Goal: Task Accomplishment & Management: Complete application form

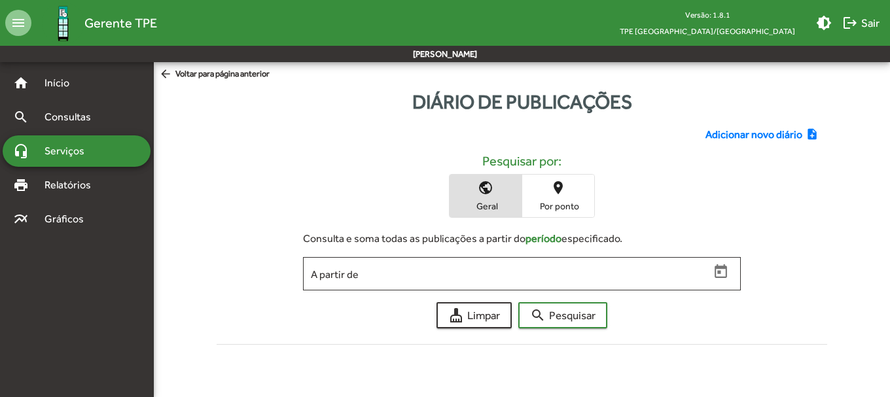
click at [384, 209] on div "public Geral place Por ponto" at bounding box center [522, 196] width 590 height 44
click at [721, 124] on div "Adicionar novo diário note_add Pesquisar por: public Geral place Por ponto Cons…" at bounding box center [522, 233] width 627 height 234
click at [755, 137] on span "Adicionar novo diário" at bounding box center [753, 135] width 97 height 16
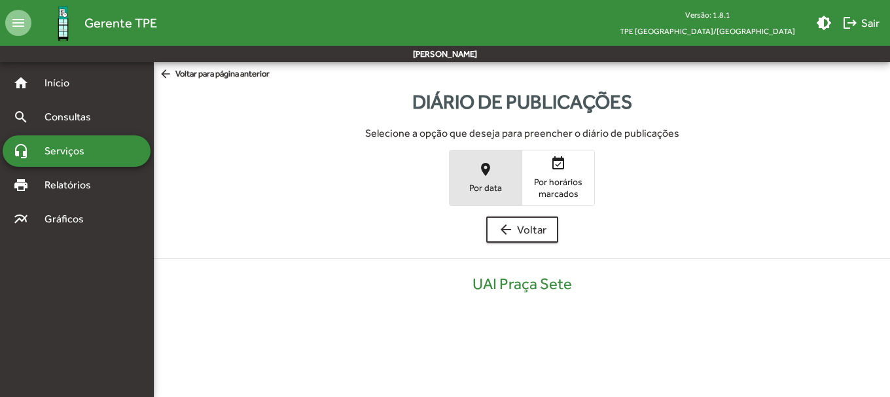
click at [474, 170] on span "place Por data" at bounding box center [485, 177] width 72 height 43
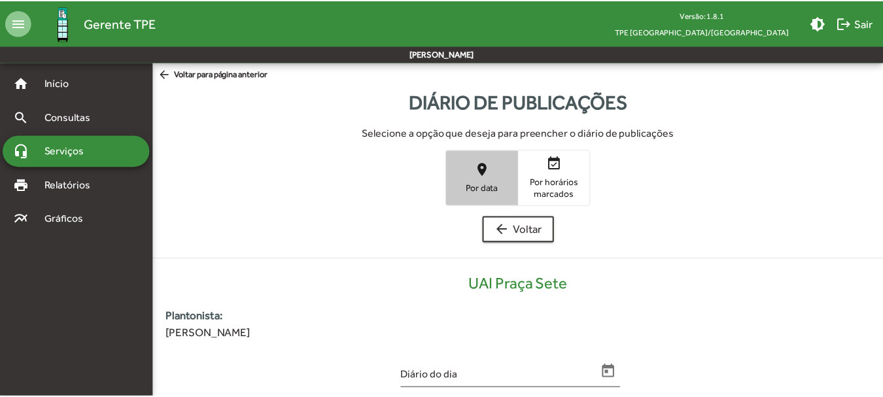
scroll to position [264, 0]
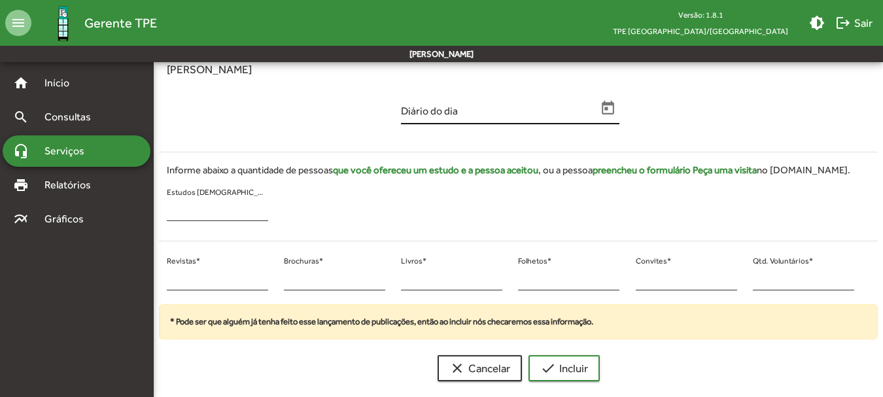
click at [613, 105] on icon "Open calendar" at bounding box center [608, 108] width 12 height 14
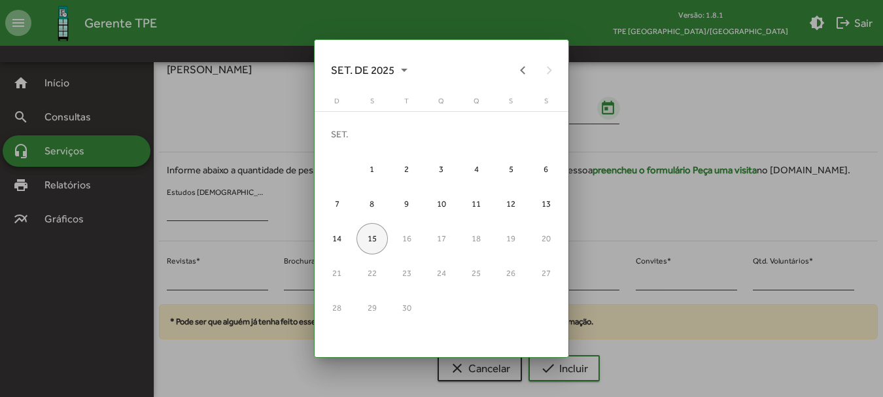
scroll to position [0, 0]
click at [525, 69] on button "Previous month" at bounding box center [523, 70] width 26 height 26
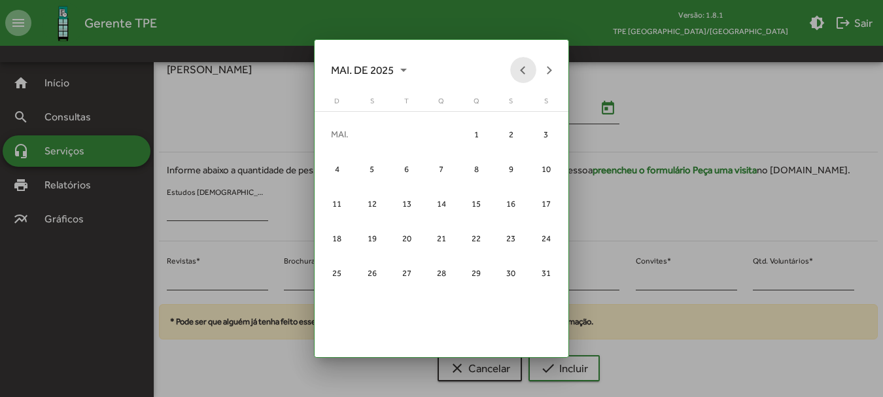
click at [525, 69] on button "Previous month" at bounding box center [523, 70] width 26 height 26
click at [482, 169] on div "6" at bounding box center [475, 168] width 31 height 31
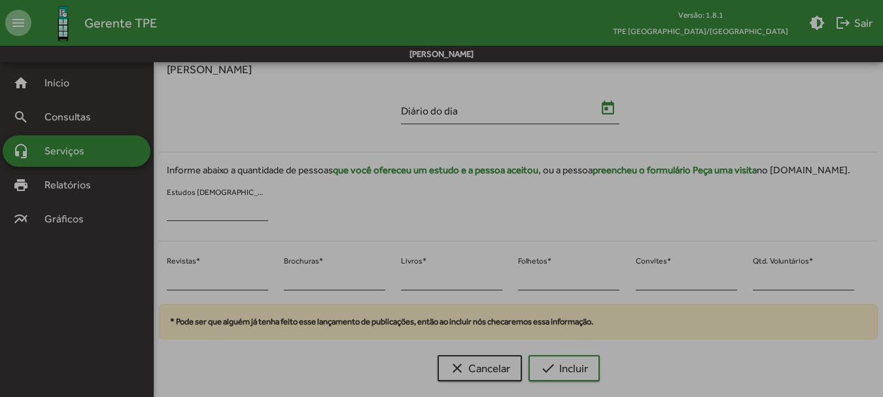
type input "**********"
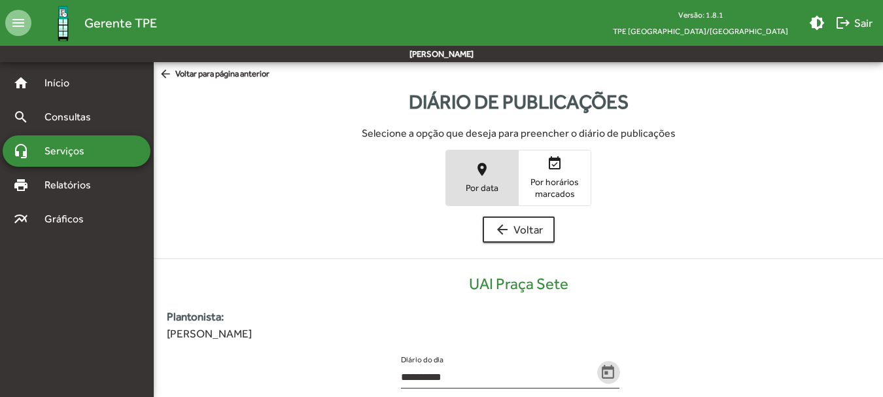
scroll to position [264, 0]
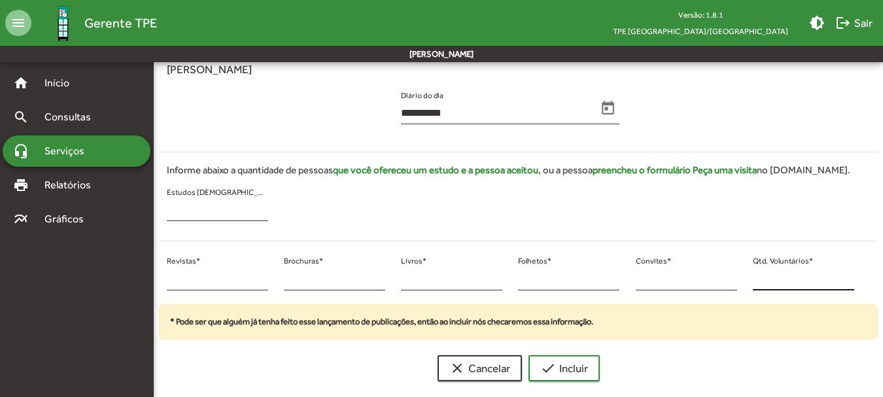
drag, startPoint x: 752, startPoint y: 277, endPoint x: 768, endPoint y: 278, distance: 16.4
click at [768, 278] on div "* Qtd. Voluntários *" at bounding box center [803, 278] width 117 height 53
click at [752, 280] on div "* Qtd. Voluntários *" at bounding box center [803, 278] width 117 height 53
type input "**"
drag, startPoint x: 177, startPoint y: 280, endPoint x: 168, endPoint y: 279, distance: 9.2
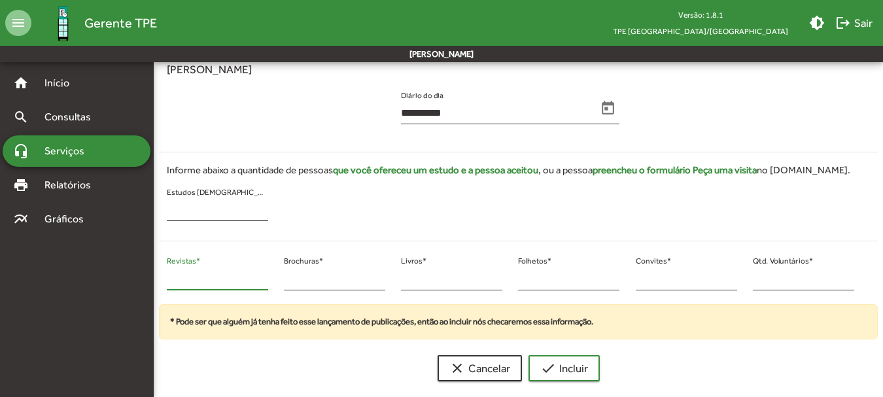
click at [168, 279] on input "*" at bounding box center [217, 279] width 101 height 12
type input "**"
click at [272, 281] on div "** Revistas * * Brochuras * * Livros * * Folhetos * * Convites * ** Qtd. Volunt…" at bounding box center [510, 278] width 719 height 53
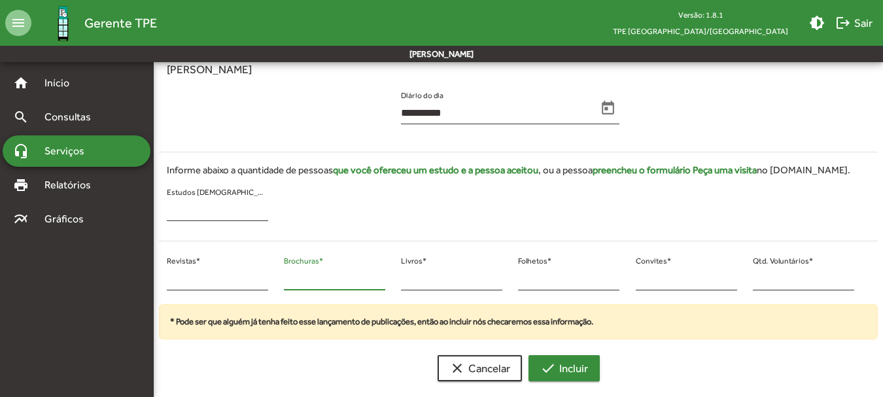
type input "*"
click at [542, 370] on mat-icon "check" at bounding box center [548, 368] width 16 height 16
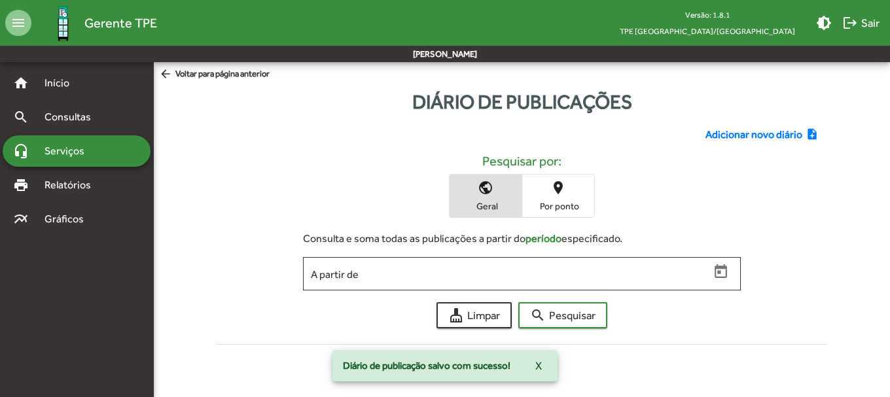
click at [771, 135] on span "Adicionar novo diário" at bounding box center [753, 135] width 97 height 16
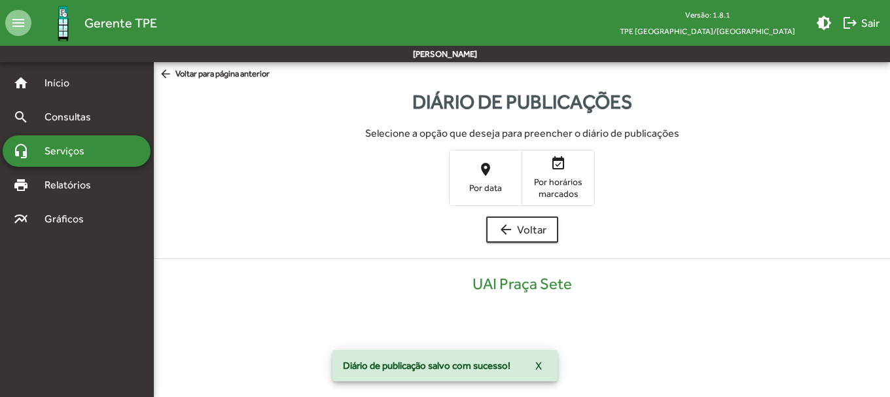
click at [461, 179] on span "place Por data" at bounding box center [485, 177] width 72 height 43
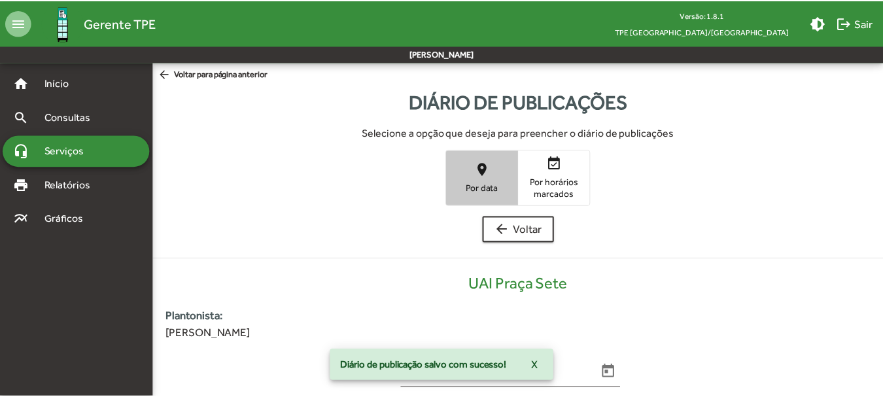
scroll to position [264, 0]
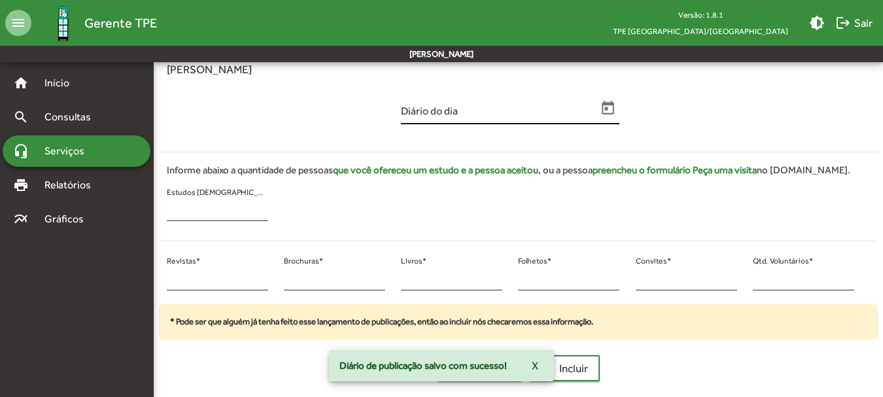
click at [603, 111] on icon "Open calendar" at bounding box center [608, 108] width 12 height 14
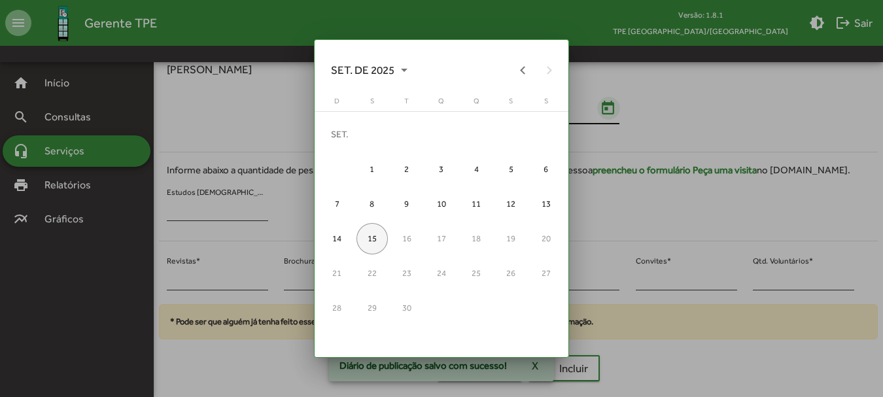
scroll to position [0, 0]
click at [518, 61] on button "Previous month" at bounding box center [523, 70] width 26 height 26
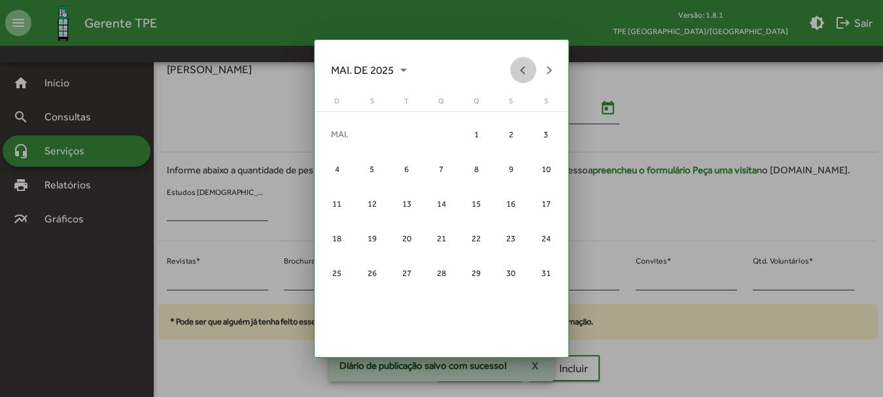
click at [518, 61] on button "Previous month" at bounding box center [523, 70] width 26 height 26
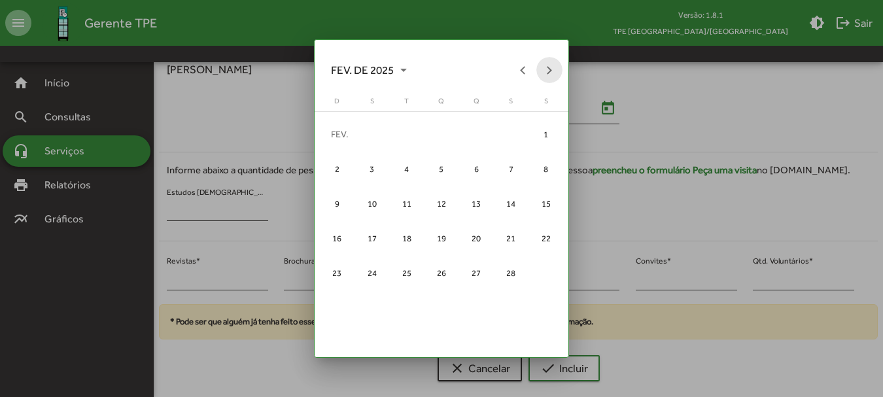
click at [542, 65] on button "Next month" at bounding box center [549, 70] width 26 height 26
click at [463, 169] on div "6" at bounding box center [475, 168] width 31 height 31
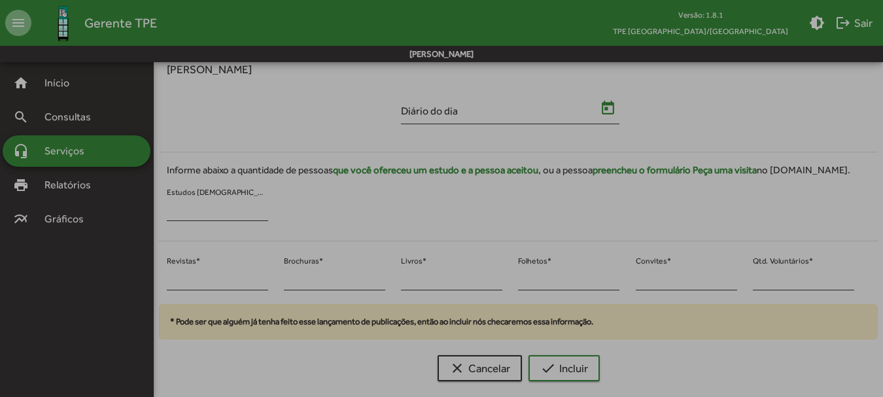
type input "**********"
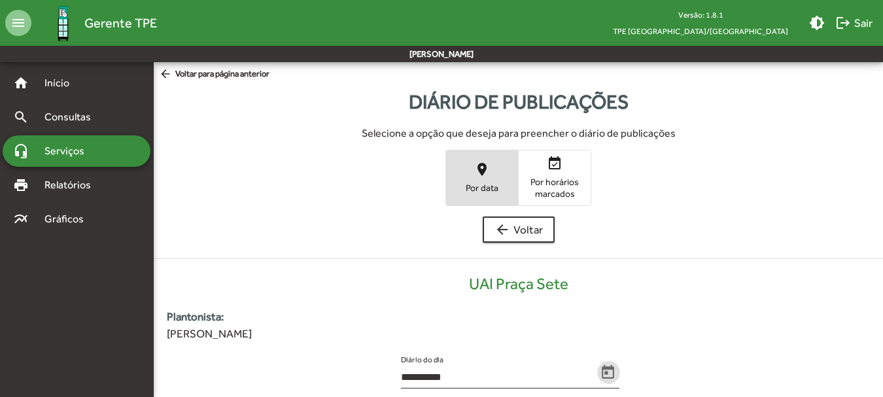
scroll to position [264, 0]
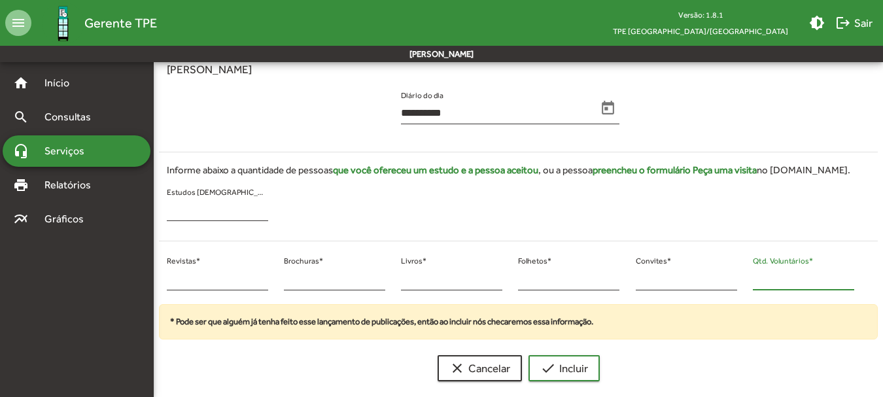
drag, startPoint x: 767, startPoint y: 279, endPoint x: 744, endPoint y: 278, distance: 23.6
click at [744, 278] on div "* Revistas * * Brochuras * * Livros * * Folhetos * * Convites * * Qtd. Voluntár…" at bounding box center [510, 278] width 719 height 53
type input "*"
drag, startPoint x: 169, startPoint y: 285, endPoint x: 160, endPoint y: 288, distance: 9.4
click at [160, 288] on div "* Revistas *" at bounding box center [217, 278] width 117 height 53
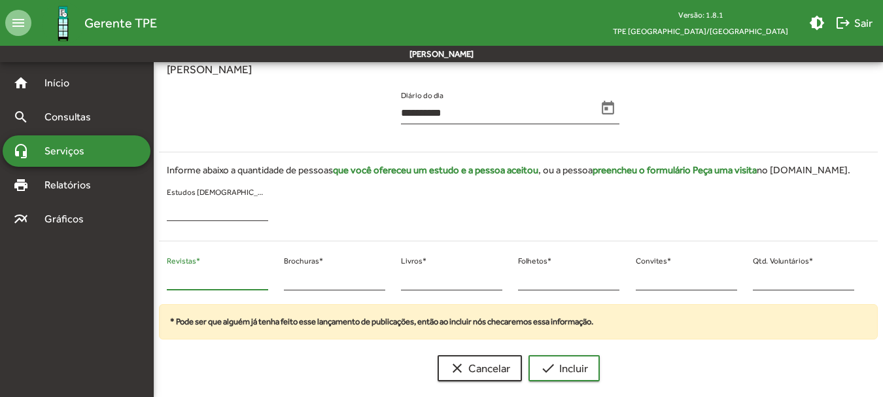
drag, startPoint x: 176, startPoint y: 284, endPoint x: 149, endPoint y: 286, distance: 26.9
click at [149, 285] on mat-sidenav-container "**********" at bounding box center [441, 95] width 883 height 594
type input "**"
drag, startPoint x: 298, startPoint y: 271, endPoint x: 266, endPoint y: 283, distance: 33.8
click at [266, 283] on div "** Revistas * * Brochuras * * Livros * * Folhetos * * Convites * * Qtd. Voluntá…" at bounding box center [510, 278] width 719 height 53
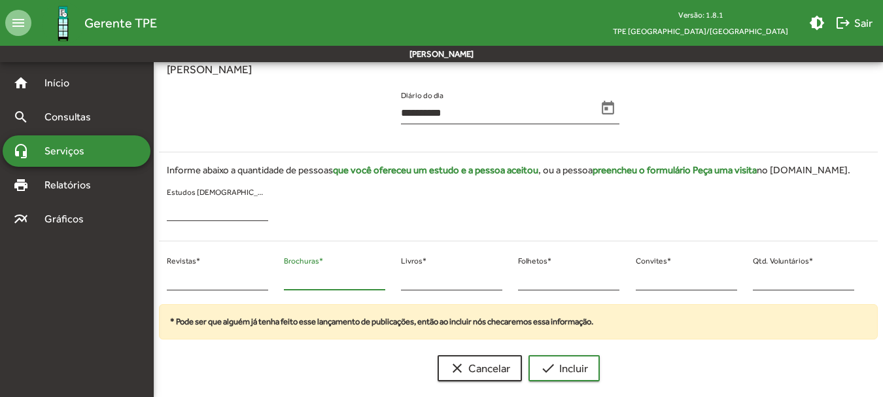
click at [293, 283] on input "*" at bounding box center [334, 279] width 101 height 12
click at [291, 282] on input "*" at bounding box center [334, 279] width 101 height 12
click at [278, 281] on div "* Brochuras *" at bounding box center [334, 278] width 117 height 53
type input "*"
click at [581, 364] on span "check Incluir" at bounding box center [564, 368] width 48 height 24
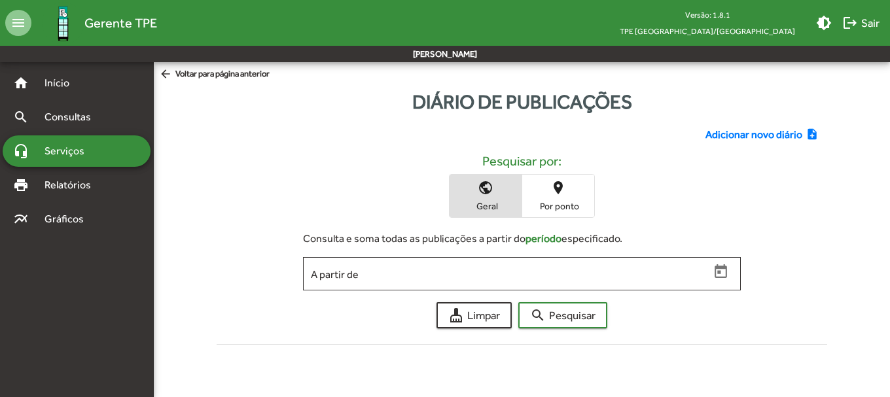
click at [755, 135] on span "Adicionar novo diário" at bounding box center [753, 135] width 97 height 16
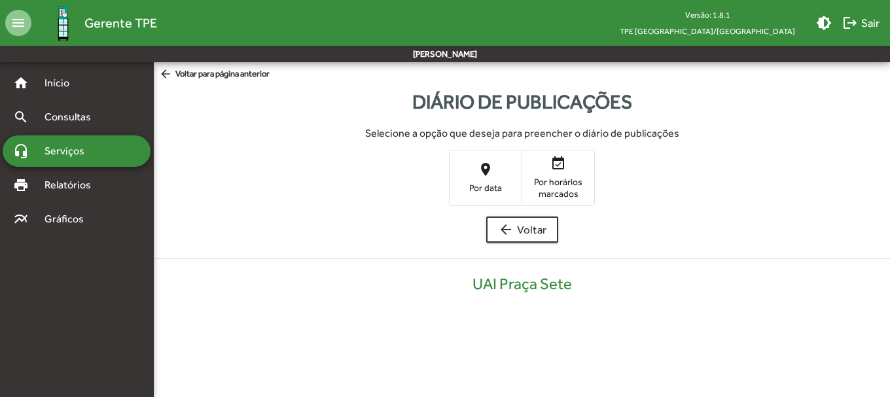
click at [492, 178] on span "place Por data" at bounding box center [485, 177] width 72 height 43
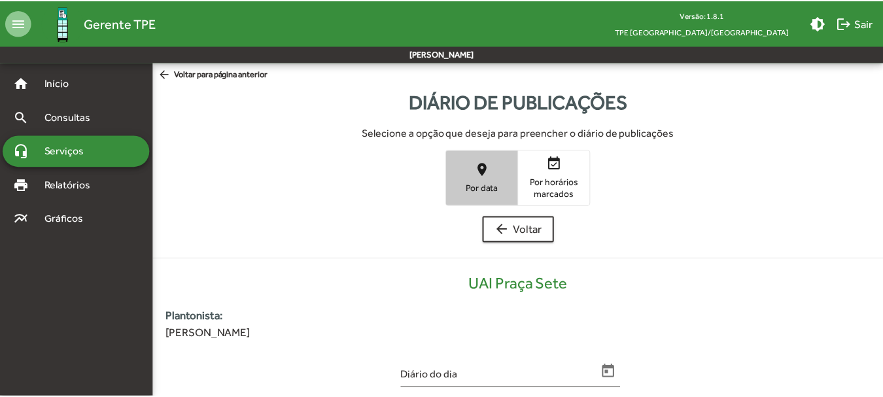
scroll to position [264, 0]
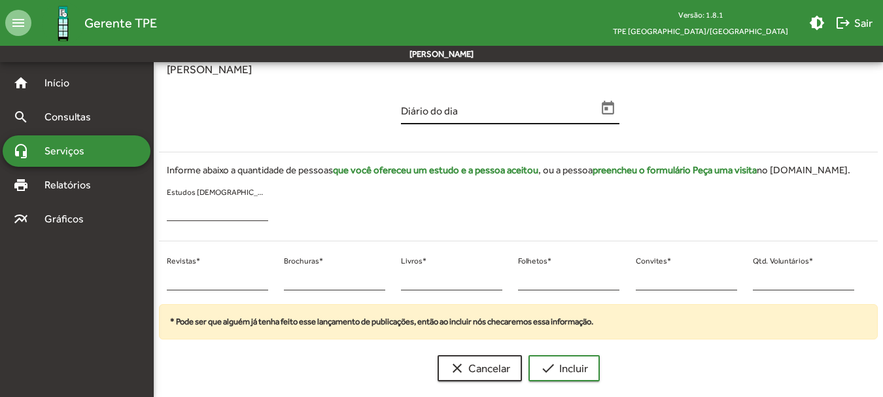
click at [594, 116] on input "Diário do dia" at bounding box center [499, 113] width 196 height 12
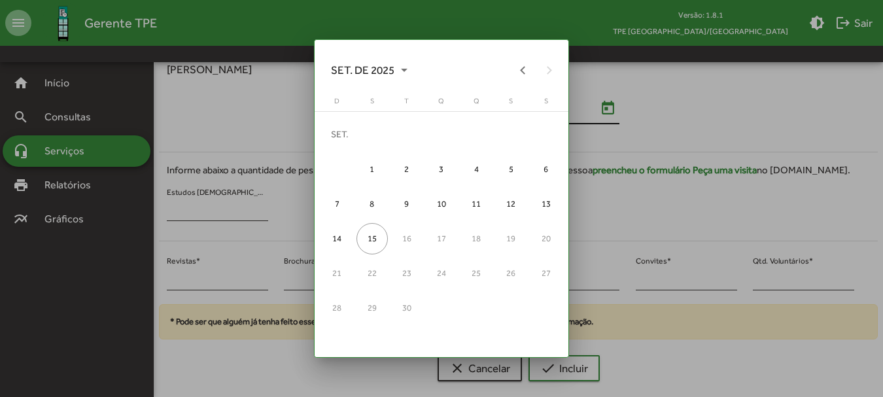
scroll to position [0, 0]
click at [532, 66] on button "Previous month" at bounding box center [523, 70] width 26 height 26
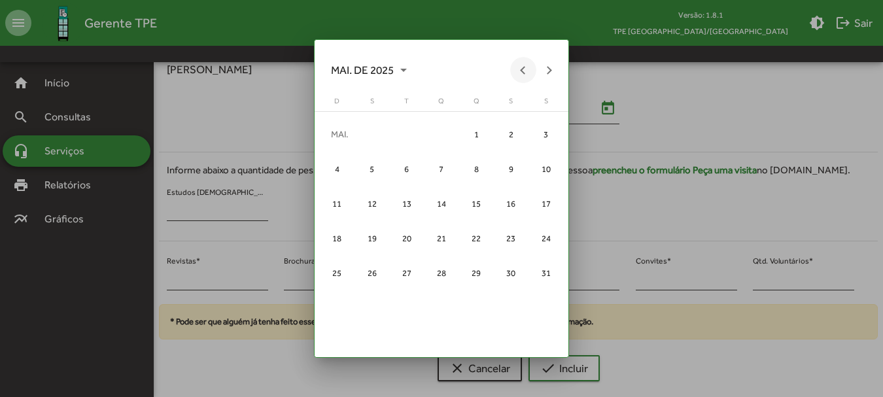
click at [528, 70] on button "Previous month" at bounding box center [523, 70] width 26 height 26
click at [518, 76] on button "Previous month" at bounding box center [523, 70] width 26 height 26
click at [475, 165] on div "6" at bounding box center [475, 168] width 31 height 31
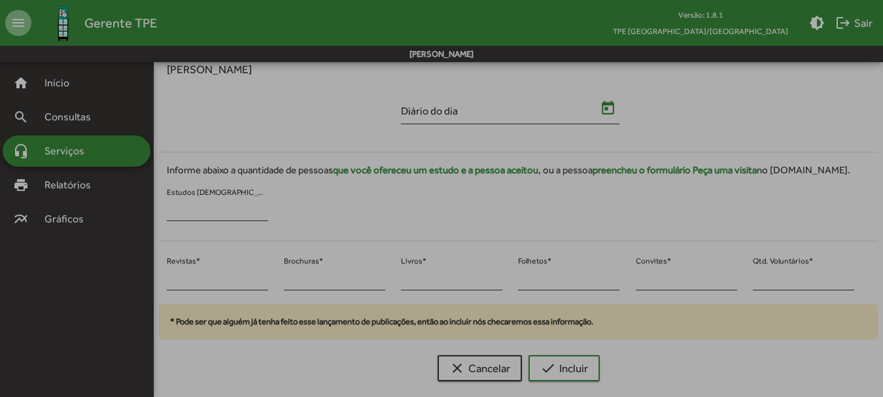
type input "**********"
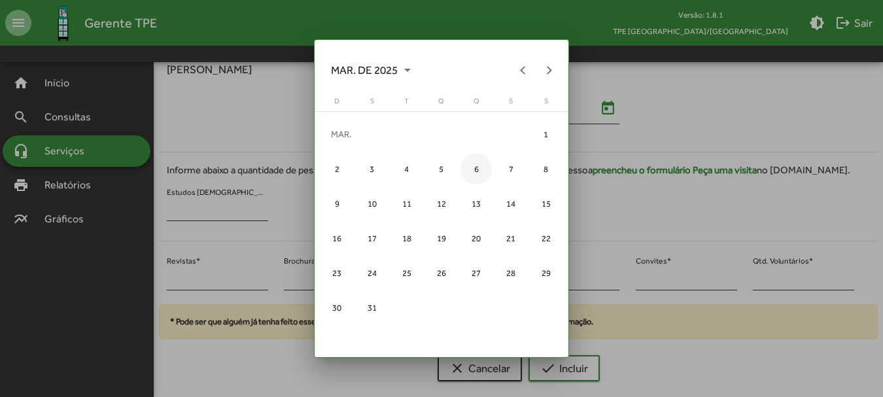
scroll to position [264, 0]
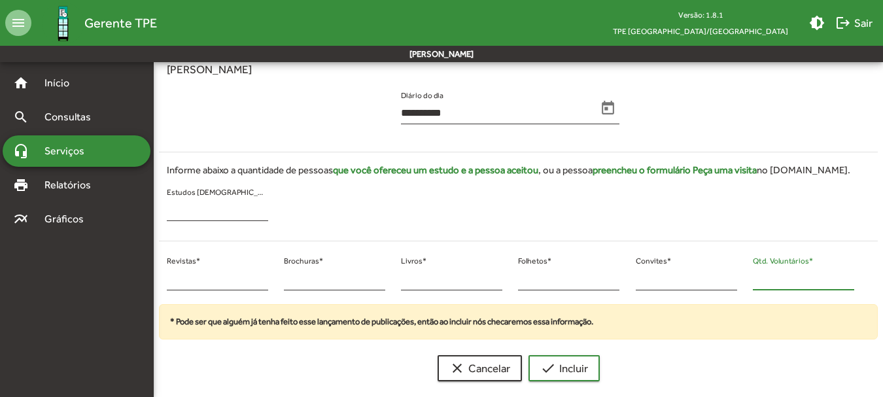
drag, startPoint x: 758, startPoint y: 278, endPoint x: 742, endPoint y: 283, distance: 16.5
click at [743, 283] on div "* Revistas * * Brochuras * * Livros * * Folhetos * * Convites * * Qtd. Voluntár…" at bounding box center [510, 278] width 719 height 53
type input "**"
drag, startPoint x: 177, startPoint y: 284, endPoint x: 119, endPoint y: 273, distance: 59.1
click at [115, 273] on mat-sidenav-container "**********" at bounding box center [441, 95] width 883 height 594
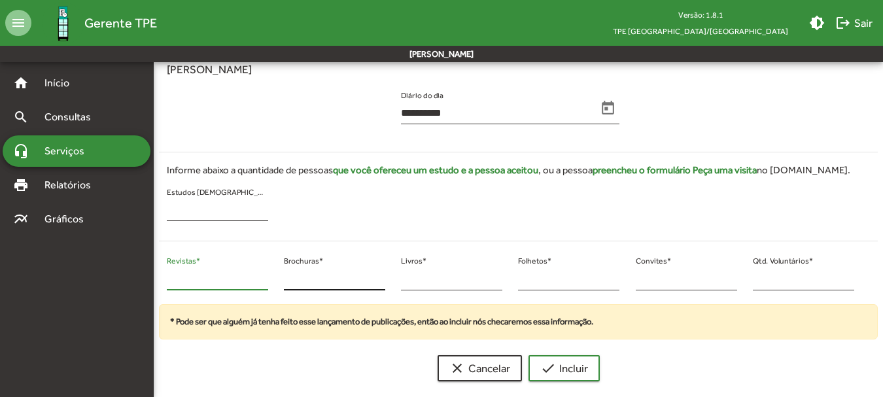
type input "**"
drag, startPoint x: 298, startPoint y: 284, endPoint x: 288, endPoint y: 283, distance: 9.3
click at [288, 283] on input "*" at bounding box center [334, 279] width 101 height 12
click at [288, 282] on input "*" at bounding box center [334, 279] width 101 height 12
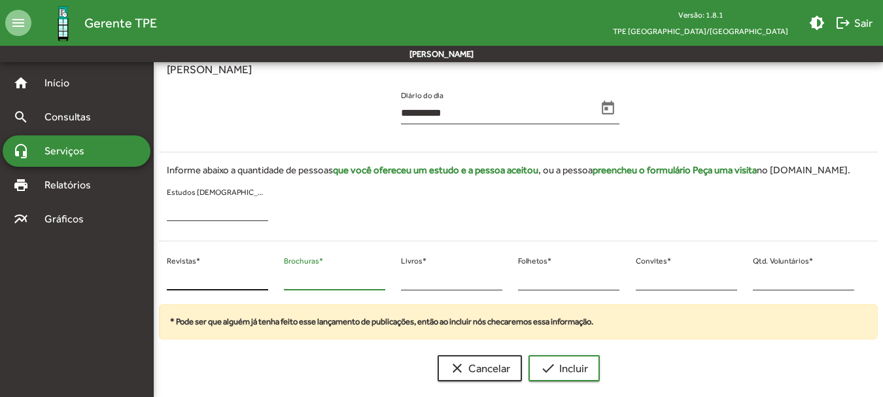
drag, startPoint x: 301, startPoint y: 282, endPoint x: 239, endPoint y: 276, distance: 62.4
click at [239, 276] on div "** Revistas * * Brochuras * * Livros * * Folhetos * * Convites * ** Qtd. Volunt…" at bounding box center [510, 278] width 719 height 53
type input "*"
click at [551, 379] on span "check Incluir" at bounding box center [564, 368] width 48 height 24
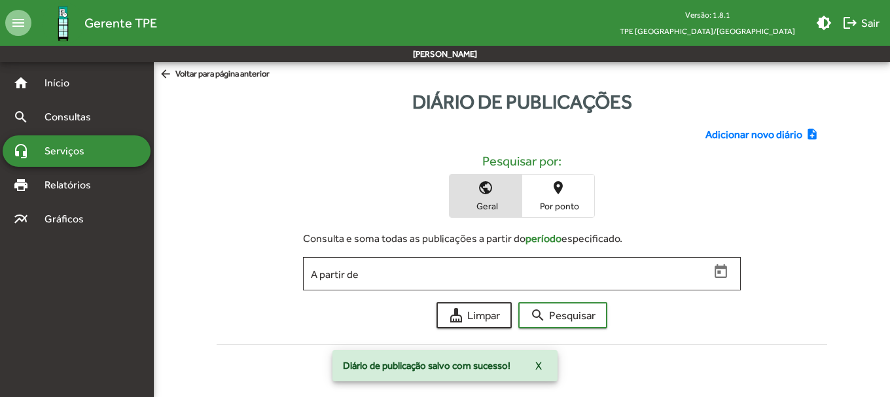
click at [775, 136] on span "Adicionar novo diário" at bounding box center [753, 135] width 97 height 16
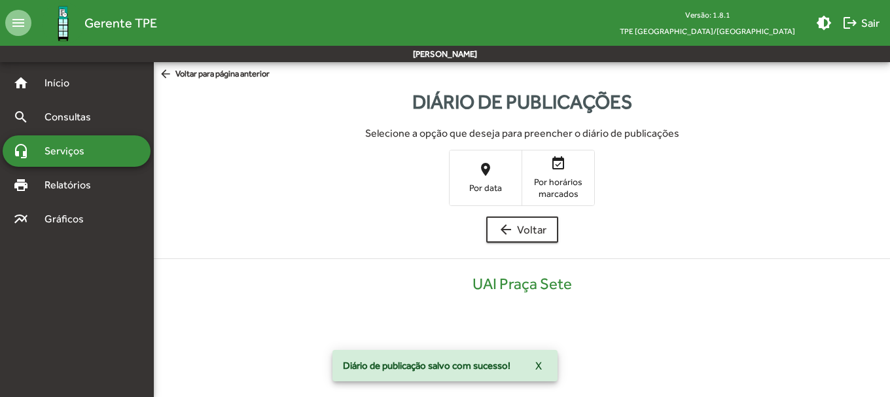
click at [460, 154] on button "place Por data" at bounding box center [485, 177] width 72 height 54
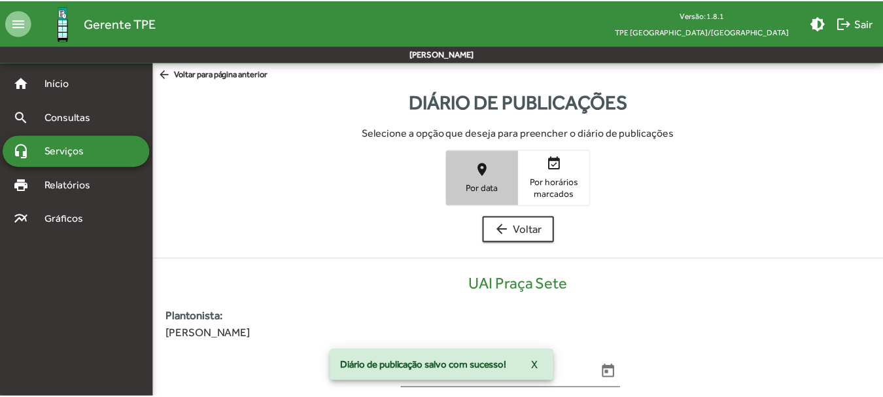
scroll to position [264, 0]
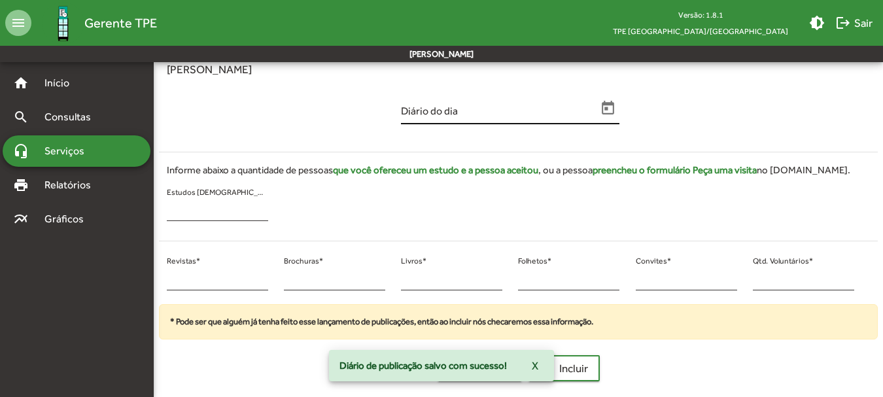
click at [614, 116] on icon "Open calendar" at bounding box center [608, 108] width 17 height 17
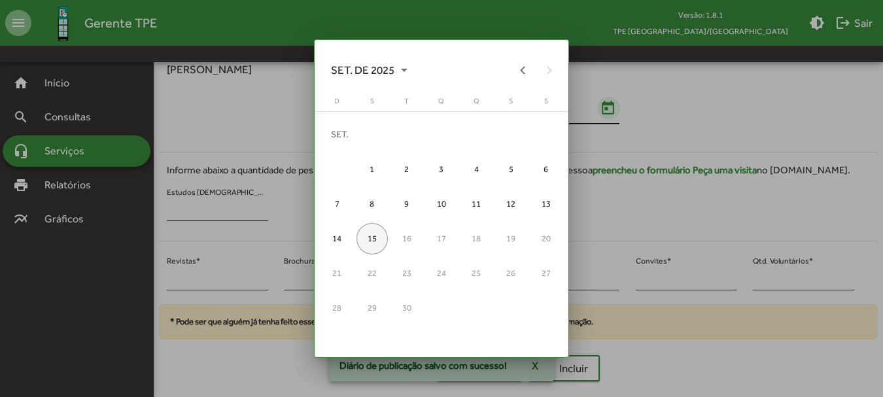
scroll to position [0, 0]
click at [529, 76] on button "Previous month" at bounding box center [523, 70] width 26 height 26
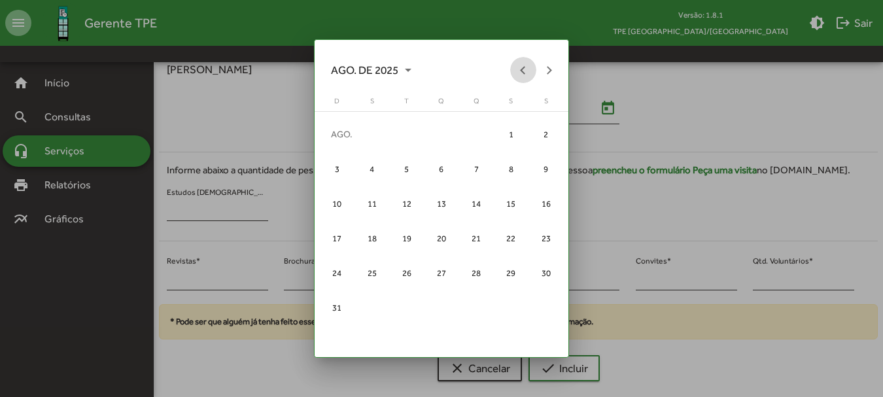
click at [529, 75] on button "Previous month" at bounding box center [523, 70] width 26 height 26
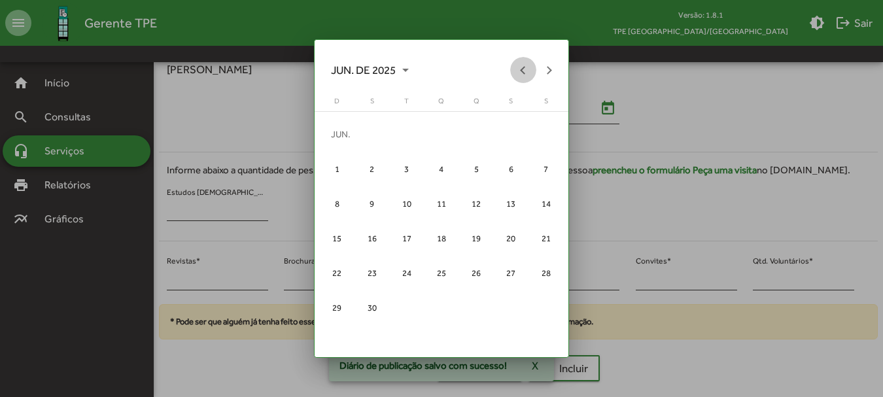
click at [529, 75] on button "Previous month" at bounding box center [523, 70] width 26 height 26
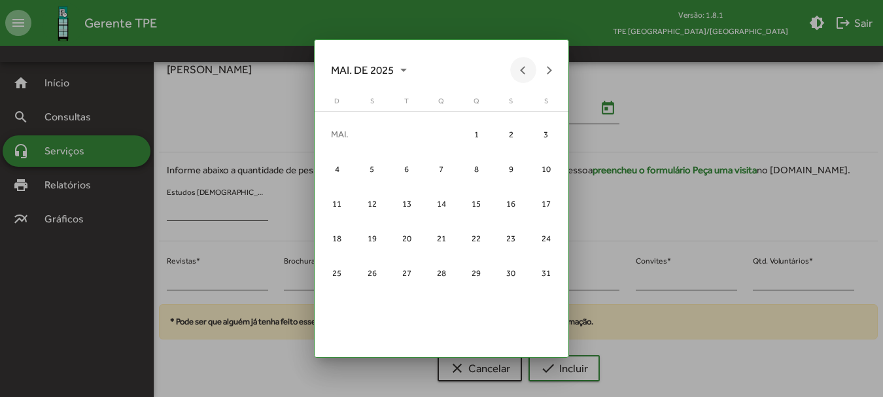
click at [529, 75] on button "Previous month" at bounding box center [523, 70] width 26 height 26
click at [518, 80] on button "Previous month" at bounding box center [523, 70] width 26 height 26
click at [511, 173] on div "7" at bounding box center [510, 168] width 31 height 31
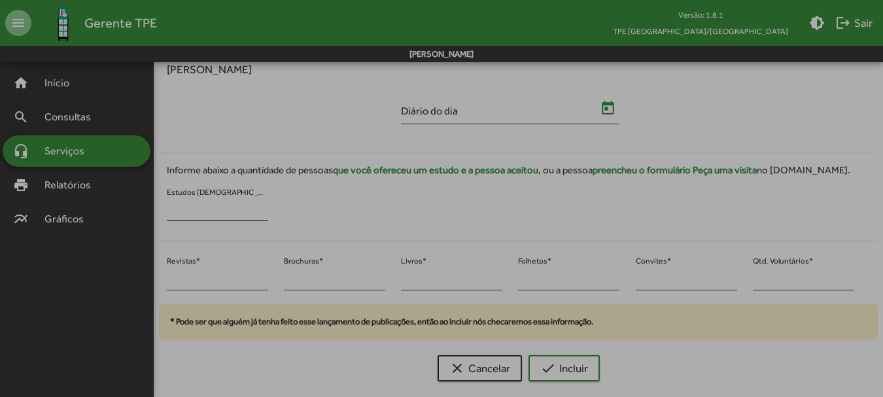
type input "**********"
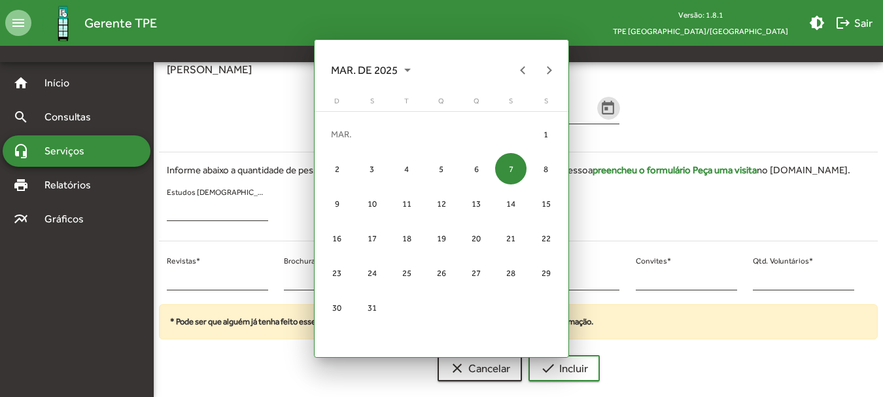
scroll to position [264, 0]
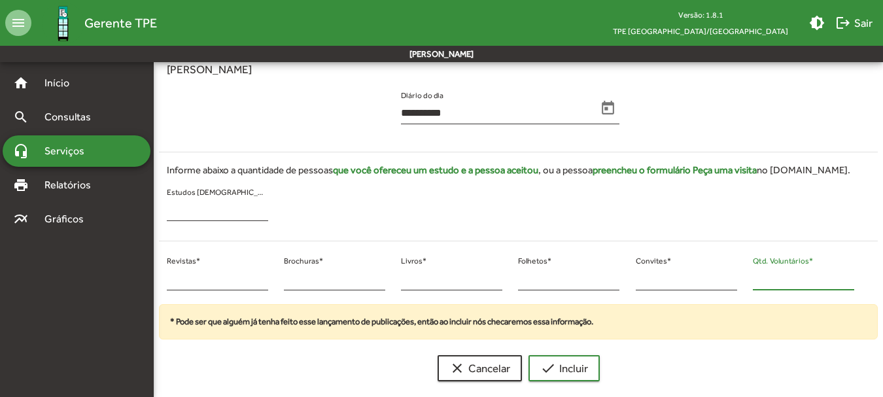
drag, startPoint x: 771, startPoint y: 275, endPoint x: 754, endPoint y: 277, distance: 17.1
click at [753, 275] on input "*" at bounding box center [803, 279] width 101 height 12
type input "**"
drag, startPoint x: 182, startPoint y: 280, endPoint x: 99, endPoint y: 283, distance: 83.1
click at [99, 283] on mat-sidenav-container "**********" at bounding box center [441, 95] width 883 height 594
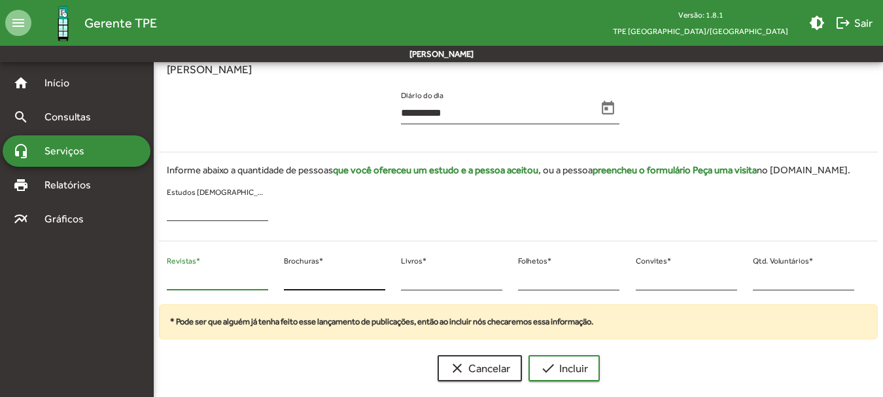
type input "**"
drag, startPoint x: 296, startPoint y: 280, endPoint x: 277, endPoint y: 277, distance: 18.5
click at [278, 278] on div "* Brochuras *" at bounding box center [334, 278] width 117 height 53
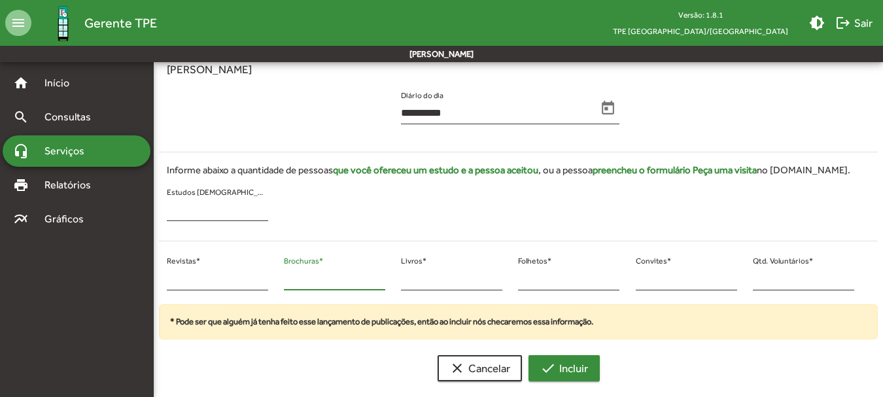
type input "*"
click at [558, 376] on span "check Incluir" at bounding box center [564, 368] width 48 height 24
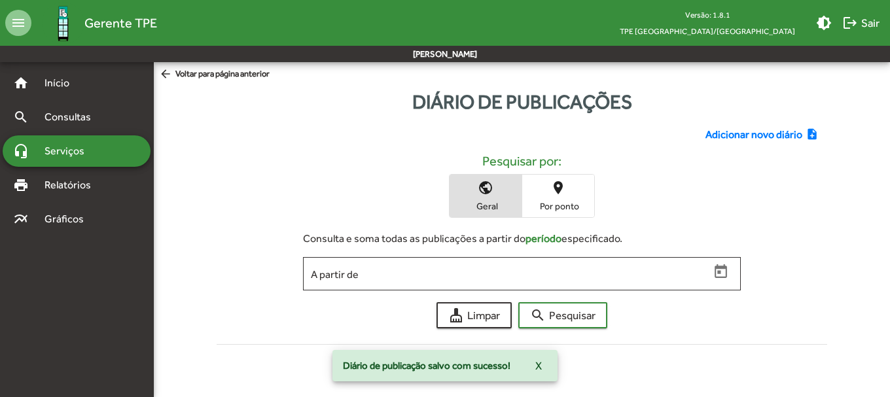
click at [784, 141] on span "Adicionar novo diário" at bounding box center [753, 135] width 97 height 16
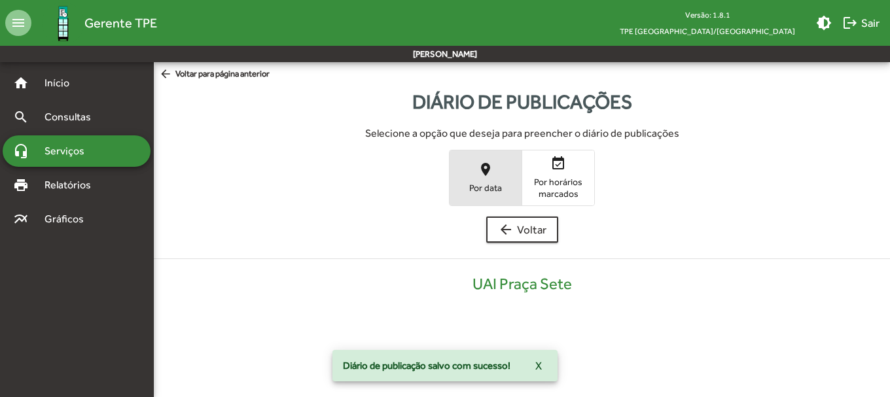
click at [511, 177] on span "place Por data" at bounding box center [485, 177] width 72 height 43
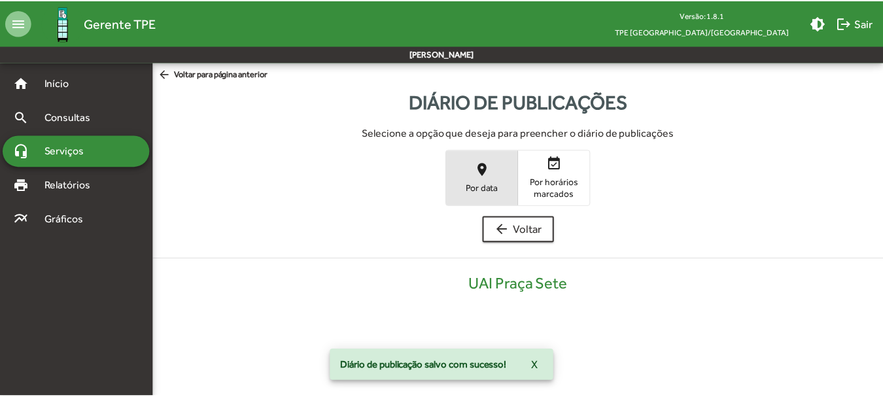
scroll to position [264, 0]
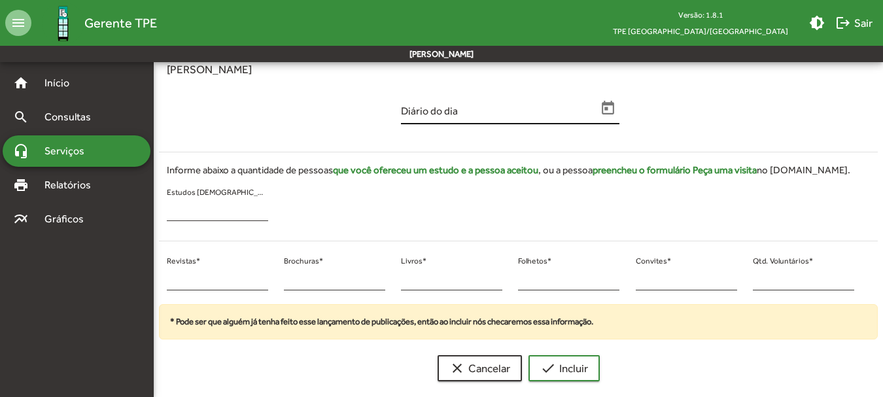
click at [615, 101] on icon "Open calendar" at bounding box center [608, 108] width 17 height 17
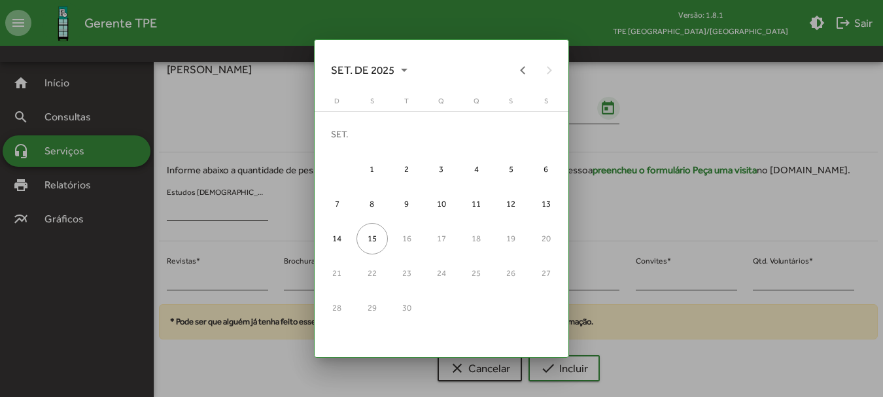
scroll to position [0, 0]
click at [523, 74] on button "Previous month" at bounding box center [523, 70] width 26 height 26
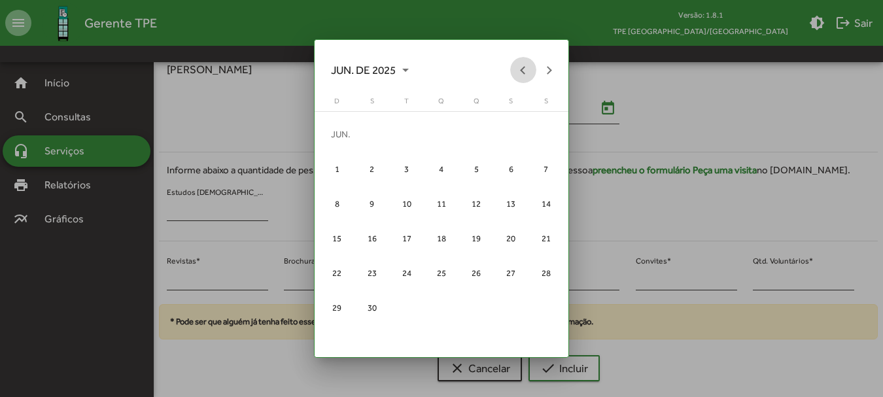
click at [523, 74] on button "Previous month" at bounding box center [523, 70] width 26 height 26
click at [542, 67] on button "Next month" at bounding box center [549, 70] width 26 height 26
click at [521, 164] on div "7" at bounding box center [510, 168] width 31 height 31
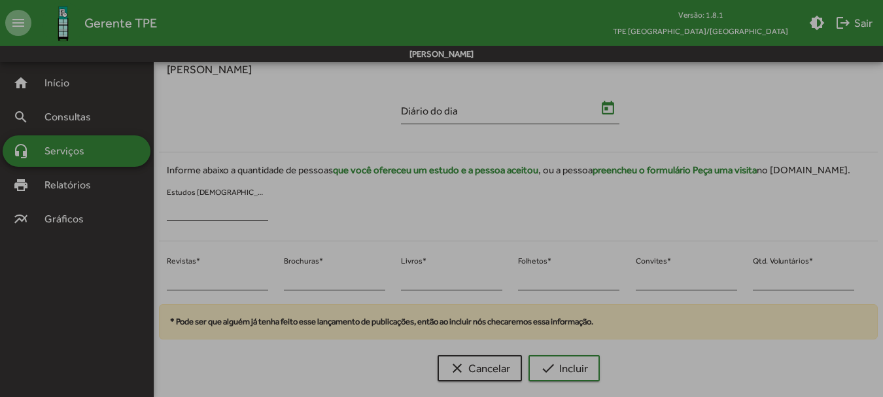
type input "**********"
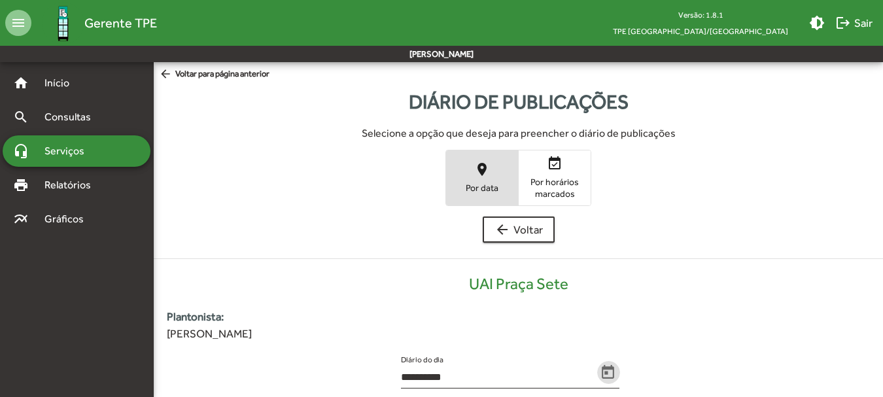
scroll to position [264, 0]
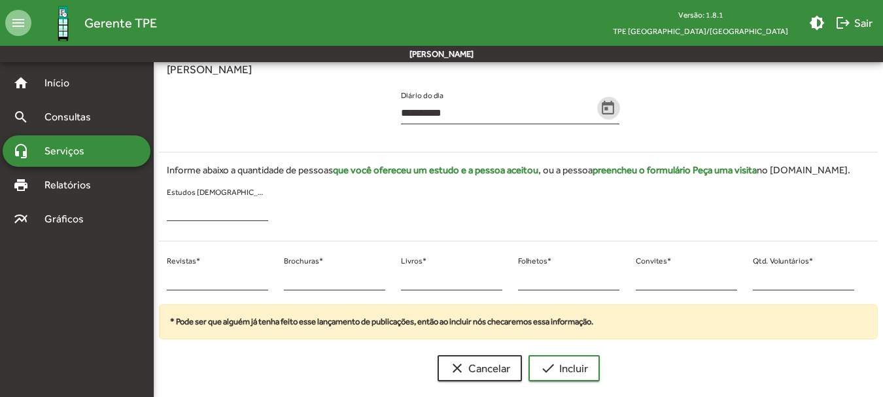
drag, startPoint x: 765, startPoint y: 271, endPoint x: 742, endPoint y: 275, distance: 23.1
click at [743, 275] on div "* Revistas * * Brochuras * * Livros * * Folhetos * * Convites * * Qtd. Voluntár…" at bounding box center [510, 278] width 719 height 53
drag, startPoint x: 722, startPoint y: 283, endPoint x: 712, endPoint y: 283, distance: 9.8
click at [712, 283] on div "* Revistas * * Brochuras * * Livros * * Folhetos * * Convites * * Qtd. Voluntár…" at bounding box center [510, 278] width 719 height 53
type input "**"
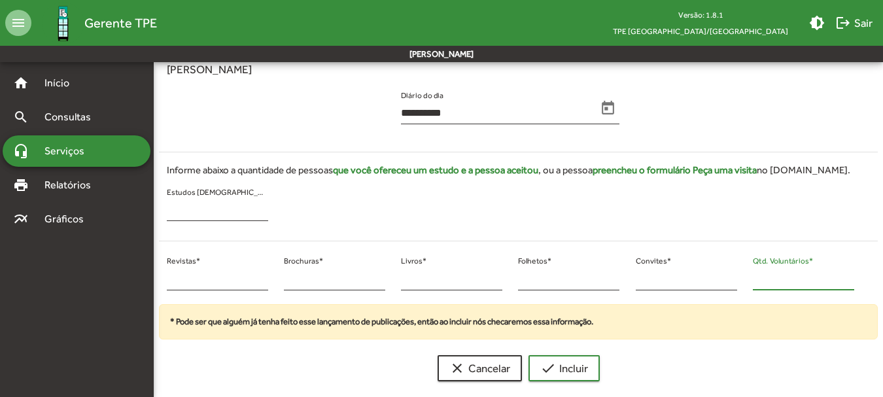
click at [158, 278] on div "* Revistas * * Brochuras * * Livros * * Folhetos * * Convites * ** Qtd. Voluntá…" at bounding box center [510, 278] width 719 height 53
type input "**"
drag, startPoint x: 286, startPoint y: 278, endPoint x: 296, endPoint y: 279, distance: 9.9
click at [286, 278] on input "*" at bounding box center [334, 279] width 101 height 12
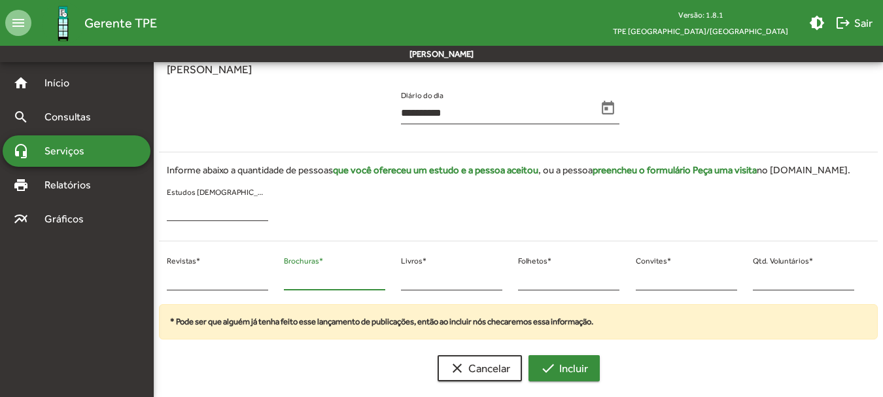
type input "*"
click at [536, 358] on button "check Incluir" at bounding box center [564, 368] width 71 height 26
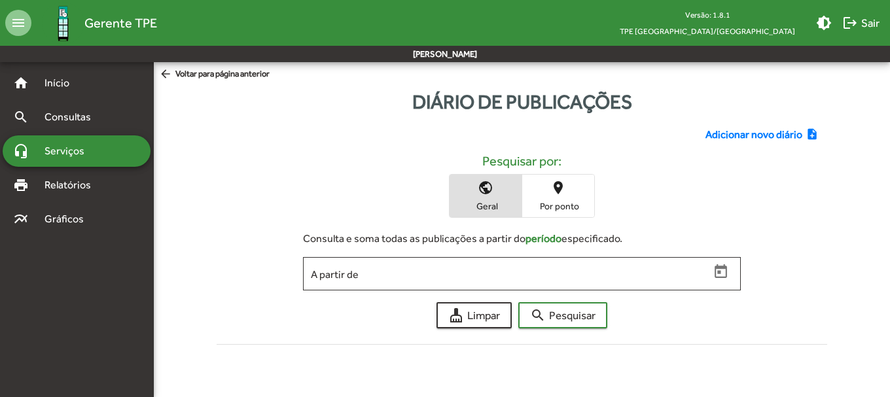
click at [727, 134] on span "Adicionar novo diário" at bounding box center [753, 135] width 97 height 16
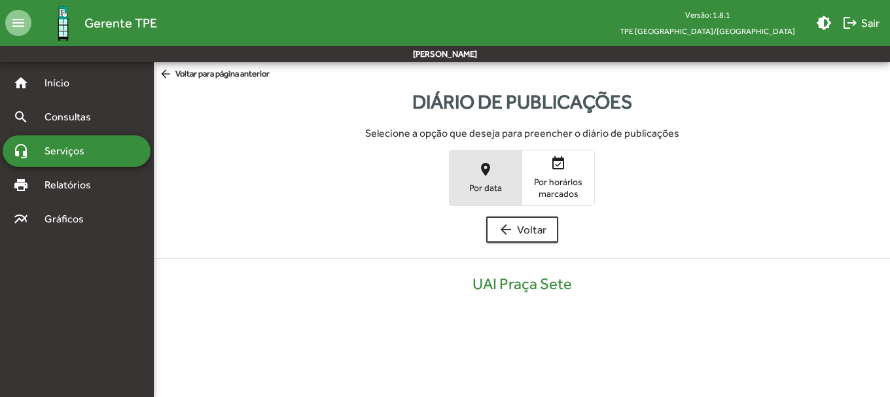
click at [502, 160] on span "place Por data" at bounding box center [485, 177] width 72 height 43
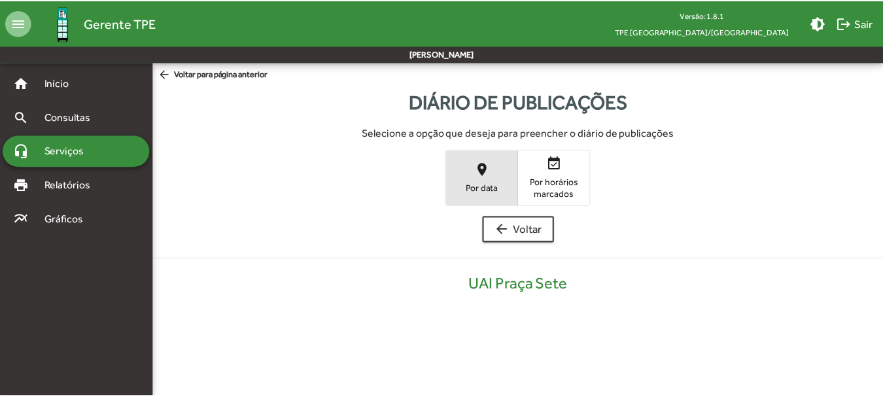
scroll to position [264, 0]
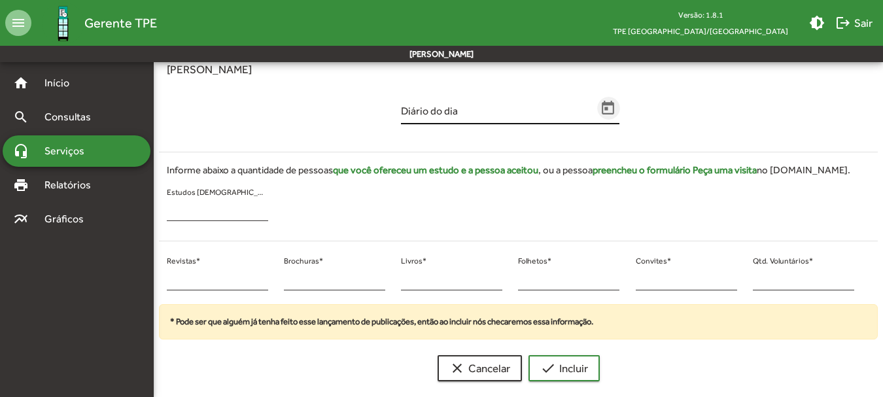
click at [612, 106] on icon "Open calendar" at bounding box center [608, 108] width 17 height 17
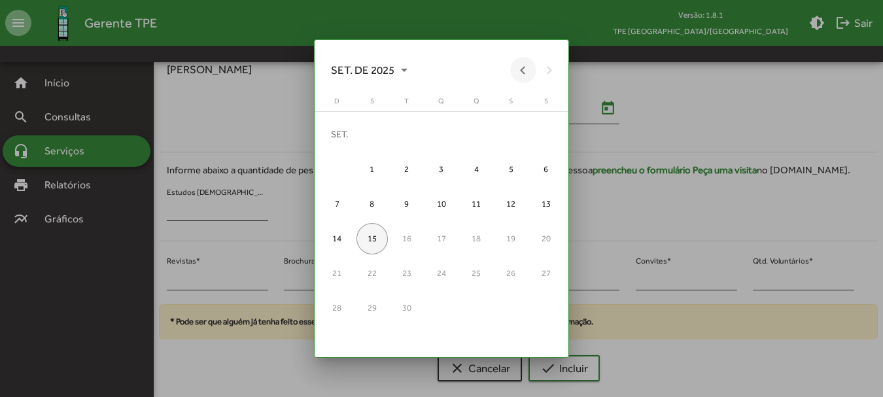
click at [523, 70] on button "Previous month" at bounding box center [523, 70] width 26 height 26
click at [522, 70] on button "Previous month" at bounding box center [523, 70] width 26 height 26
click at [521, 70] on button "Previous month" at bounding box center [523, 70] width 26 height 26
click at [520, 70] on button "Previous month" at bounding box center [523, 70] width 26 height 26
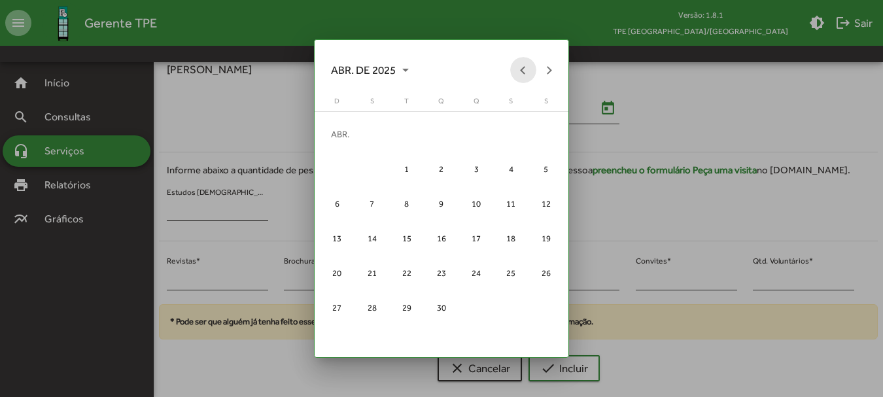
click at [519, 69] on button "Previous month" at bounding box center [523, 70] width 26 height 26
click at [339, 200] on div "9" at bounding box center [336, 203] width 31 height 31
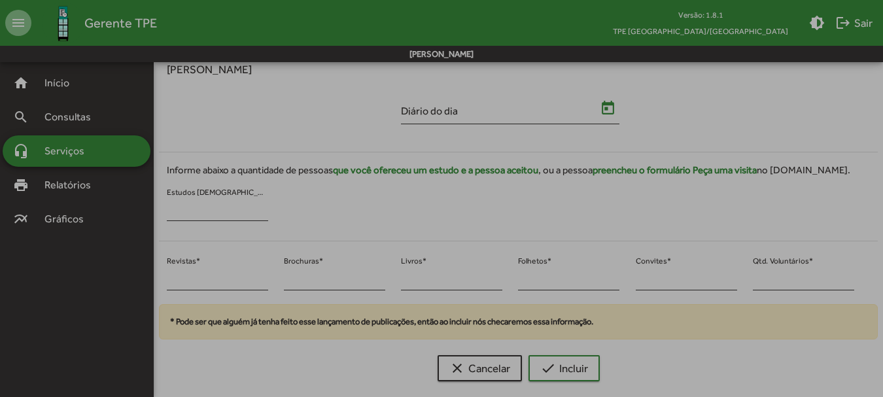
type input "**********"
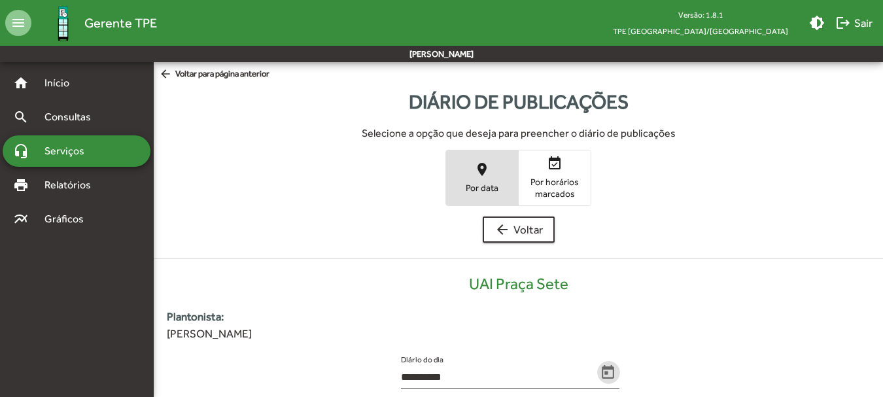
scroll to position [264, 0]
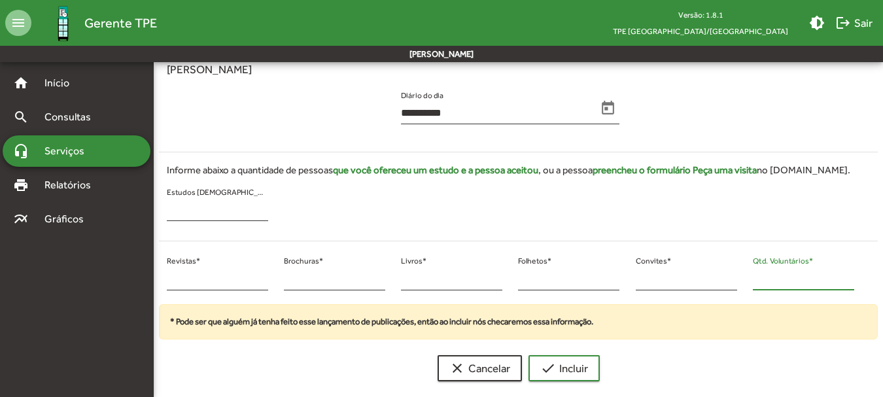
drag, startPoint x: 775, startPoint y: 284, endPoint x: 749, endPoint y: 282, distance: 26.2
click at [733, 277] on div "* Revistas * * Brochuras * * Livros * * Folhetos * * Convites * * Qtd. Voluntár…" at bounding box center [510, 278] width 719 height 53
type input "**"
click at [160, 279] on div "* Revistas *" at bounding box center [217, 278] width 117 height 53
drag, startPoint x: 175, startPoint y: 276, endPoint x: 162, endPoint y: 275, distance: 13.1
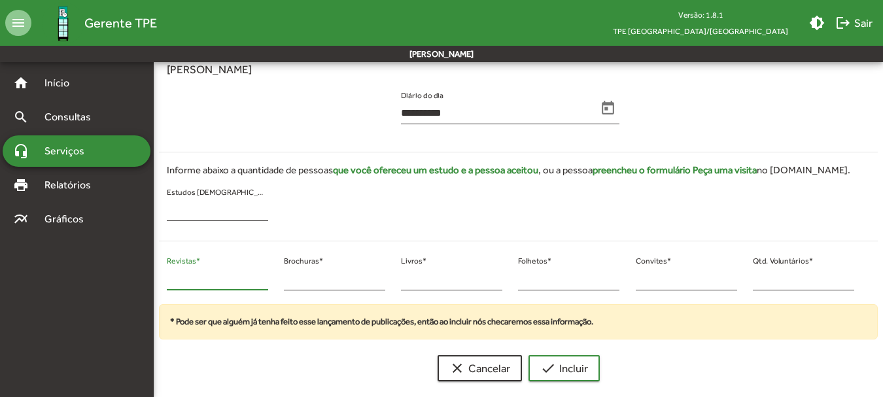
click at [164, 276] on div "* Revistas *" at bounding box center [217, 278] width 117 height 53
type input "*"
type input "**"
click at [288, 283] on input "*" at bounding box center [334, 279] width 101 height 12
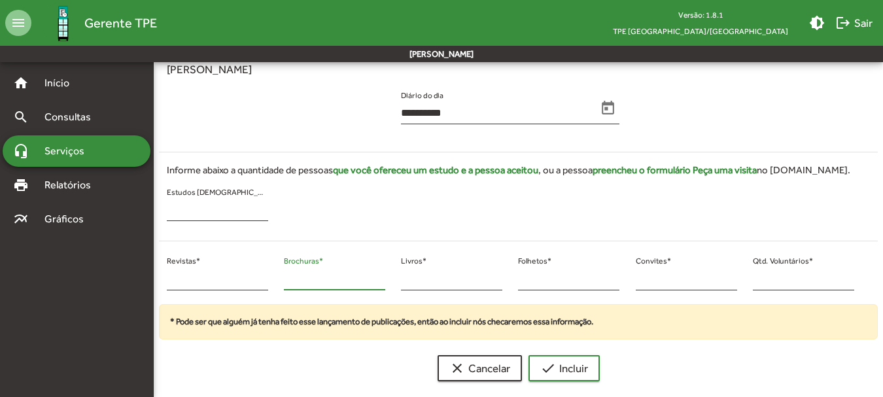
drag, startPoint x: 288, startPoint y: 279, endPoint x: 282, endPoint y: 281, distance: 6.8
click at [282, 281] on div "* Brochuras *" at bounding box center [334, 278] width 117 height 53
type input "*"
click at [567, 372] on span "check Incluir" at bounding box center [564, 368] width 48 height 24
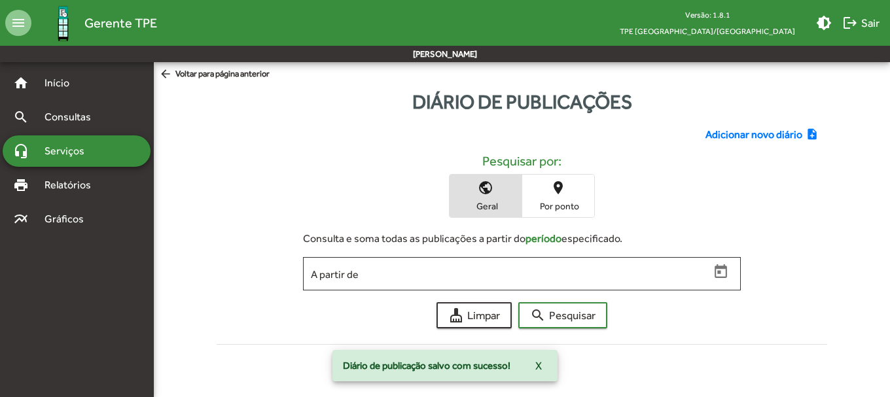
click at [720, 137] on span "Adicionar novo diário" at bounding box center [753, 135] width 97 height 16
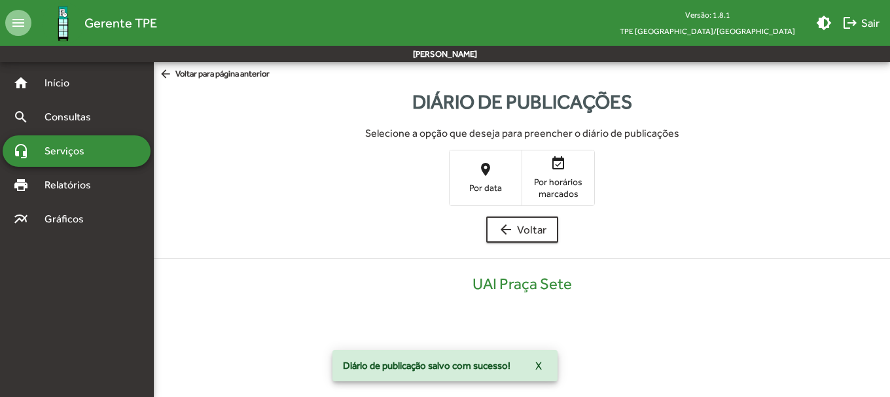
click at [500, 160] on span "place Por data" at bounding box center [485, 177] width 72 height 43
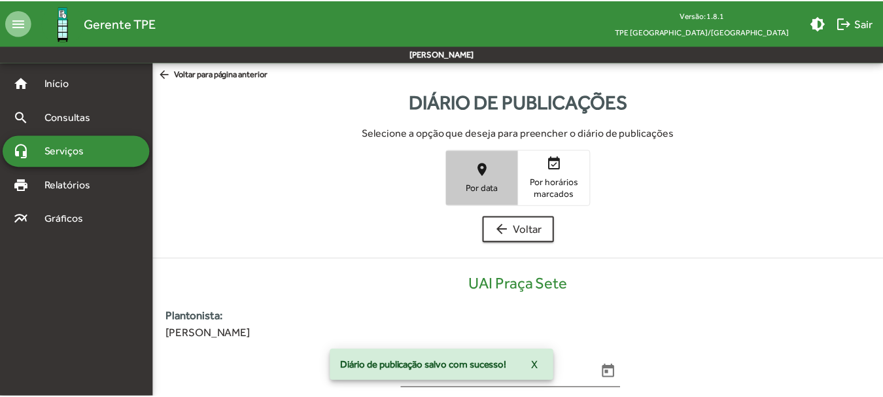
scroll to position [264, 0]
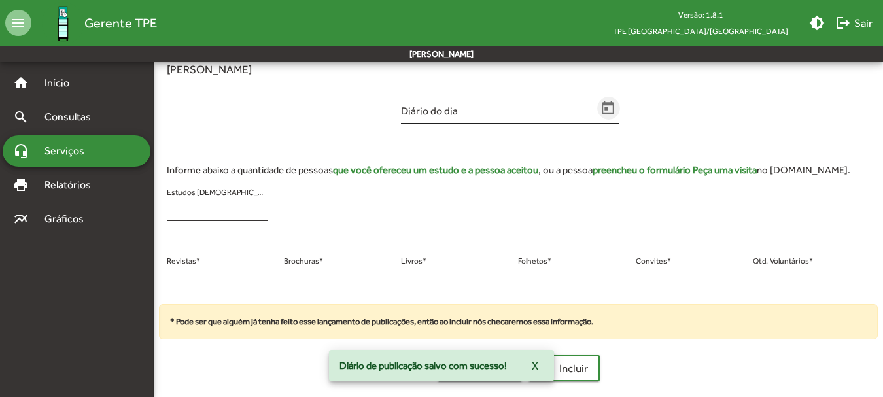
click at [618, 112] on span "Open calendar" at bounding box center [608, 108] width 23 height 17
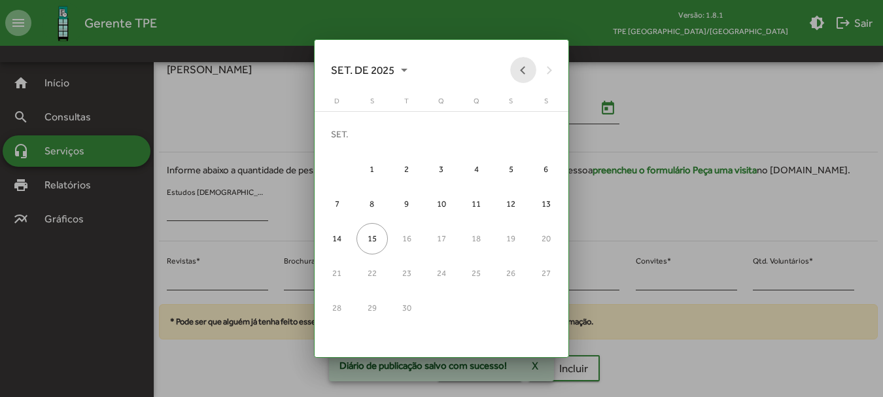
click at [523, 75] on button "Previous month" at bounding box center [523, 70] width 26 height 26
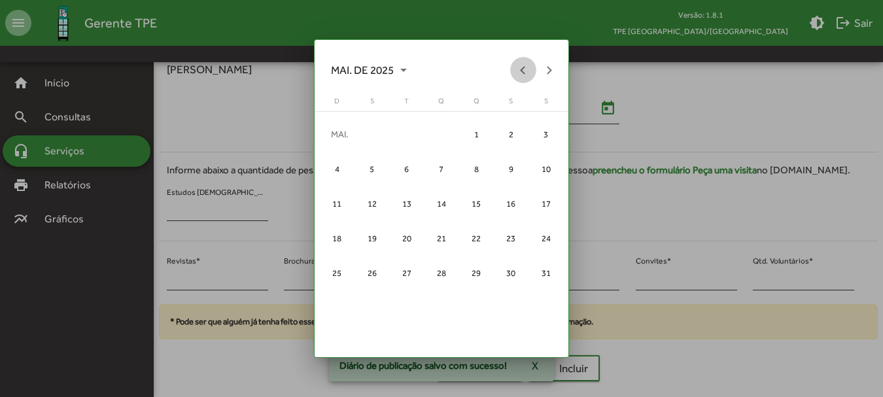
click at [523, 75] on button "Previous month" at bounding box center [523, 70] width 26 height 26
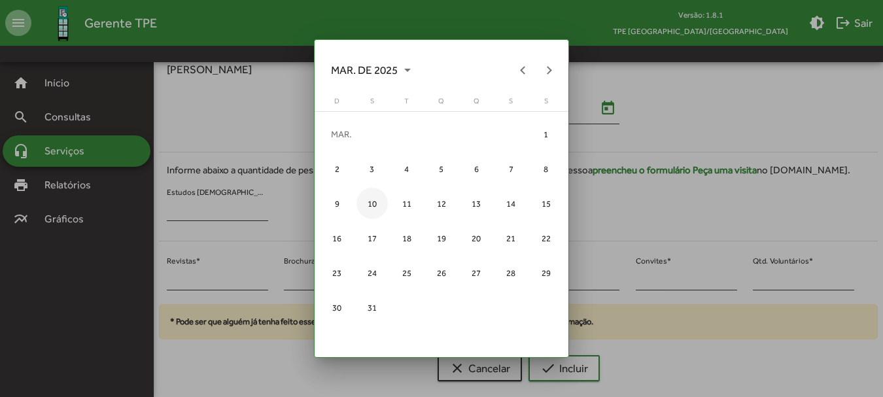
click at [370, 212] on div "10" at bounding box center [371, 203] width 31 height 31
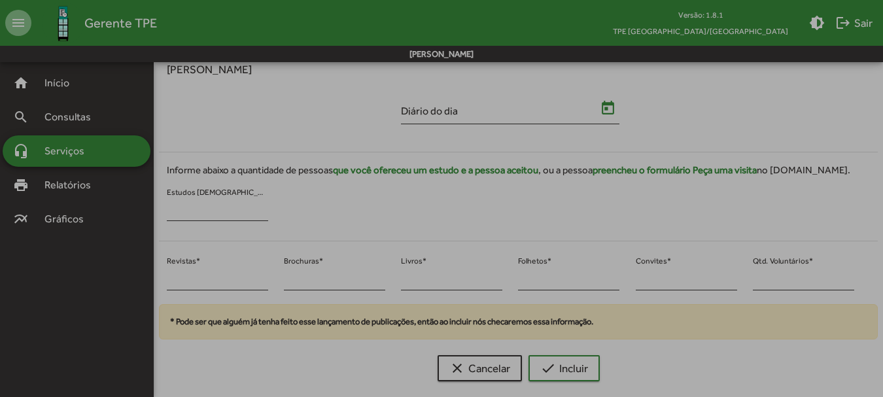
type input "**********"
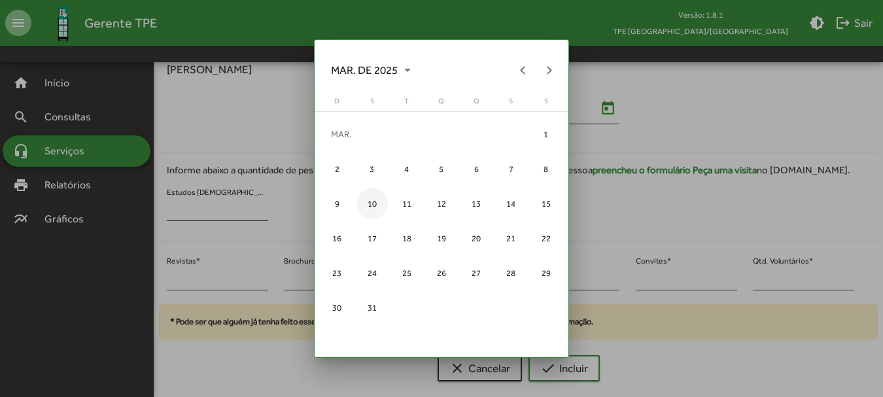
scroll to position [264, 0]
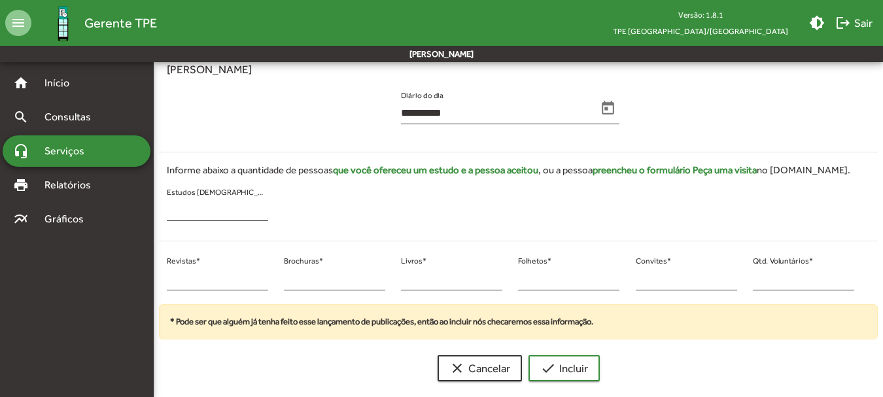
drag, startPoint x: 765, startPoint y: 287, endPoint x: 748, endPoint y: 281, distance: 18.2
click at [748, 281] on div "* Qtd. Voluntários *" at bounding box center [803, 278] width 117 height 53
drag, startPoint x: 680, startPoint y: 265, endPoint x: 735, endPoint y: 269, distance: 54.5
click at [692, 265] on div "* Convites *" at bounding box center [686, 275] width 101 height 31
drag, startPoint x: 761, startPoint y: 277, endPoint x: 752, endPoint y: 279, distance: 9.5
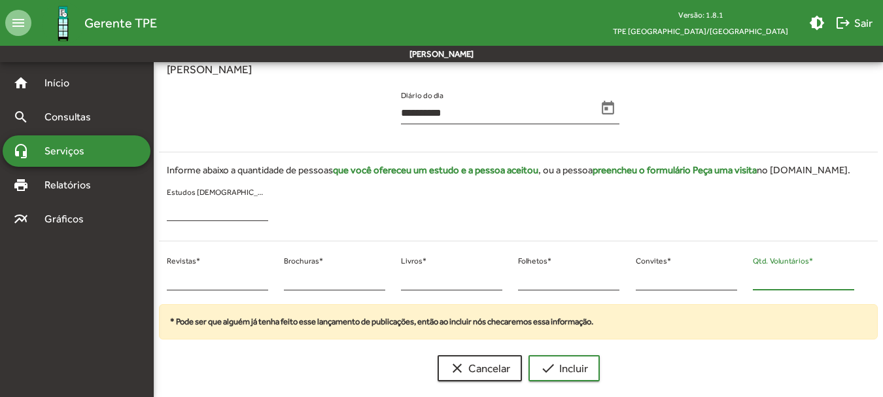
click at [753, 279] on input "*" at bounding box center [803, 279] width 101 height 12
type input "**"
drag, startPoint x: 186, startPoint y: 281, endPoint x: 147, endPoint y: 277, distance: 38.7
click at [147, 277] on mat-sidenav-container "**********" at bounding box center [441, 95] width 883 height 594
type input "**"
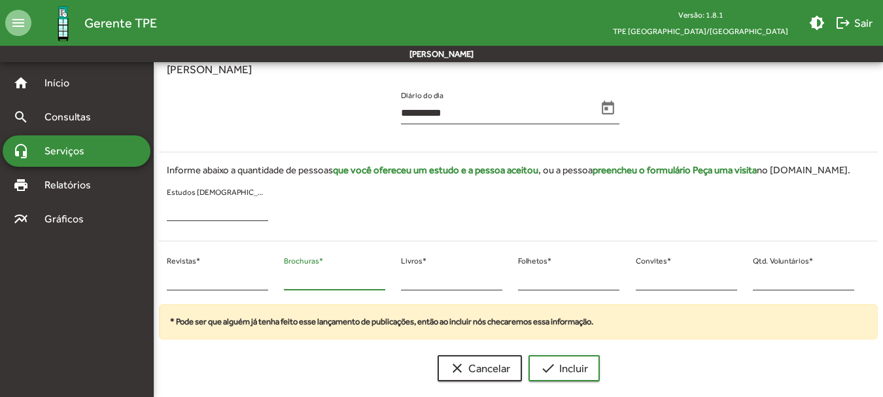
drag, startPoint x: 294, startPoint y: 273, endPoint x: 281, endPoint y: 278, distance: 14.1
click at [281, 278] on div "* Brochuras *" at bounding box center [334, 278] width 117 height 53
type input "*"
click at [556, 360] on span "check Incluir" at bounding box center [564, 368] width 48 height 24
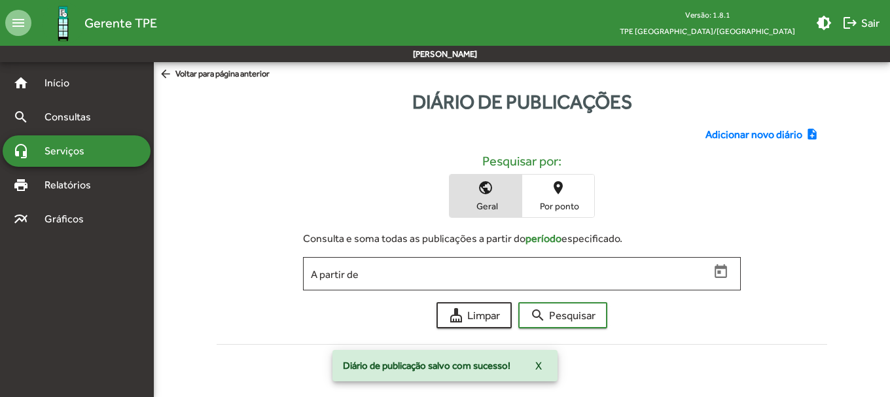
click at [718, 139] on span "Adicionar novo diário" at bounding box center [753, 135] width 97 height 16
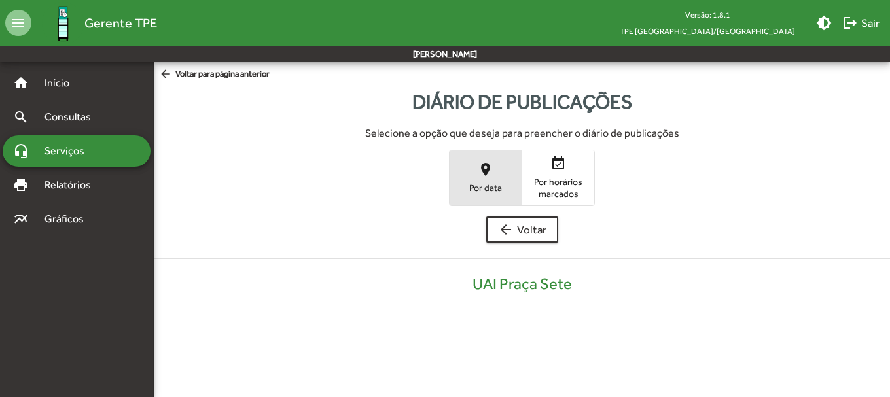
click at [475, 152] on button "place Por data" at bounding box center [485, 177] width 72 height 54
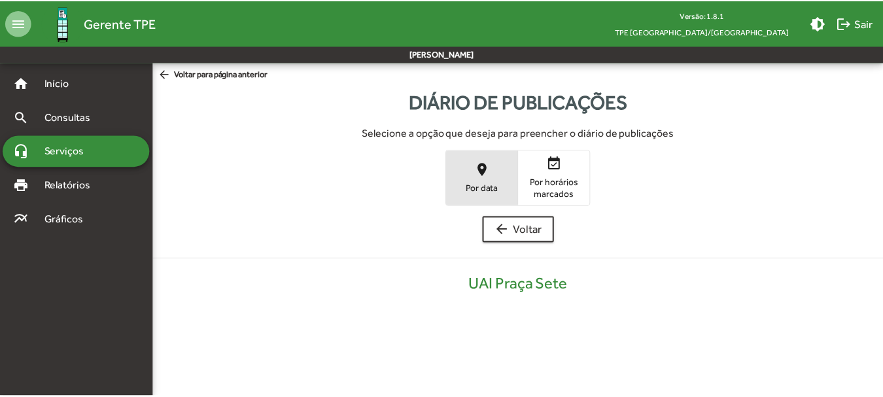
scroll to position [264, 0]
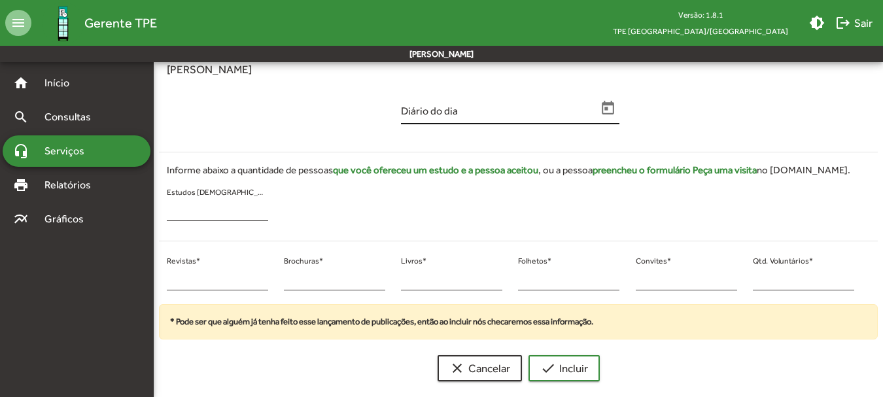
click at [597, 109] on mat-datepicker-toggle at bounding box center [608, 108] width 23 height 23
click at [602, 103] on icon "Open calendar" at bounding box center [608, 108] width 17 height 17
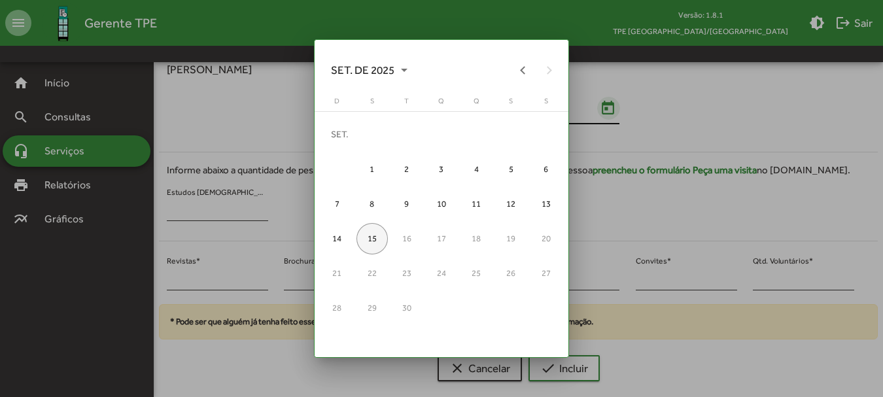
scroll to position [0, 0]
click at [519, 75] on button "Previous month" at bounding box center [523, 70] width 26 height 26
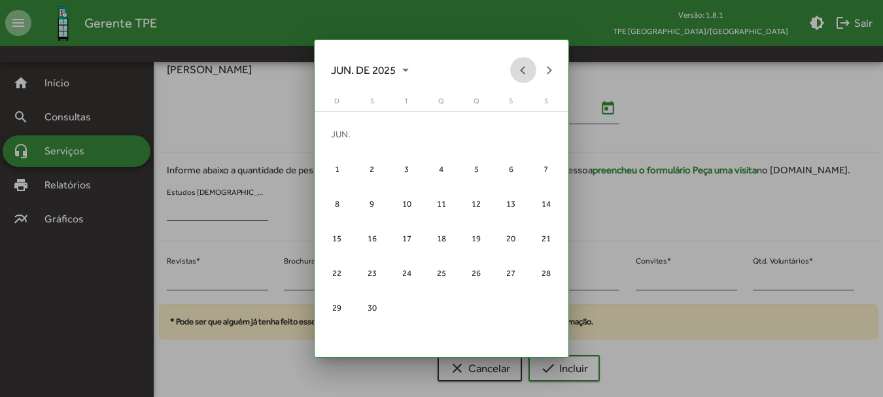
click at [519, 75] on button "Previous month" at bounding box center [523, 70] width 26 height 26
click at [543, 68] on button "Next month" at bounding box center [549, 70] width 26 height 26
click at [374, 202] on div "10" at bounding box center [371, 203] width 31 height 31
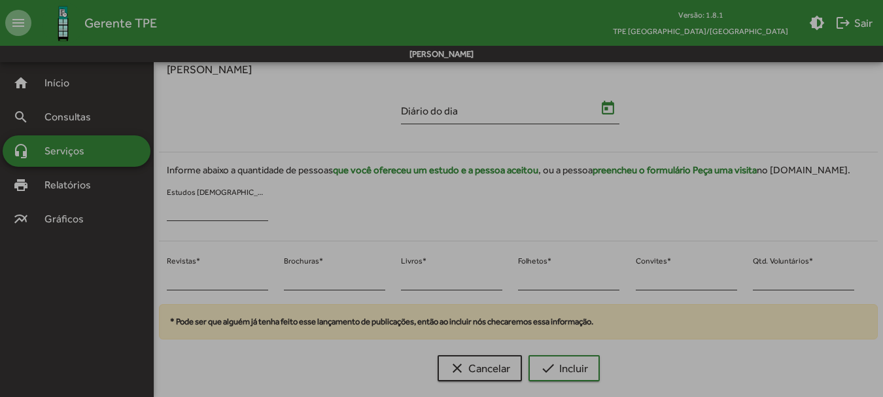
type input "**********"
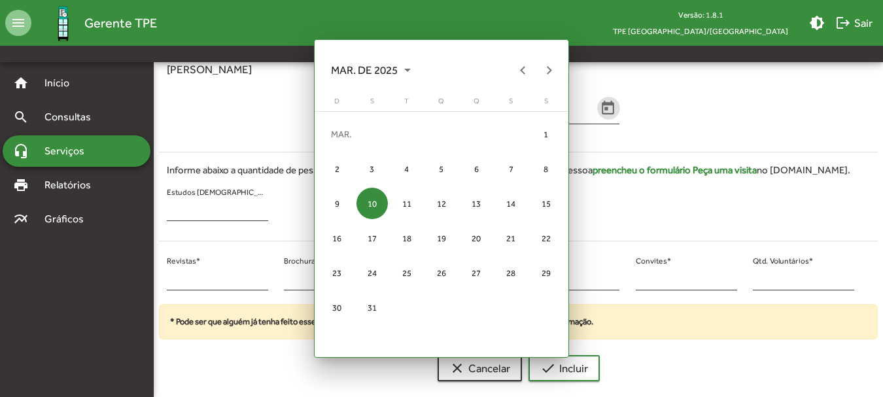
scroll to position [264, 0]
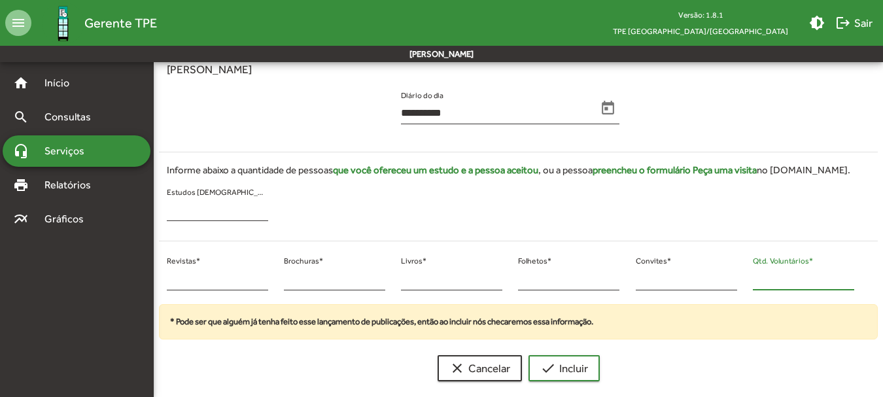
drag, startPoint x: 761, startPoint y: 277, endPoint x: 752, endPoint y: 278, distance: 9.3
click at [753, 278] on input "*" at bounding box center [803, 279] width 101 height 12
type input "**"
drag, startPoint x: 184, startPoint y: 277, endPoint x: 174, endPoint y: 277, distance: 10.5
click at [175, 277] on input "*" at bounding box center [217, 279] width 101 height 12
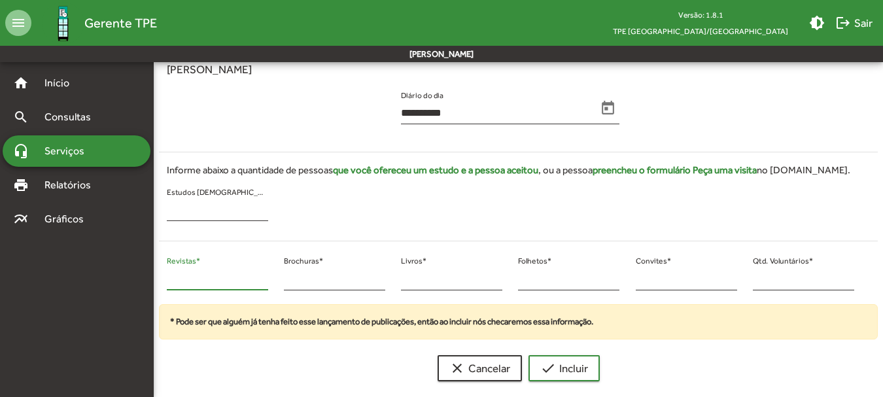
drag, startPoint x: 174, startPoint y: 277, endPoint x: 157, endPoint y: 277, distance: 17.0
click at [157, 277] on div "* Revistas * * Brochuras * * Livros * * Folhetos * * Convites * ** Qtd. Voluntá…" at bounding box center [510, 278] width 719 height 53
type input "**"
click at [559, 365] on span "check Incluir" at bounding box center [564, 368] width 48 height 24
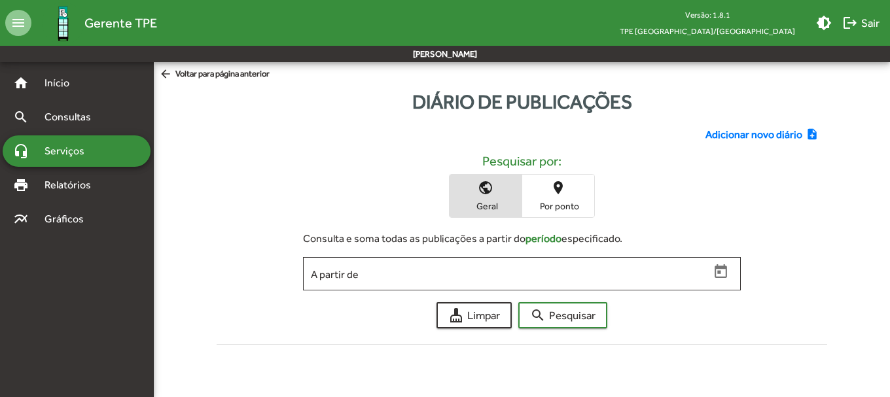
click at [736, 133] on span "Adicionar novo diário" at bounding box center [753, 135] width 97 height 16
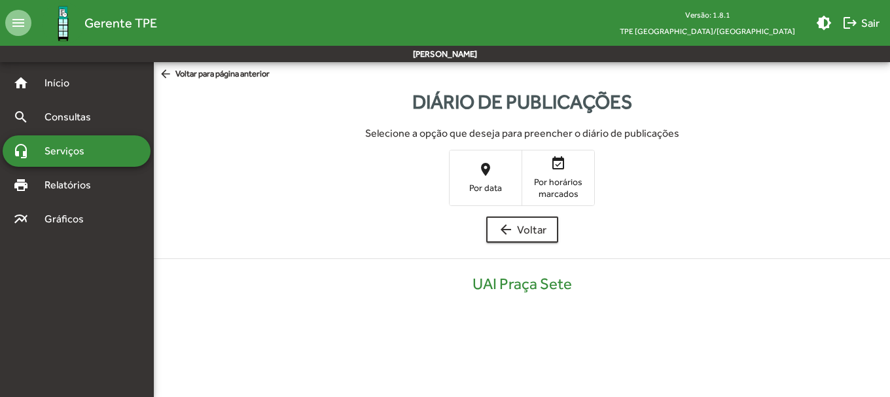
click at [514, 158] on span "place Por data" at bounding box center [485, 177] width 72 height 43
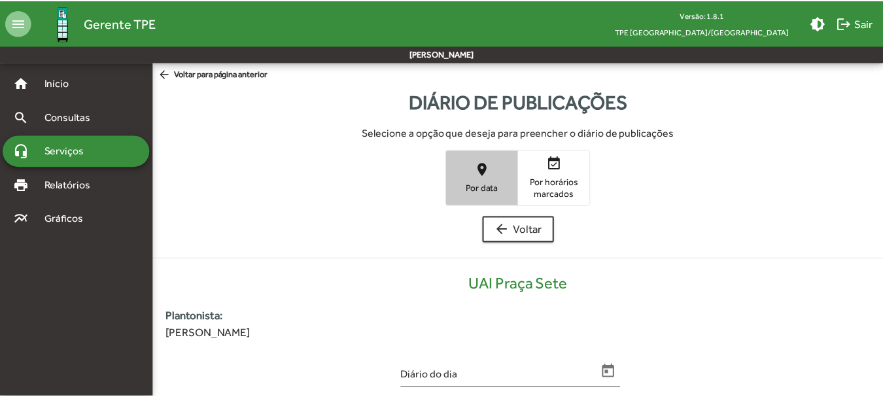
scroll to position [264, 0]
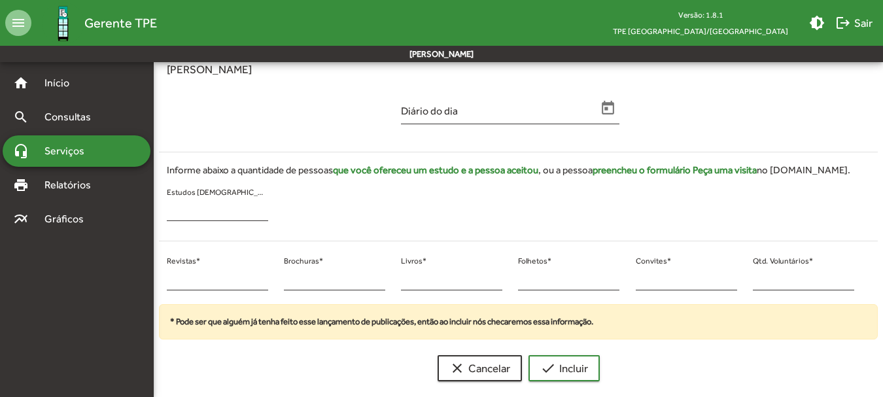
click at [626, 110] on div "Diário do dia" at bounding box center [510, 112] width 234 height 53
click at [612, 112] on icon "Open calendar" at bounding box center [608, 108] width 17 height 17
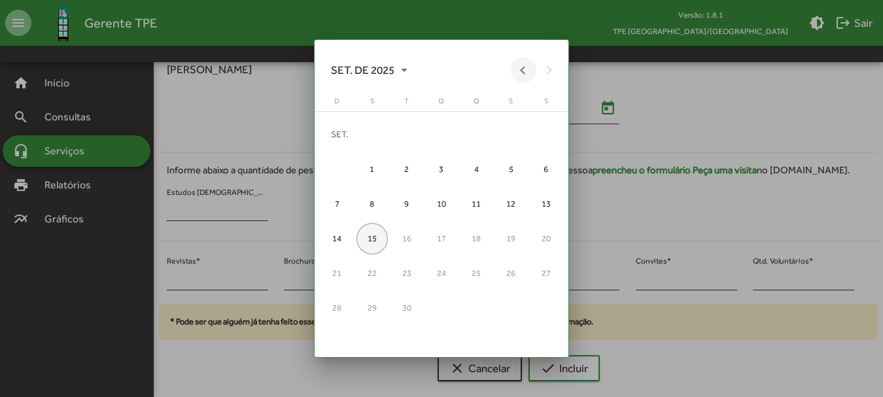
click at [521, 69] on button "Previous month" at bounding box center [523, 70] width 26 height 26
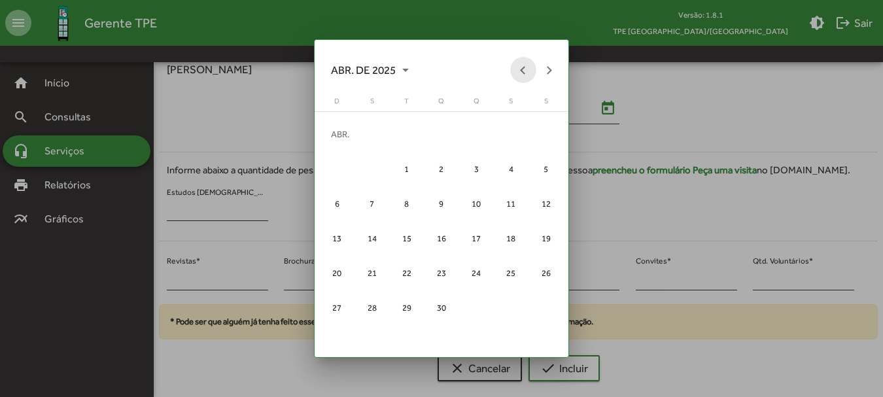
click at [521, 69] on button "Previous month" at bounding box center [523, 70] width 26 height 26
click at [544, 66] on button "Next month" at bounding box center [549, 70] width 26 height 26
click at [378, 208] on div "10" at bounding box center [371, 203] width 31 height 31
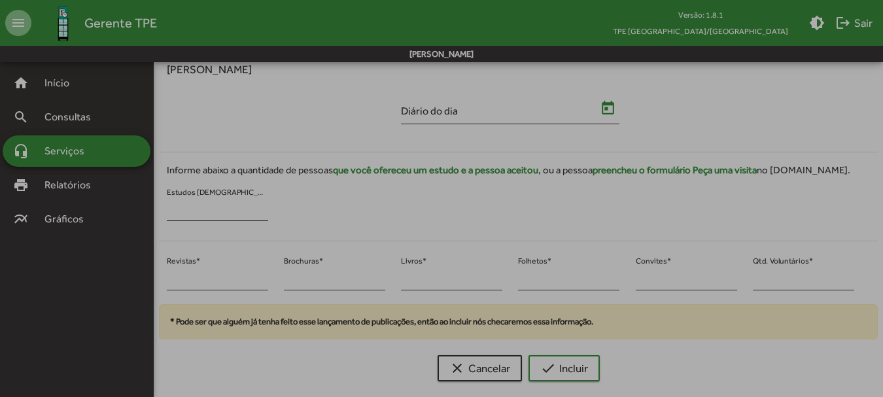
type input "**********"
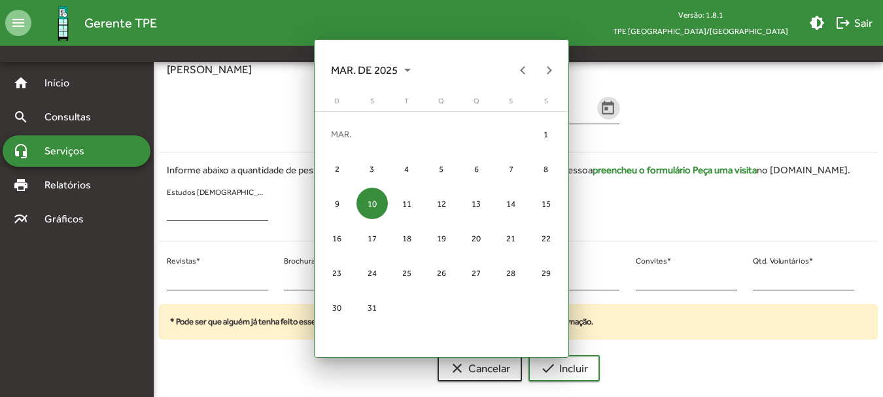
scroll to position [264, 0]
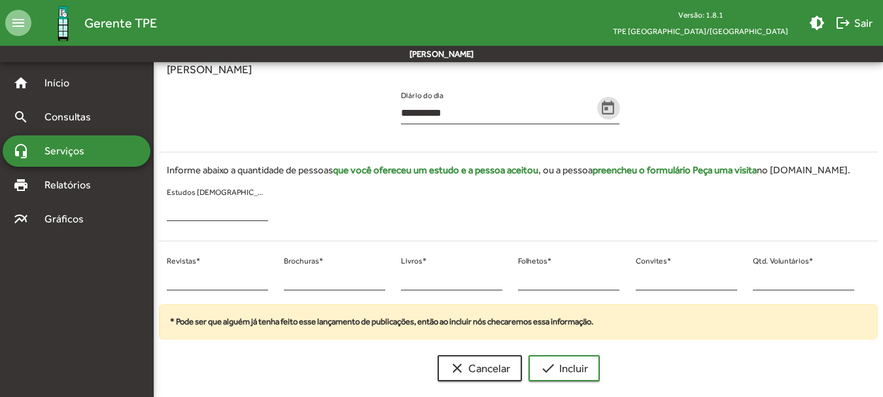
click at [748, 274] on div "* Qtd. Voluntários *" at bounding box center [803, 278] width 117 height 53
type input "**"
drag, startPoint x: 172, startPoint y: 277, endPoint x: 162, endPoint y: 279, distance: 10.2
click at [162, 279] on div "* Revistas *" at bounding box center [217, 278] width 117 height 53
type input "**"
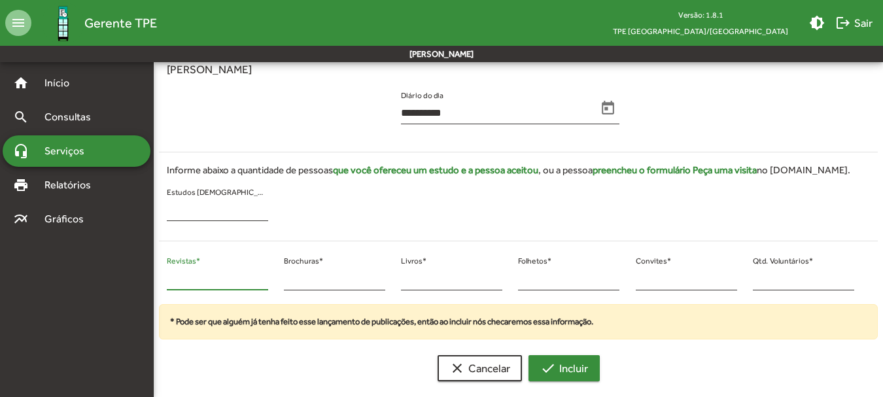
click at [589, 361] on button "check Incluir" at bounding box center [564, 368] width 71 height 26
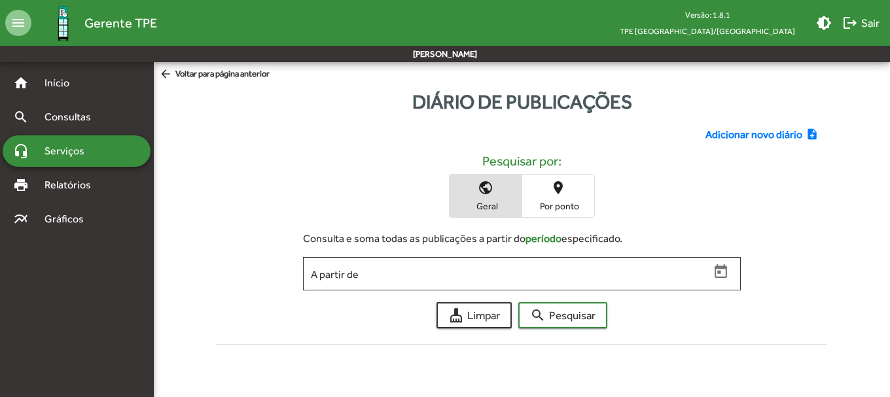
click at [718, 131] on span "Adicionar novo diário" at bounding box center [753, 135] width 97 height 16
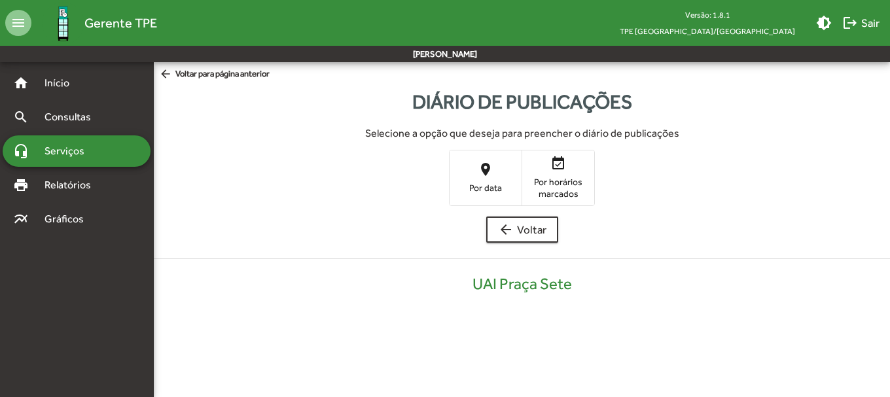
click at [493, 150] on mat-button-toggle-group "place Por data event_available Por horários marcados" at bounding box center [522, 178] width 146 height 56
click at [494, 158] on span "place Por data" at bounding box center [485, 177] width 72 height 43
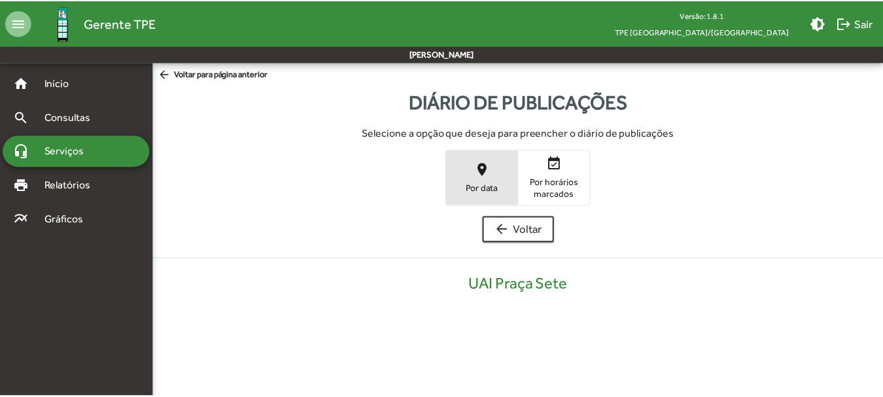
scroll to position [264, 0]
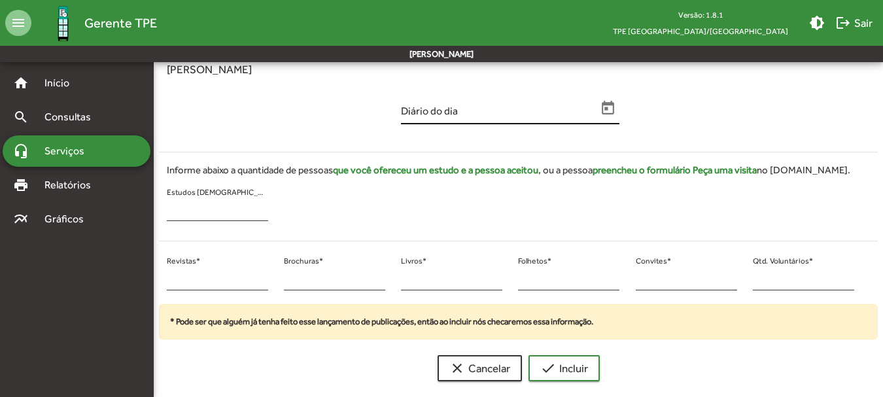
click at [605, 114] on icon "Open calendar" at bounding box center [608, 108] width 12 height 14
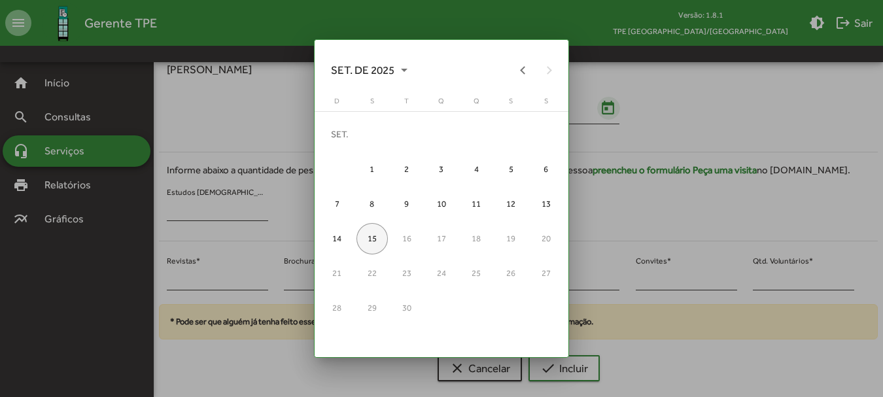
scroll to position [0, 0]
click at [515, 59] on button "Previous month" at bounding box center [523, 70] width 26 height 26
click at [508, 58] on div at bounding box center [466, 70] width 88 height 26
click at [503, 60] on div at bounding box center [466, 70] width 88 height 26
click at [522, 71] on button "Previous month" at bounding box center [523, 70] width 26 height 26
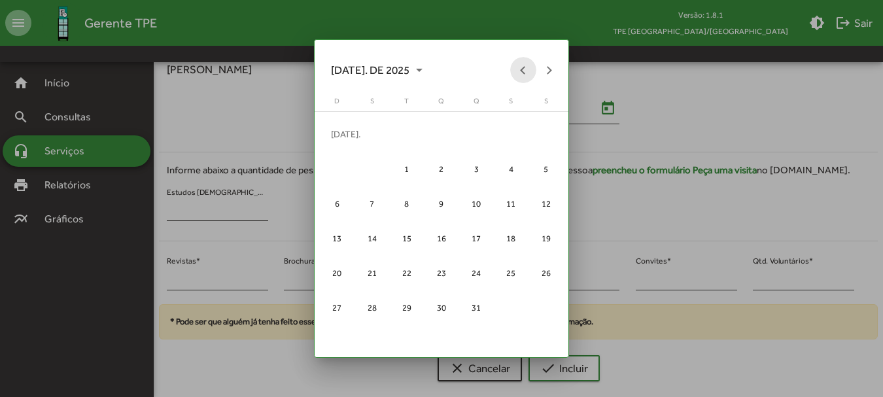
click at [522, 71] on button "Previous month" at bounding box center [523, 70] width 26 height 26
click at [442, 211] on div "12" at bounding box center [441, 203] width 31 height 31
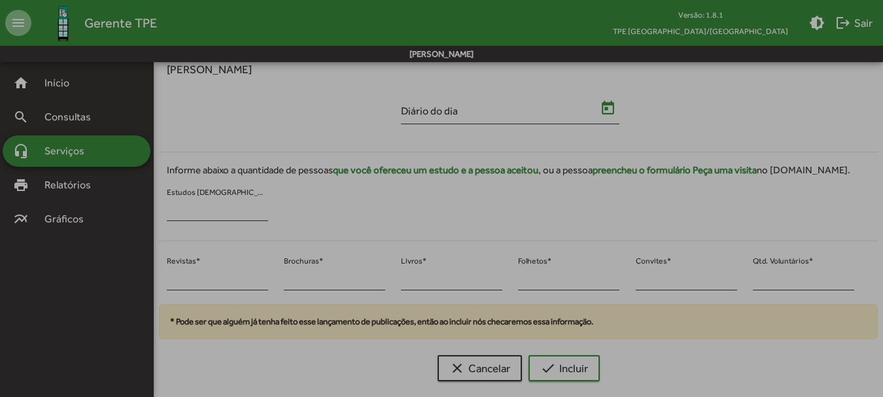
type input "**********"
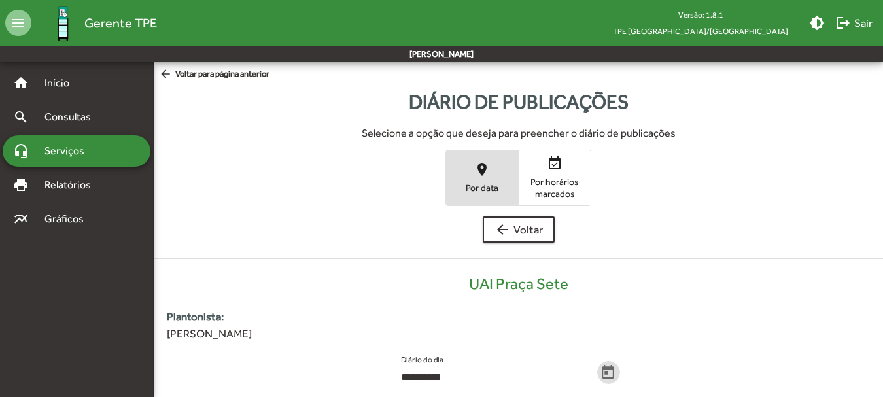
scroll to position [264, 0]
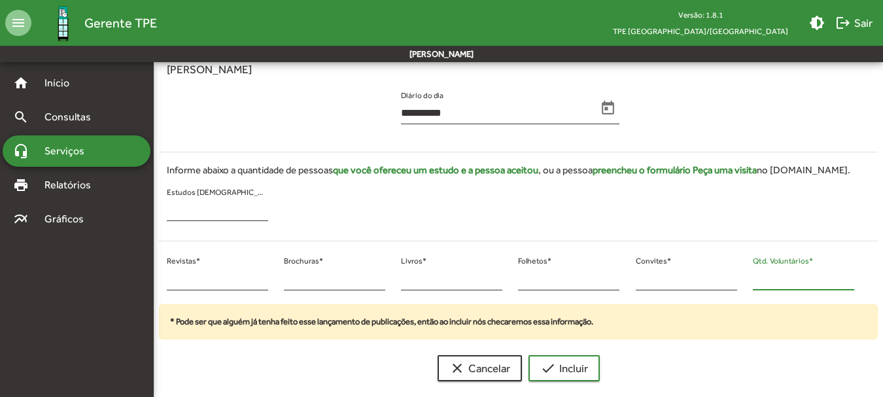
drag, startPoint x: 764, startPoint y: 274, endPoint x: 740, endPoint y: 277, distance: 24.4
click at [740, 277] on div "* Revistas * * Brochuras * * Livros * * Folhetos * * Convites * * Qtd. Voluntár…" at bounding box center [510, 278] width 719 height 53
type input "*"
drag, startPoint x: 167, startPoint y: 279, endPoint x: 156, endPoint y: 279, distance: 11.1
click at [156, 279] on div "* Revistas * * Brochuras * * Livros * * Folhetos * * Convites * * Qtd. Voluntár…" at bounding box center [510, 278] width 719 height 53
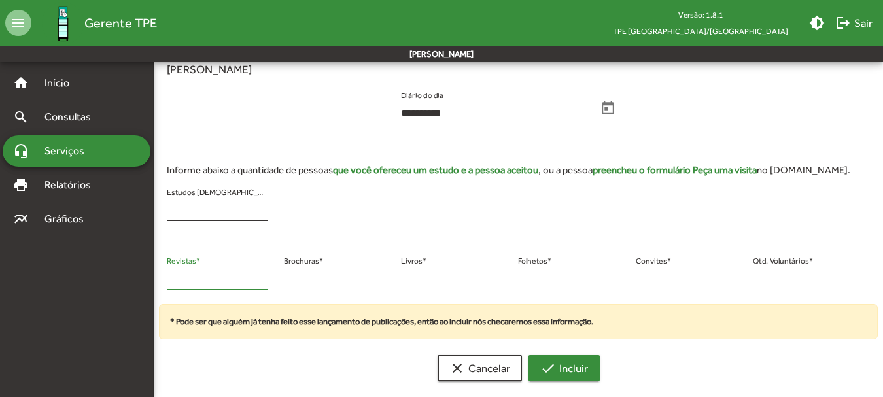
type input "**"
click at [557, 360] on span "check Incluir" at bounding box center [564, 368] width 48 height 24
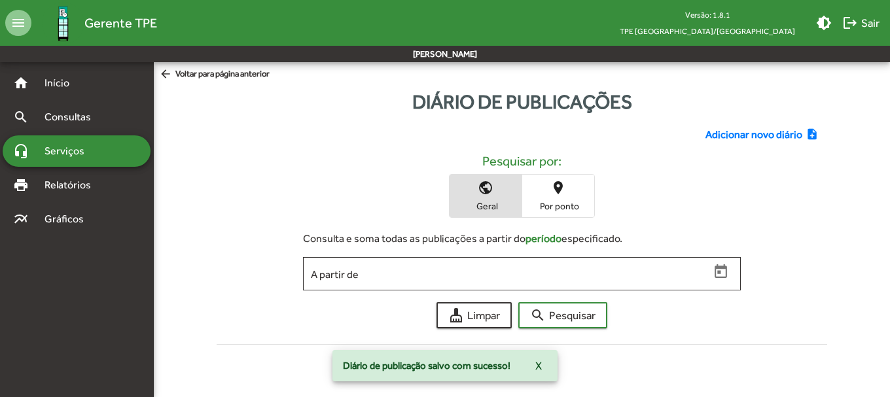
click at [774, 145] on div "Adicionar novo diário note_add Pesquisar por: public Geral place Por ponto Cons…" at bounding box center [522, 233] width 627 height 234
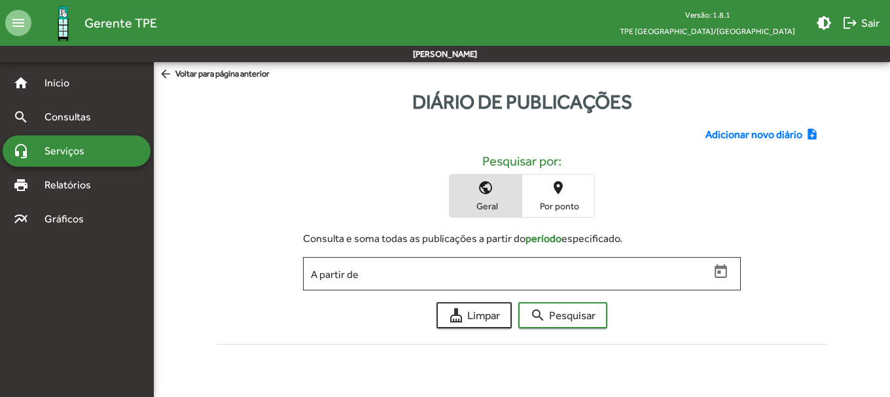
click at [714, 137] on span "Adicionar novo diário" at bounding box center [753, 135] width 97 height 16
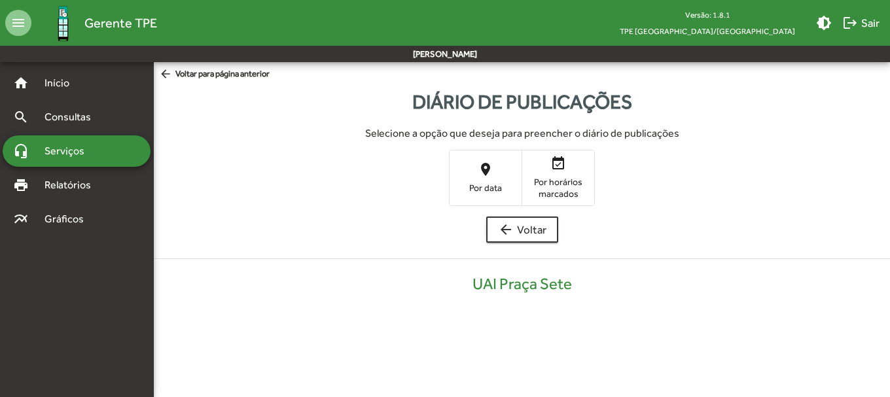
click at [513, 148] on div "Selecione a opção que deseja para preencher o diário de publicações place Por d…" at bounding box center [521, 166] width 715 height 79
click at [468, 204] on button "place Por data" at bounding box center [485, 177] width 72 height 54
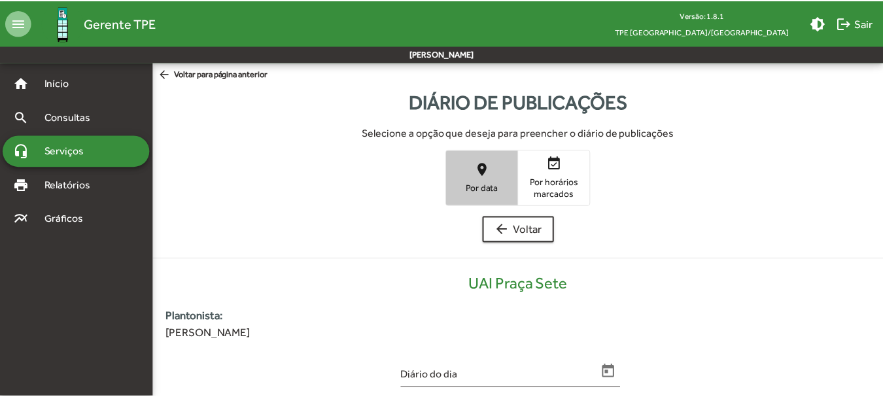
scroll to position [264, 0]
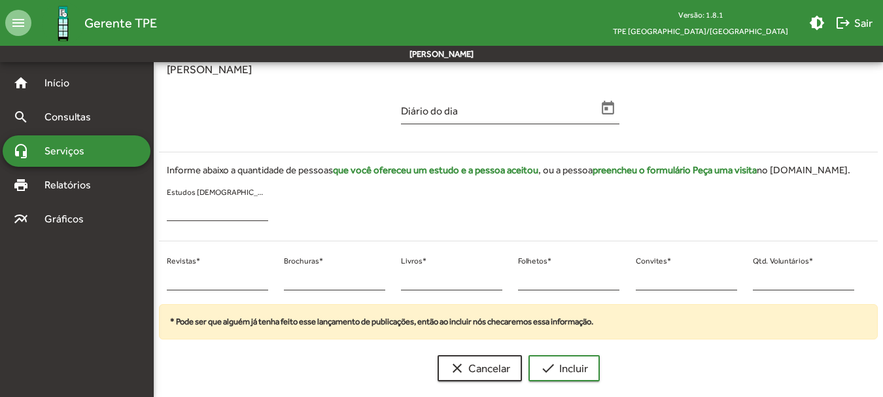
click at [621, 110] on div "Diário do dia" at bounding box center [510, 112] width 234 height 53
click at [605, 108] on icon "Open calendar" at bounding box center [608, 108] width 12 height 14
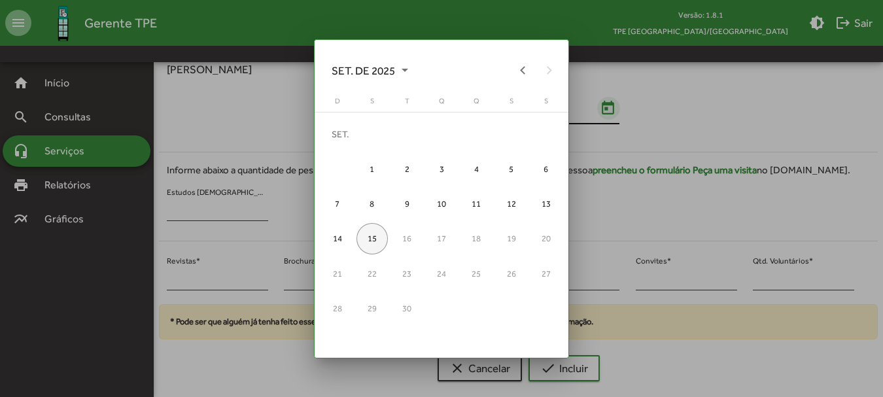
scroll to position [0, 0]
click at [525, 69] on button "Previous month" at bounding box center [523, 70] width 26 height 26
click at [521, 69] on button "Previous month" at bounding box center [523, 70] width 26 height 26
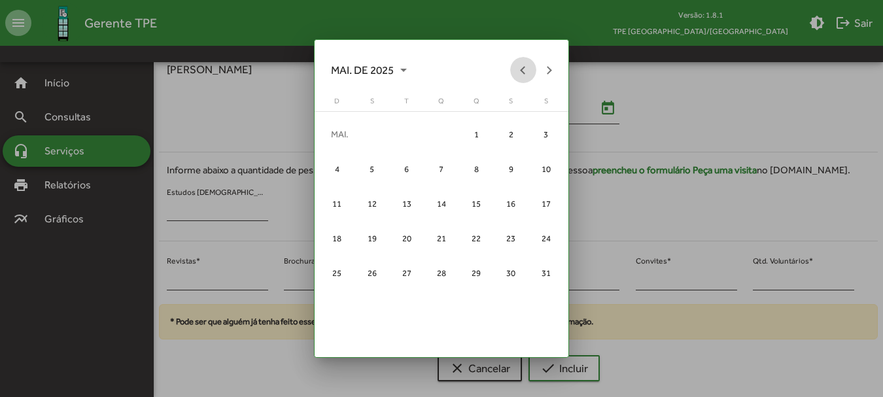
click at [518, 69] on button "Previous month" at bounding box center [523, 70] width 26 height 26
click at [517, 69] on button "Previous month" at bounding box center [523, 70] width 26 height 26
click at [559, 60] on div "JAN. DE 2025" at bounding box center [441, 70] width 241 height 26
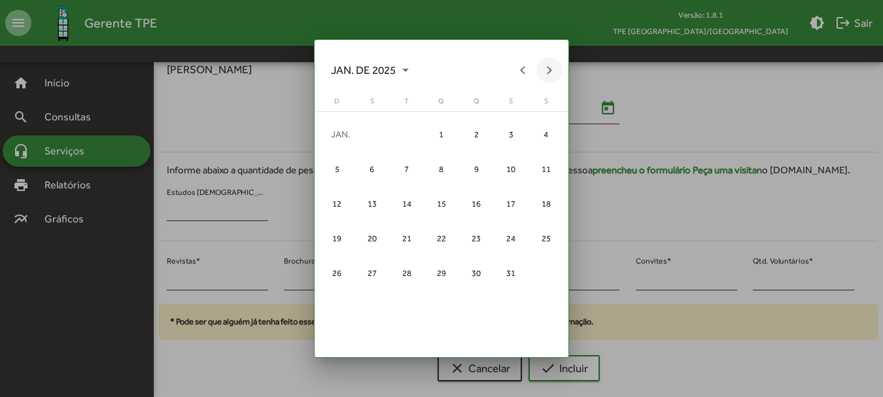
click at [546, 71] on button "Next month" at bounding box center [549, 70] width 26 height 26
click at [519, 71] on button "Previous month" at bounding box center [523, 70] width 26 height 26
click at [476, 205] on div "13" at bounding box center [475, 203] width 31 height 31
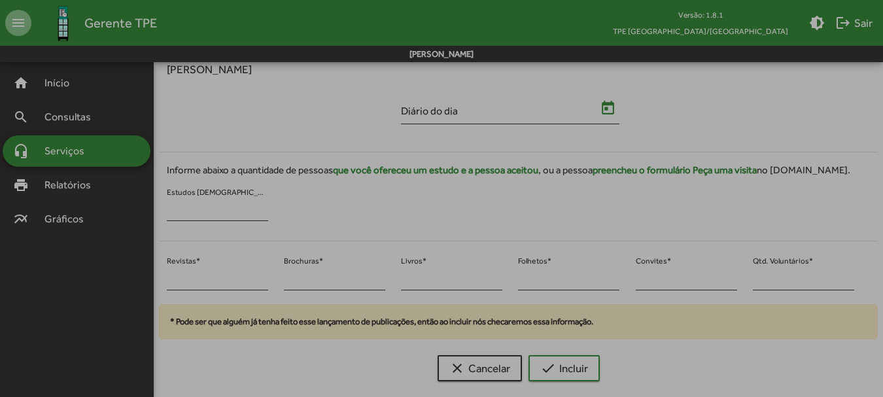
type input "**********"
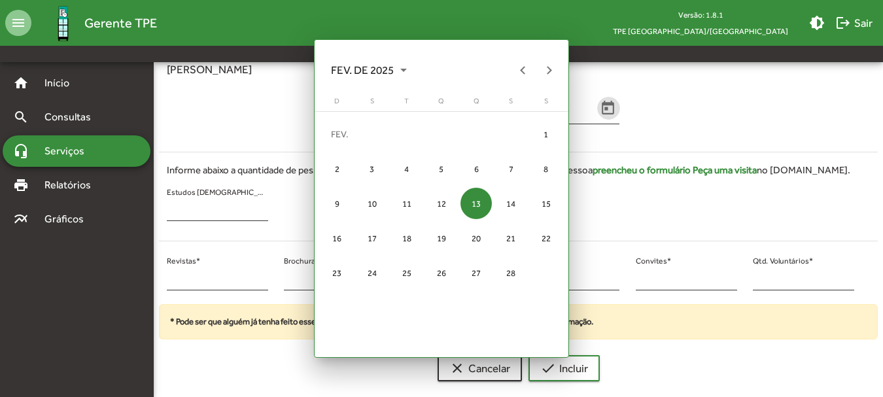
scroll to position [264, 0]
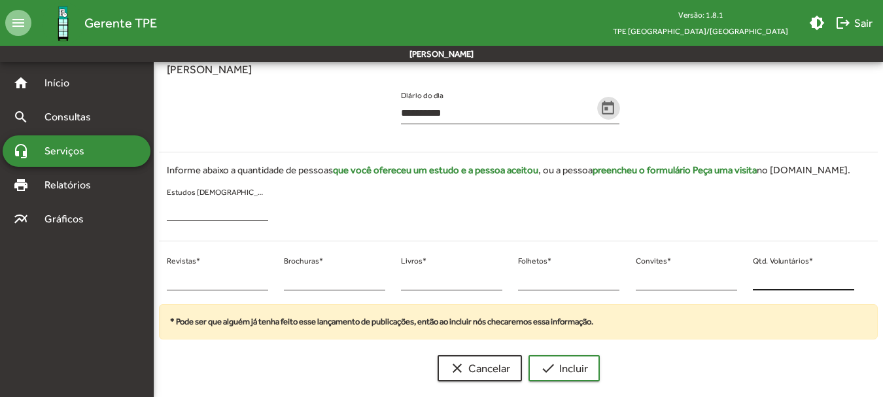
click at [757, 277] on input "*" at bounding box center [803, 279] width 101 height 12
click at [749, 276] on div "* Qtd. Voluntários *" at bounding box center [803, 278] width 117 height 53
type input "**"
click at [171, 283] on input "*" at bounding box center [217, 279] width 101 height 12
drag, startPoint x: 170, startPoint y: 283, endPoint x: 158, endPoint y: 279, distance: 12.4
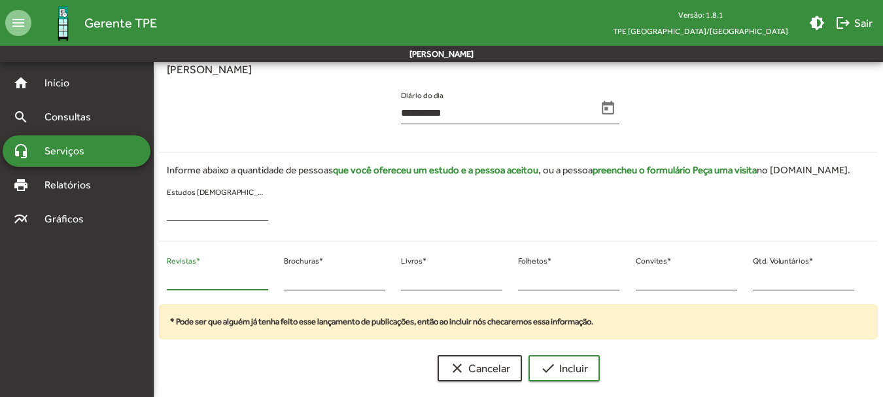
click at [158, 280] on div "* Revistas * * Brochuras * * Livros * * Folhetos * * Convites * ** Qtd. Voluntá…" at bounding box center [510, 278] width 719 height 53
type input "**"
click at [289, 276] on input "*" at bounding box center [334, 279] width 101 height 12
click at [288, 276] on input "*" at bounding box center [334, 279] width 101 height 12
click at [268, 286] on div "** Revistas * * Brochuras * * Livros * * Folhetos * * Convites * ** Qtd. Volunt…" at bounding box center [510, 278] width 719 height 53
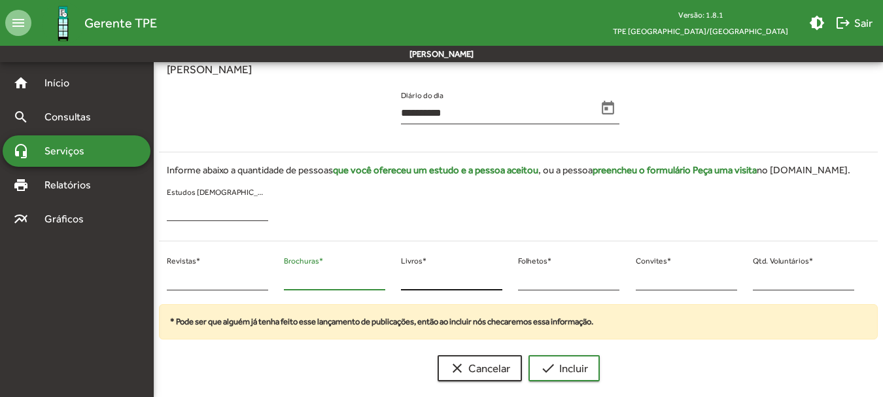
type input "*"
click at [529, 355] on button "check Incluir" at bounding box center [564, 368] width 71 height 26
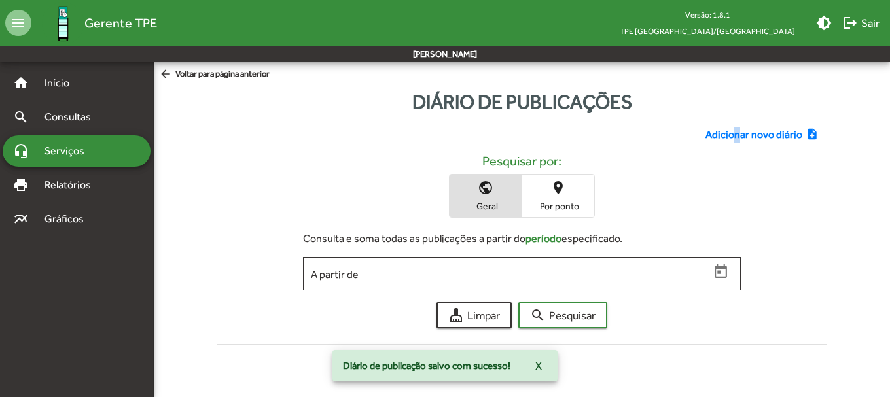
click at [737, 137] on span "Adicionar novo diário" at bounding box center [753, 135] width 97 height 16
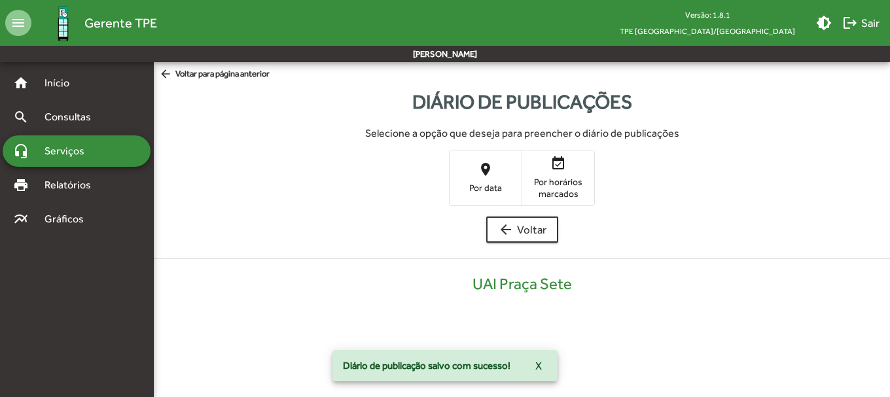
drag, startPoint x: 498, startPoint y: 148, endPoint x: 498, endPoint y: 156, distance: 7.2
click at [498, 154] on div "Selecione a opção que deseja para preencher o diário de publicações place Por d…" at bounding box center [521, 166] width 715 height 79
click at [497, 162] on span "place Por data" at bounding box center [485, 177] width 72 height 43
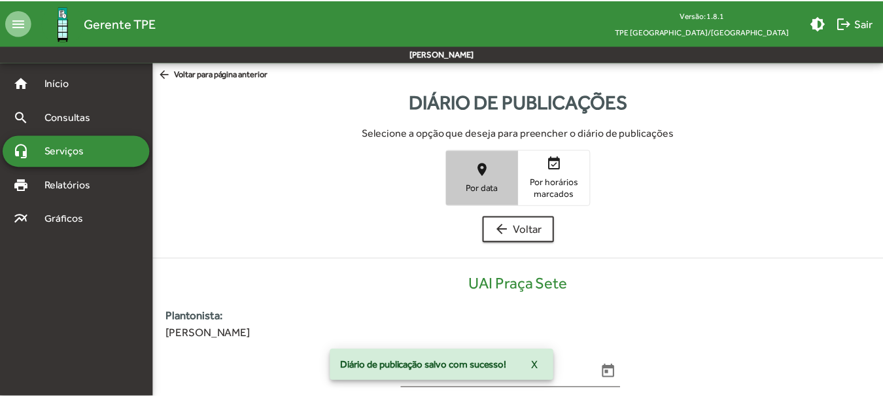
scroll to position [264, 0]
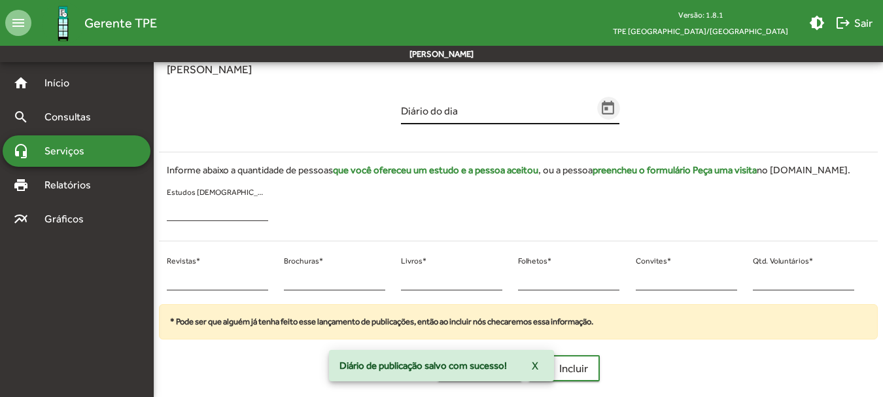
click at [609, 107] on icon "Open calendar" at bounding box center [608, 108] width 17 height 17
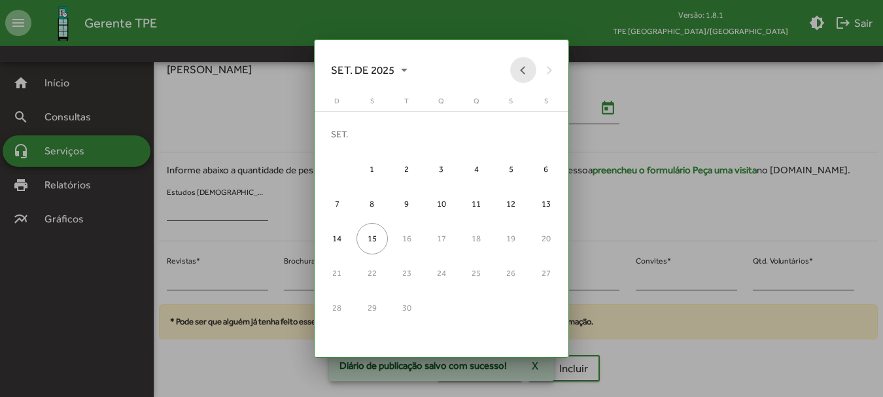
click at [511, 67] on button "Previous month" at bounding box center [523, 70] width 26 height 26
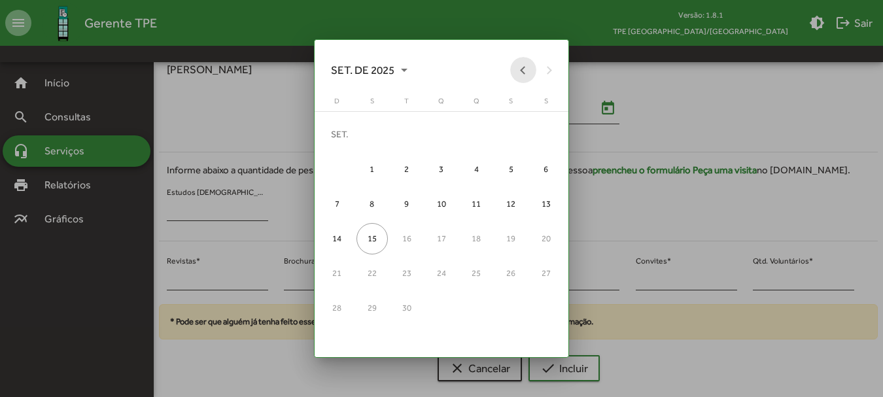
click at [511, 67] on button "Previous month" at bounding box center [523, 70] width 26 height 26
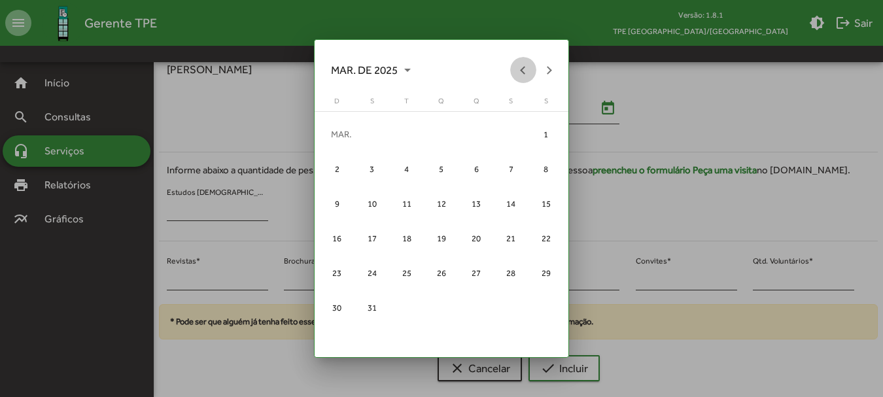
click at [511, 67] on button "Previous month" at bounding box center [523, 70] width 26 height 26
click at [559, 73] on button "Next month" at bounding box center [549, 70] width 26 height 26
click at [404, 201] on div "11" at bounding box center [406, 203] width 31 height 31
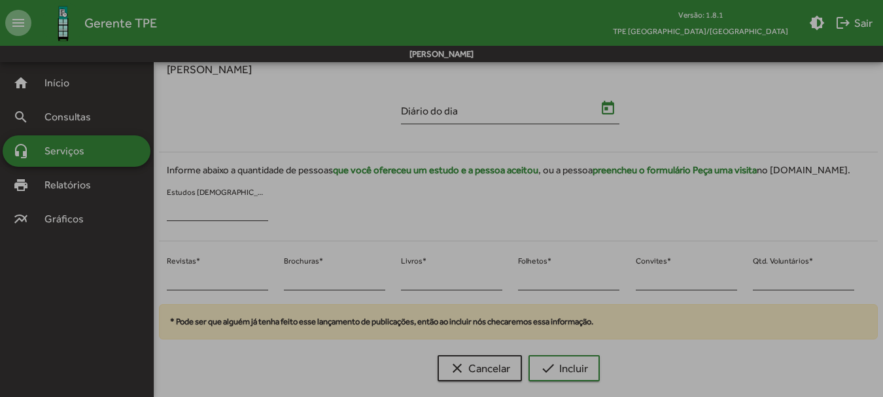
type input "**********"
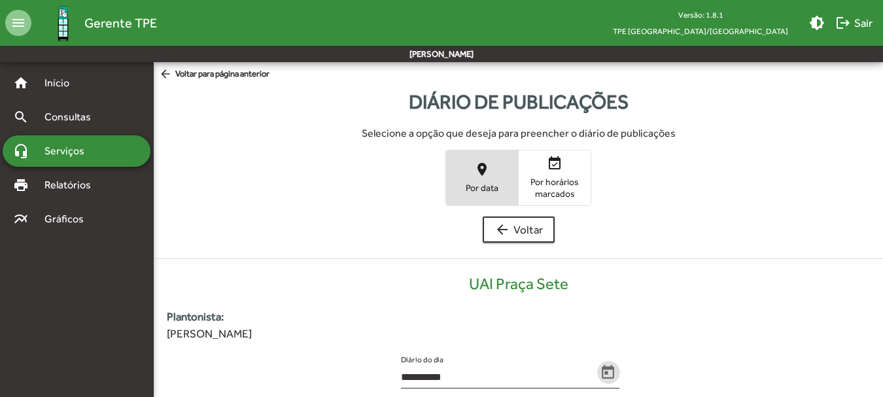
scroll to position [264, 0]
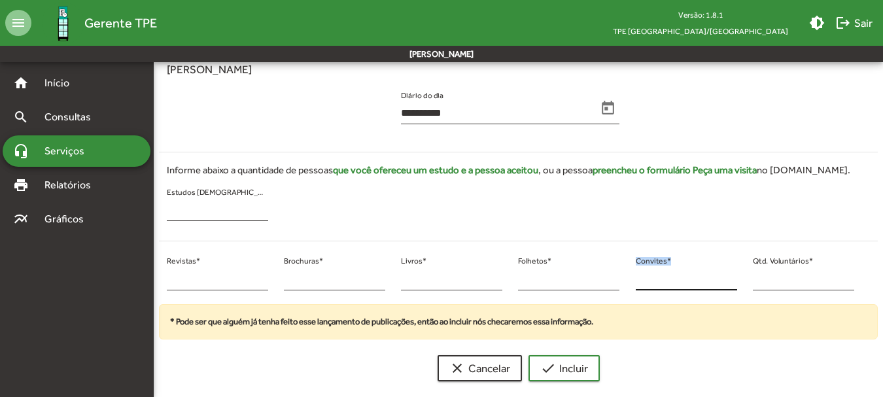
drag, startPoint x: 784, startPoint y: 269, endPoint x: 708, endPoint y: 284, distance: 77.2
click at [708, 284] on div "* Revistas * * Brochuras * * Livros * * Folhetos * * Convites * * Qtd. Voluntár…" at bounding box center [510, 278] width 719 height 53
click at [788, 276] on input "*" at bounding box center [803, 279] width 101 height 12
drag, startPoint x: 757, startPoint y: 276, endPoint x: 754, endPoint y: 283, distance: 7.6
click at [754, 283] on input "*" at bounding box center [803, 279] width 101 height 12
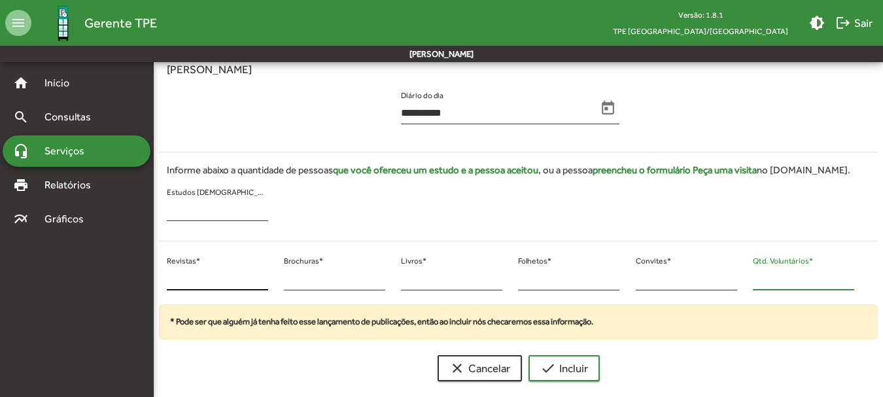
type input "**"
drag, startPoint x: 176, startPoint y: 279, endPoint x: 165, endPoint y: 279, distance: 11.1
click at [174, 279] on input "*" at bounding box center [217, 279] width 101 height 12
click at [165, 279] on div "* Revistas *" at bounding box center [217, 278] width 117 height 53
drag, startPoint x: 167, startPoint y: 279, endPoint x: 178, endPoint y: 282, distance: 11.0
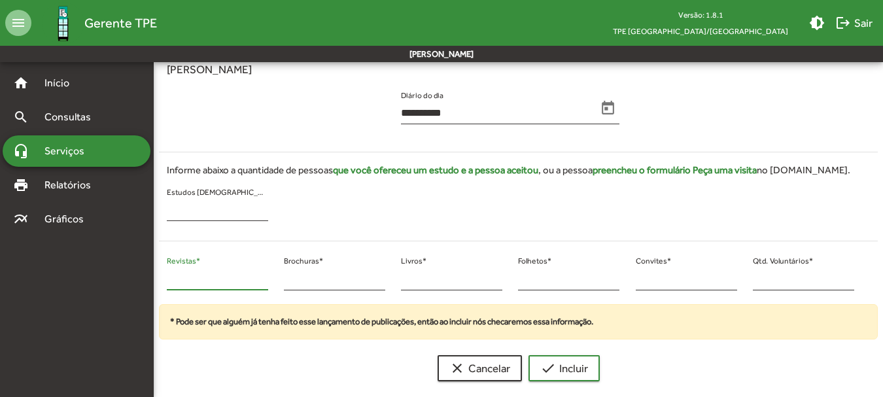
click at [178, 282] on input "*" at bounding box center [217, 279] width 101 height 12
type input "**"
drag, startPoint x: 284, startPoint y: 276, endPoint x: 302, endPoint y: 283, distance: 19.7
click at [302, 283] on input "*" at bounding box center [334, 279] width 101 height 12
type input "*"
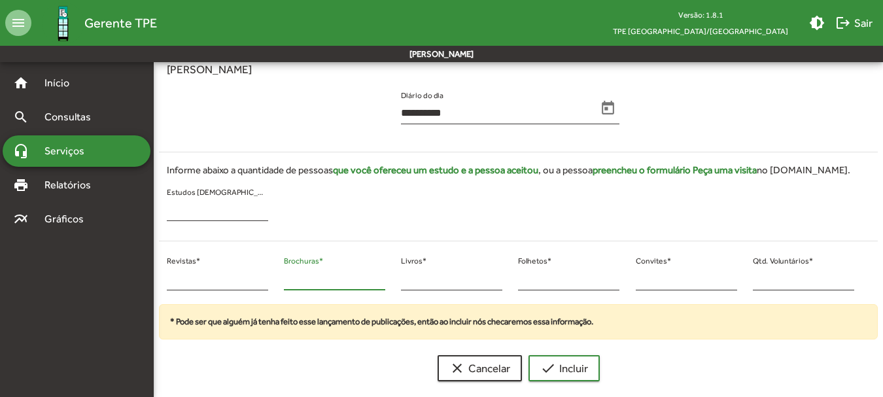
click at [529, 355] on button "check Incluir" at bounding box center [564, 368] width 71 height 26
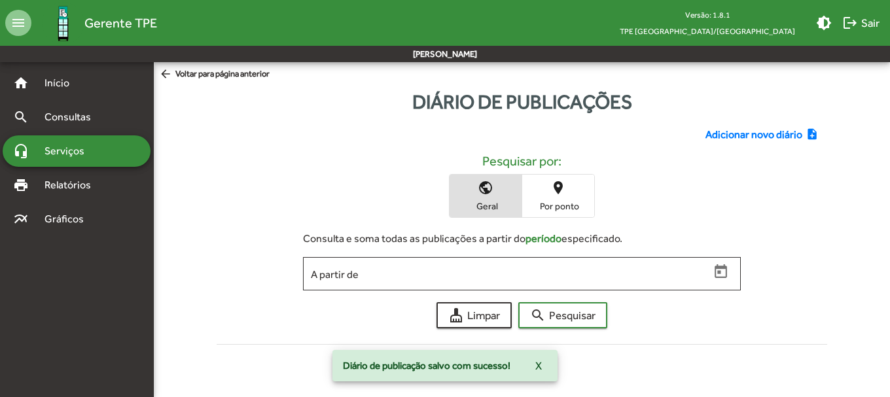
click at [751, 131] on span "Adicionar novo diário" at bounding box center [753, 135] width 97 height 16
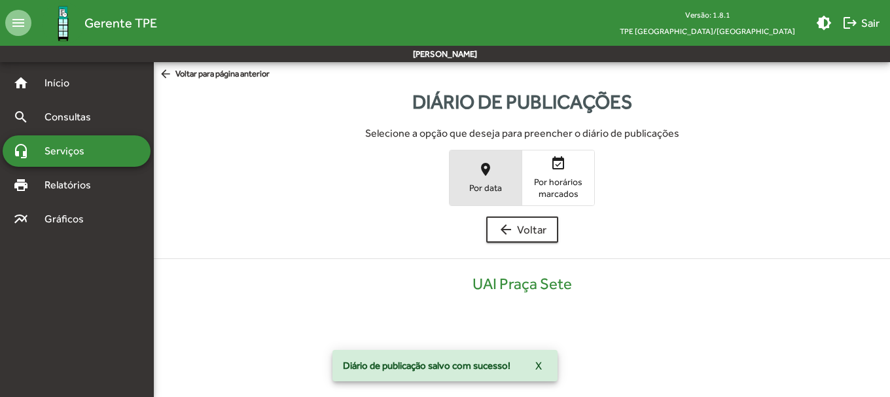
click at [496, 167] on span "place Por data" at bounding box center [485, 177] width 72 height 43
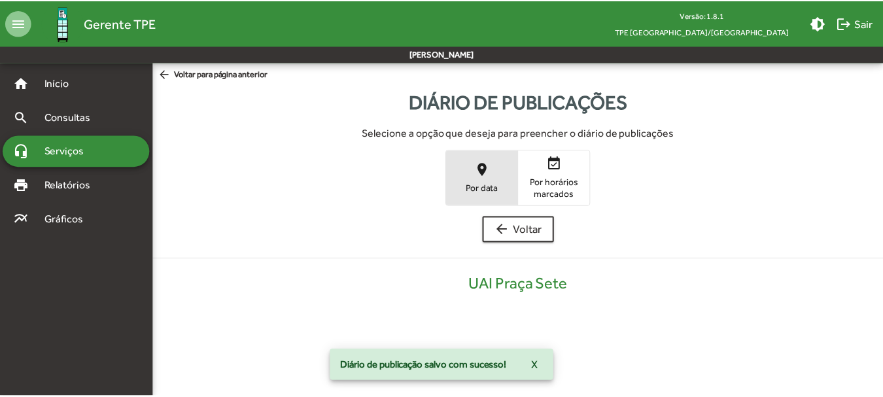
scroll to position [264, 0]
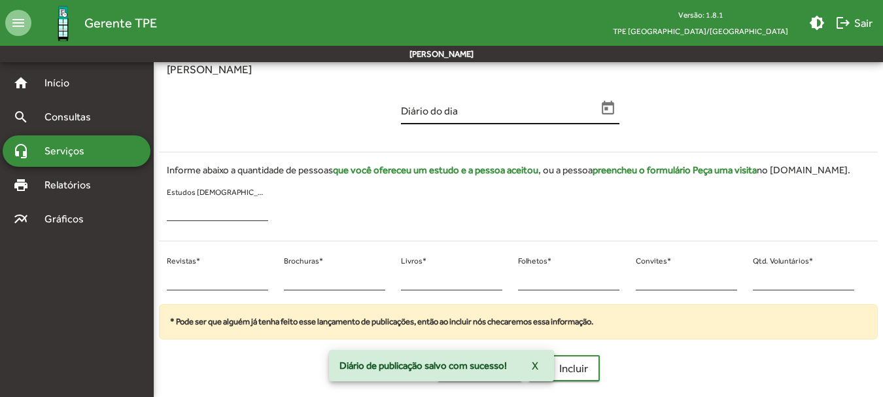
click at [617, 107] on span "Open calendar" at bounding box center [608, 108] width 23 height 17
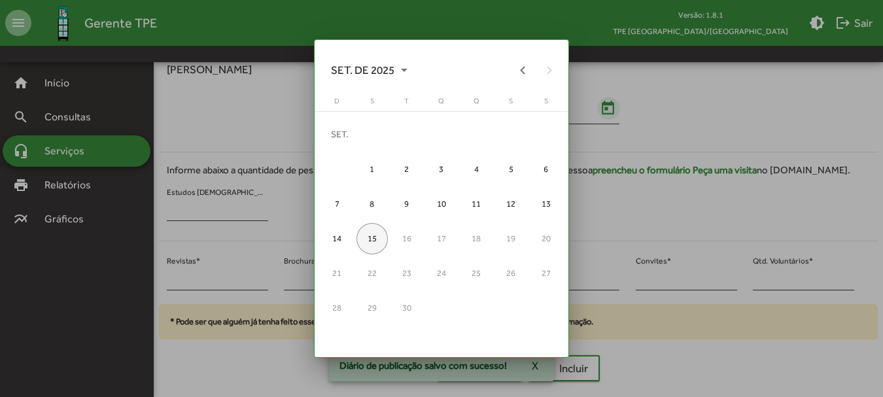
scroll to position [0, 0]
click at [527, 67] on button "Previous month" at bounding box center [523, 70] width 26 height 26
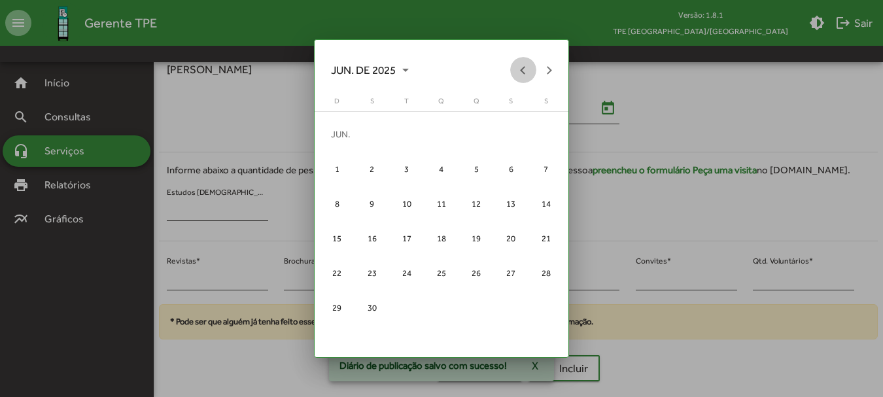
click at [527, 67] on button "Previous month" at bounding box center [523, 70] width 26 height 26
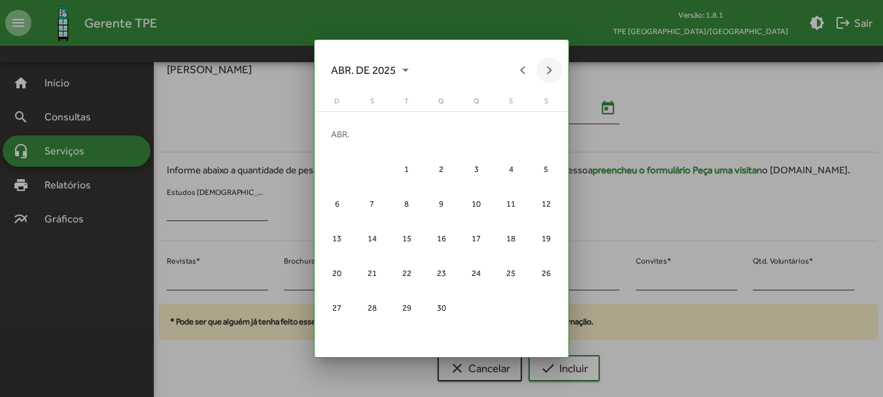
click at [542, 67] on button "Next month" at bounding box center [549, 70] width 26 height 26
click at [516, 75] on button "Previous month" at bounding box center [523, 70] width 26 height 26
click at [406, 204] on div "11" at bounding box center [406, 203] width 31 height 31
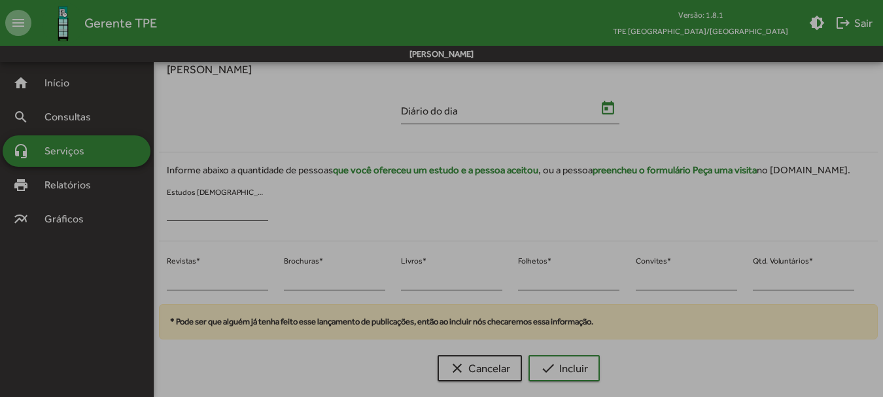
type input "**********"
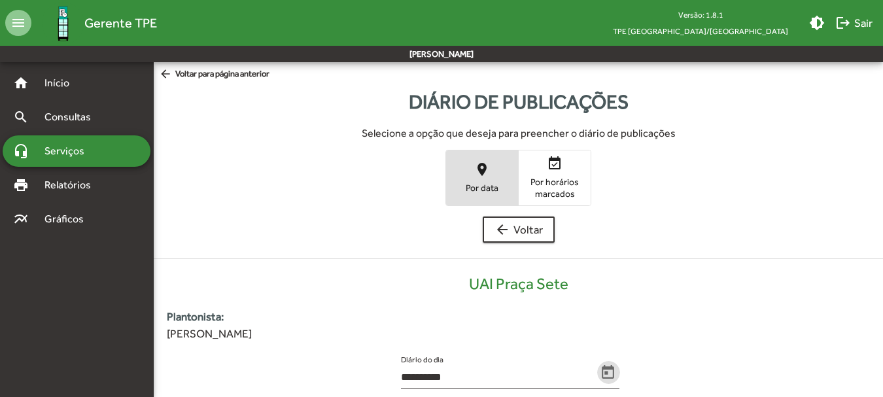
scroll to position [264, 0]
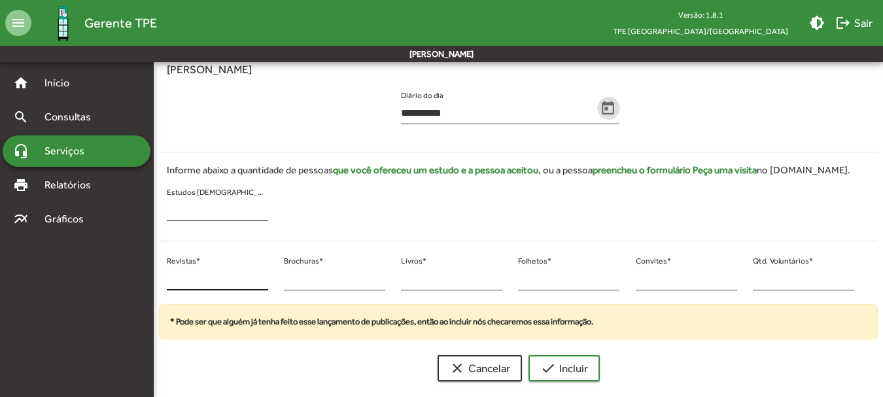
drag, startPoint x: 184, startPoint y: 286, endPoint x: 168, endPoint y: 282, distance: 16.2
click at [168, 282] on div "* Revistas *" at bounding box center [217, 275] width 101 height 31
drag, startPoint x: 200, startPoint y: 279, endPoint x: 166, endPoint y: 281, distance: 34.1
click at [166, 281] on div "* Revistas *" at bounding box center [217, 278] width 117 height 53
type input "**"
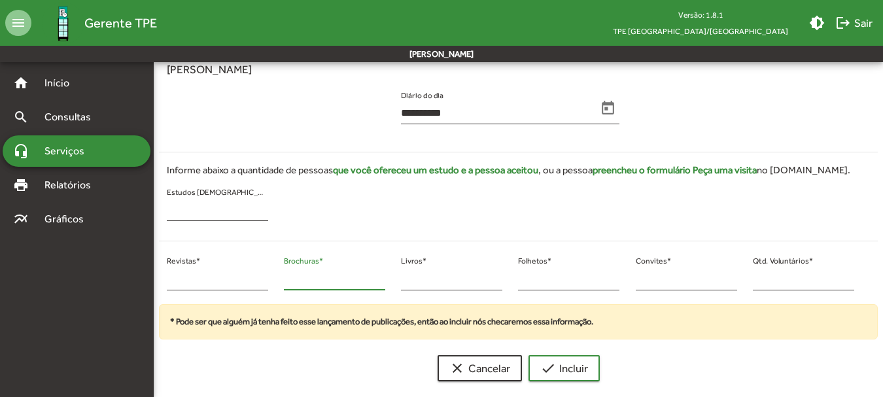
drag, startPoint x: 292, startPoint y: 275, endPoint x: 284, endPoint y: 277, distance: 8.3
click at [284, 277] on input "*" at bounding box center [334, 279] width 101 height 12
type input "*"
drag, startPoint x: 765, startPoint y: 275, endPoint x: 743, endPoint y: 278, distance: 21.7
click at [744, 277] on div "** Revistas * * Brochuras * * Livros * * Folhetos * * Convites * * Qtd. Voluntá…" at bounding box center [510, 278] width 719 height 53
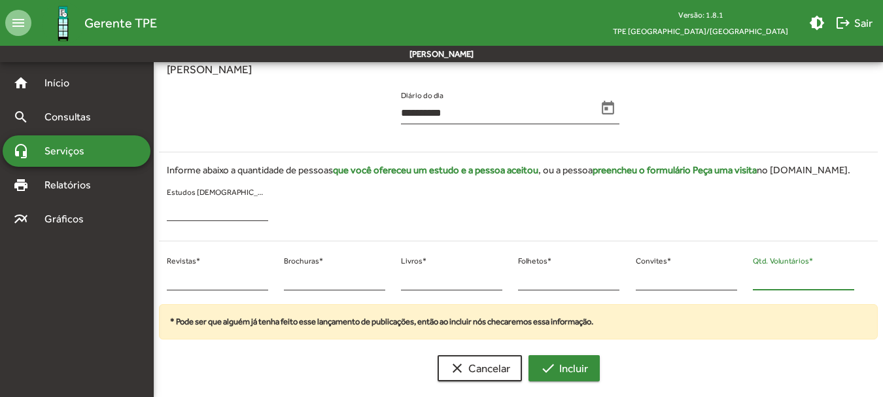
type input "**"
click at [585, 362] on span "check Incluir" at bounding box center [564, 368] width 48 height 24
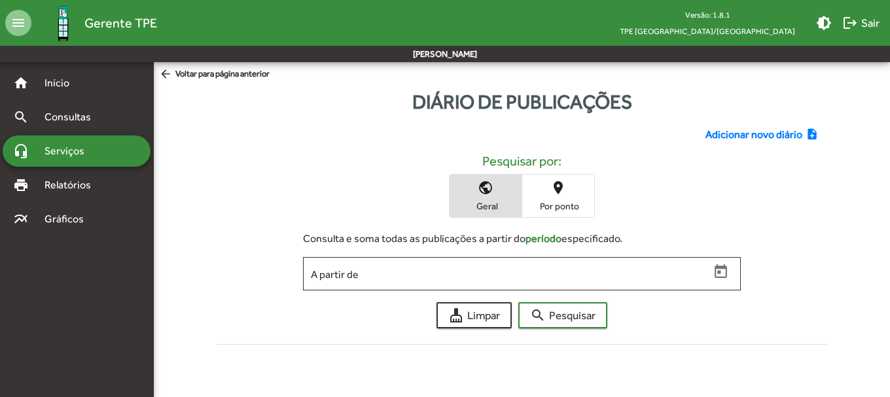
click at [723, 130] on span "Adicionar novo diário" at bounding box center [753, 135] width 97 height 16
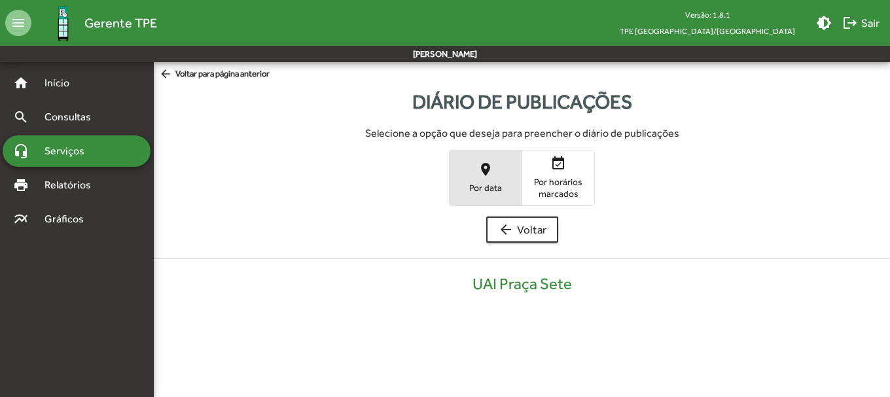
click at [466, 172] on span "place Por data" at bounding box center [485, 177] width 72 height 43
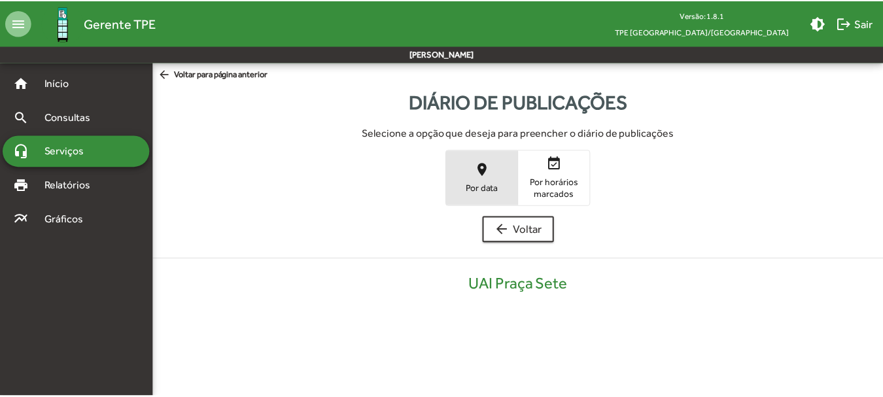
scroll to position [264, 0]
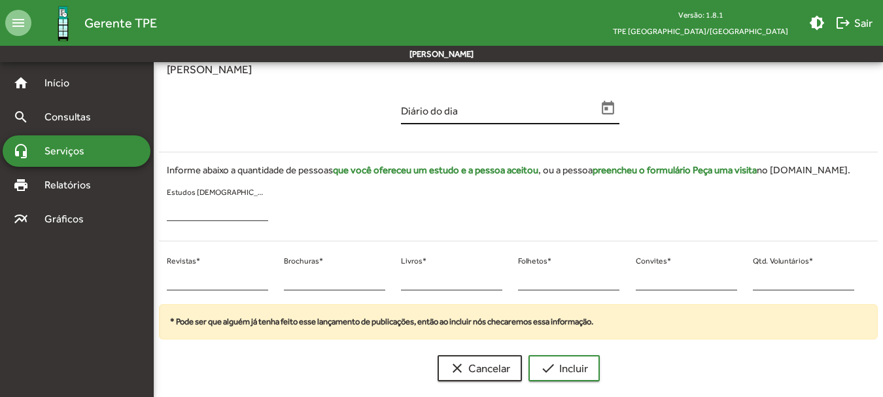
click at [610, 114] on icon "Open calendar" at bounding box center [608, 108] width 12 height 14
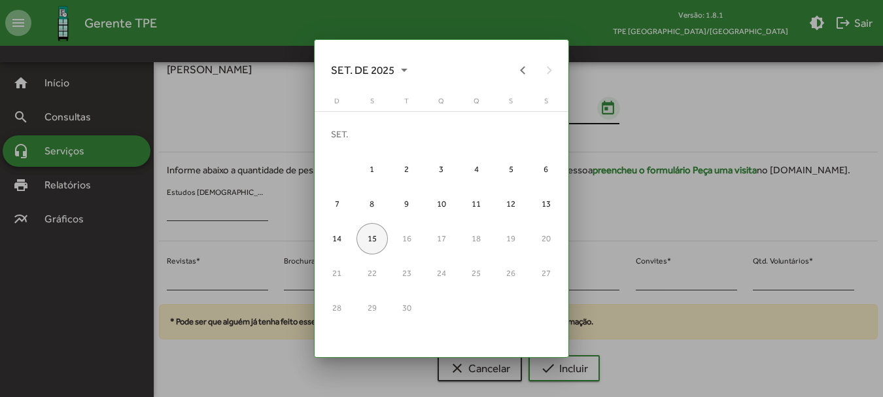
scroll to position [0, 0]
click at [517, 77] on button "Previous month" at bounding box center [523, 70] width 26 height 26
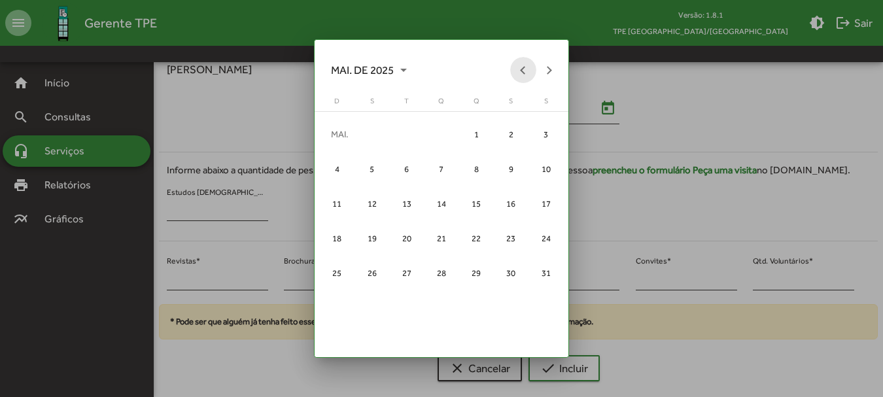
click at [517, 77] on button "Previous month" at bounding box center [523, 70] width 26 height 26
click at [497, 202] on div "14" at bounding box center [510, 203] width 31 height 31
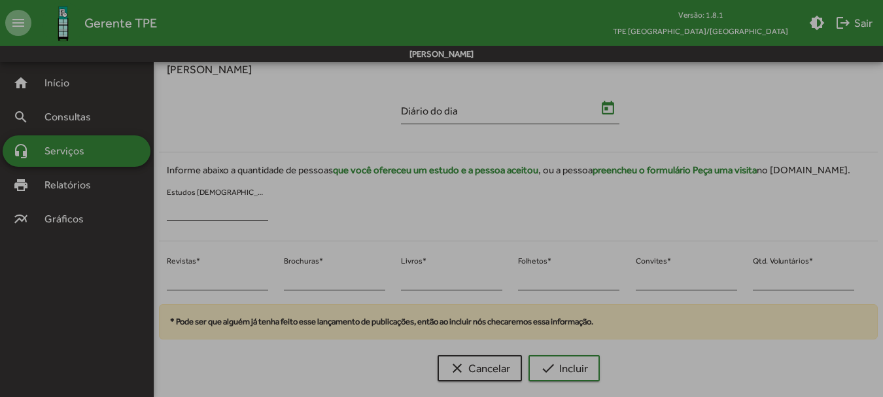
type input "**********"
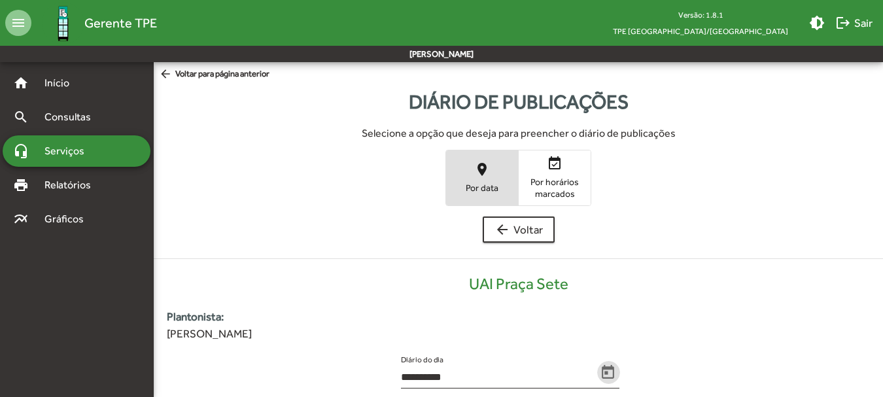
scroll to position [264, 0]
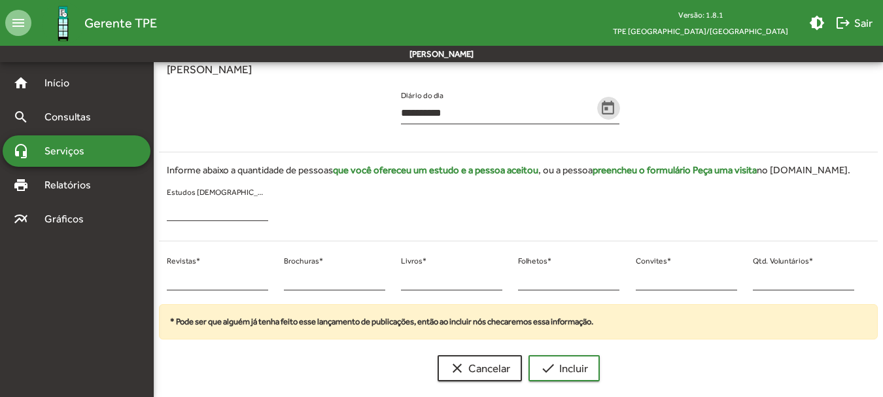
drag, startPoint x: 175, startPoint y: 281, endPoint x: 154, endPoint y: 281, distance: 20.3
click at [155, 281] on div "* Revistas * * Brochuras * * Livros * * Folhetos * * Convites * * Qtd. Voluntár…" at bounding box center [510, 278] width 719 height 53
drag, startPoint x: 765, startPoint y: 281, endPoint x: 757, endPoint y: 281, distance: 8.5
click at [757, 281] on input "*" at bounding box center [803, 279] width 101 height 12
drag, startPoint x: 757, startPoint y: 281, endPoint x: 746, endPoint y: 280, distance: 10.5
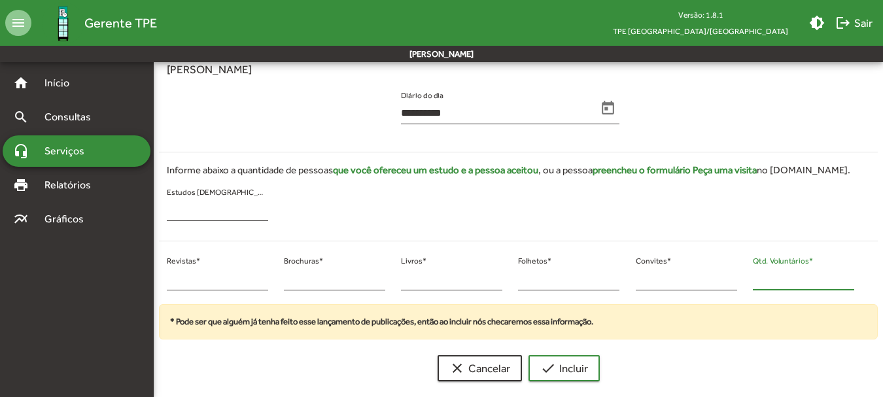
click at [746, 280] on div "* Qtd. Voluntários *" at bounding box center [803, 278] width 117 height 53
type input "**"
drag, startPoint x: 186, startPoint y: 279, endPoint x: 150, endPoint y: 280, distance: 36.0
click at [150, 280] on mat-sidenav-container "**********" at bounding box center [441, 95] width 883 height 594
type input "**"
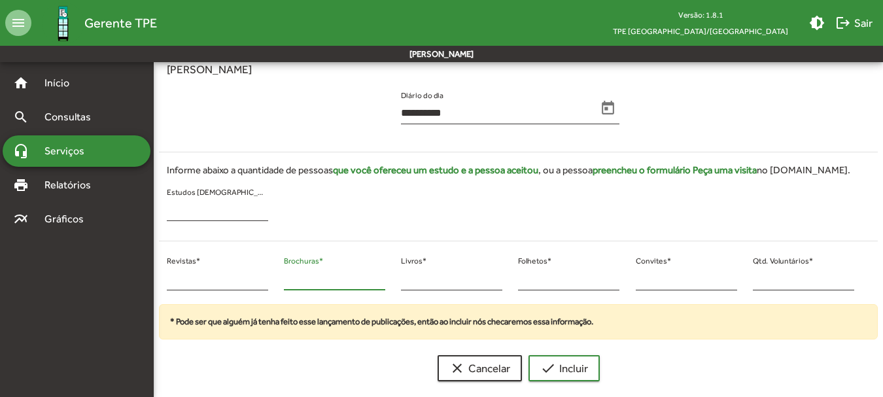
drag, startPoint x: 292, startPoint y: 275, endPoint x: 282, endPoint y: 275, distance: 9.8
click at [284, 275] on input "*" at bounding box center [334, 279] width 101 height 12
type input "*"
click at [548, 359] on span "check Incluir" at bounding box center [564, 368] width 48 height 24
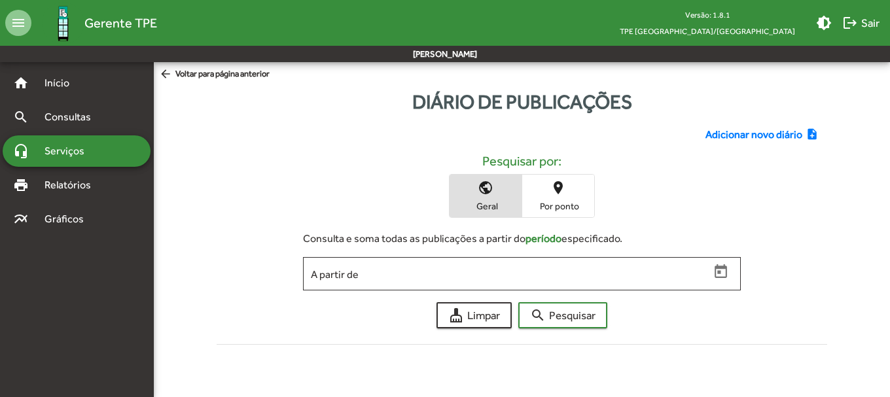
click at [710, 131] on span "Adicionar novo diário" at bounding box center [753, 135] width 97 height 16
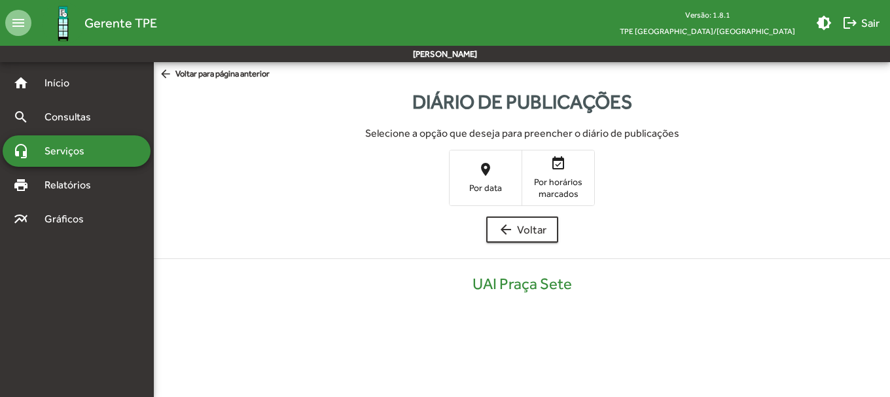
click at [468, 168] on span "place Por data" at bounding box center [485, 177] width 72 height 43
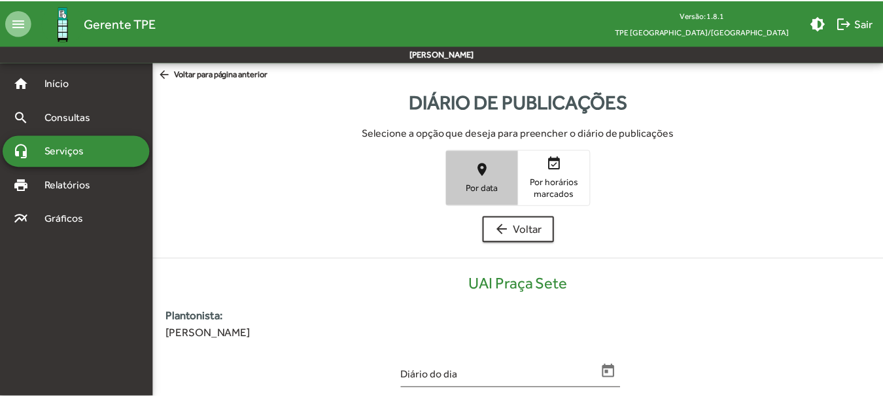
scroll to position [264, 0]
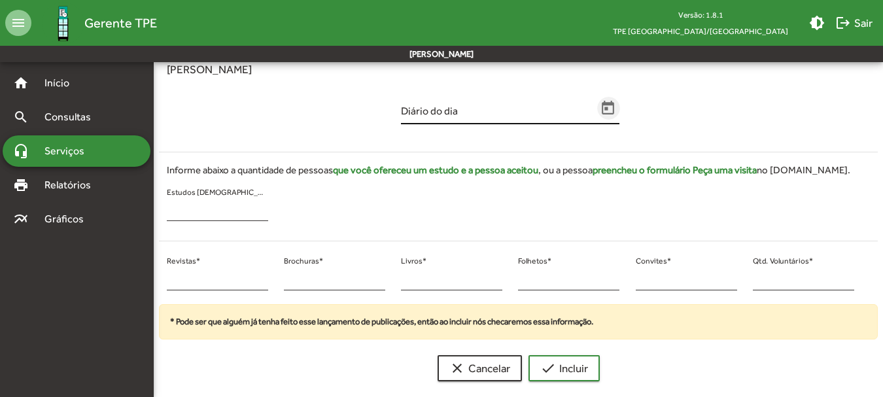
click at [619, 109] on span "Open calendar" at bounding box center [608, 108] width 23 height 17
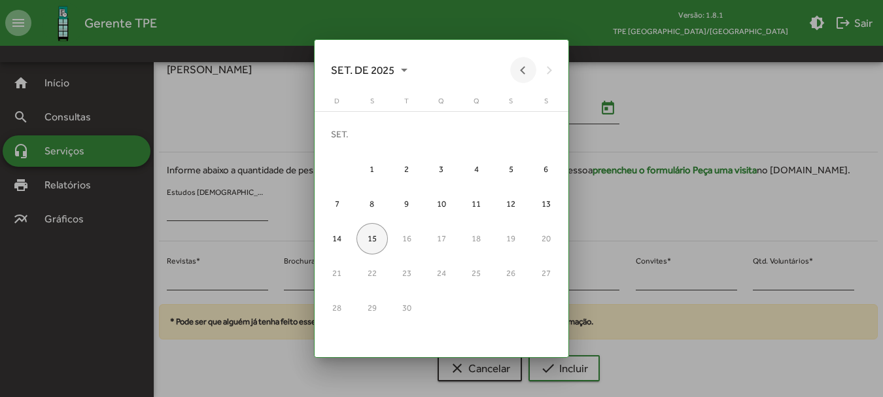
click at [522, 71] on button "Previous month" at bounding box center [523, 70] width 26 height 26
click at [521, 71] on button "Previous month" at bounding box center [523, 70] width 26 height 26
click at [520, 71] on button "Previous month" at bounding box center [523, 70] width 26 height 26
click at [519, 73] on button "Previous month" at bounding box center [523, 70] width 26 height 26
click at [519, 74] on button "Previous month" at bounding box center [523, 70] width 26 height 26
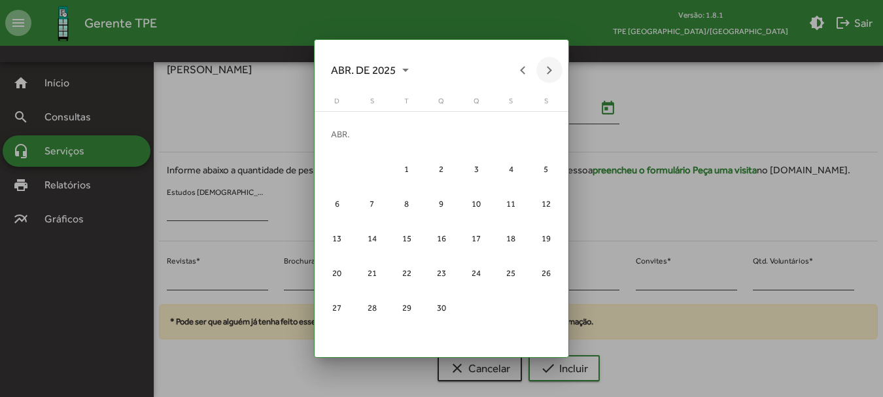
click at [536, 71] on button "Next month" at bounding box center [549, 70] width 26 height 26
click at [529, 71] on button "Previous month" at bounding box center [523, 70] width 26 height 26
click at [497, 201] on div "14" at bounding box center [510, 203] width 31 height 31
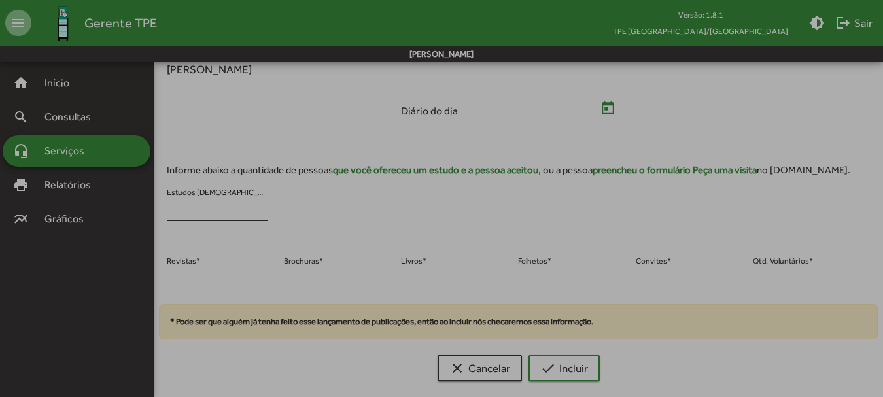
type input "**********"
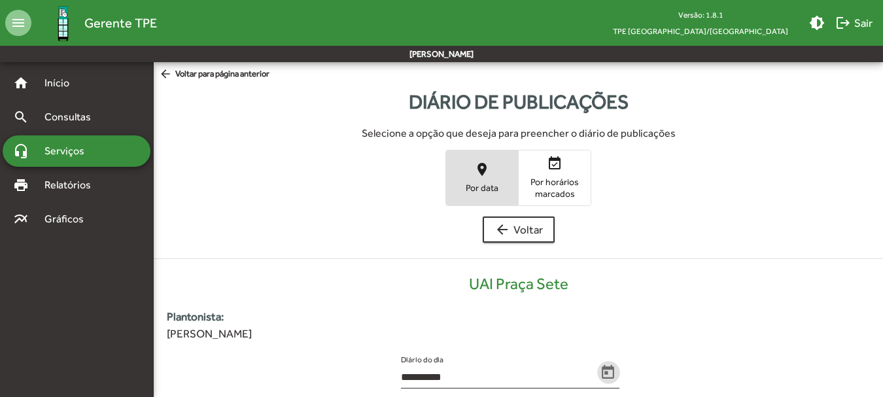
scroll to position [264, 0]
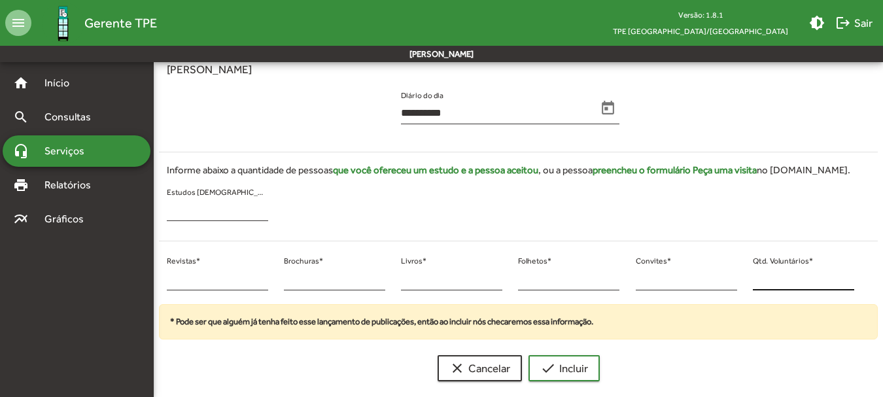
drag, startPoint x: 735, startPoint y: 256, endPoint x: 768, endPoint y: 269, distance: 36.1
click at [763, 268] on div "* Revistas * * Brochuras * * Livros * * Folhetos * * Convites * * Qtd. Voluntár…" at bounding box center [510, 278] width 719 height 53
click at [741, 278] on div "* Revistas * * Brochuras * * Livros * * Folhetos * * Convites * * Qtd. Voluntár…" at bounding box center [510, 278] width 719 height 53
type input "*"
drag, startPoint x: 169, startPoint y: 283, endPoint x: 134, endPoint y: 277, distance: 35.3
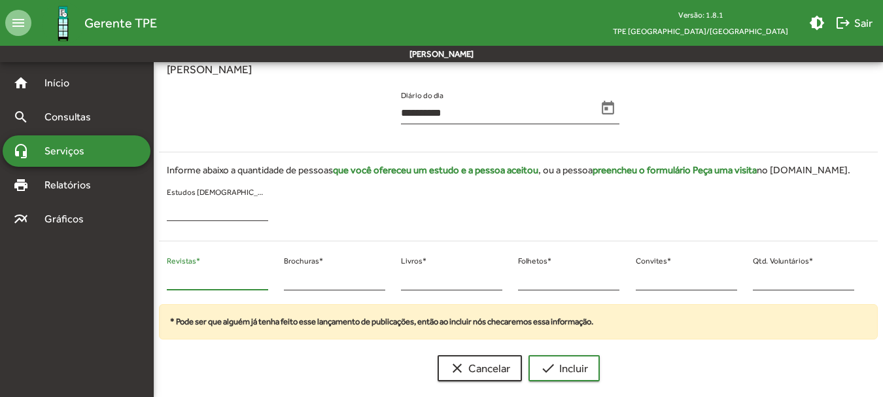
click at [113, 275] on mat-sidenav-container "**********" at bounding box center [441, 95] width 883 height 594
drag, startPoint x: 184, startPoint y: 279, endPoint x: 164, endPoint y: 279, distance: 20.3
click at [164, 279] on div "* Revistas *" at bounding box center [217, 278] width 117 height 53
type input "**"
click at [541, 368] on mat-icon "check" at bounding box center [548, 368] width 16 height 16
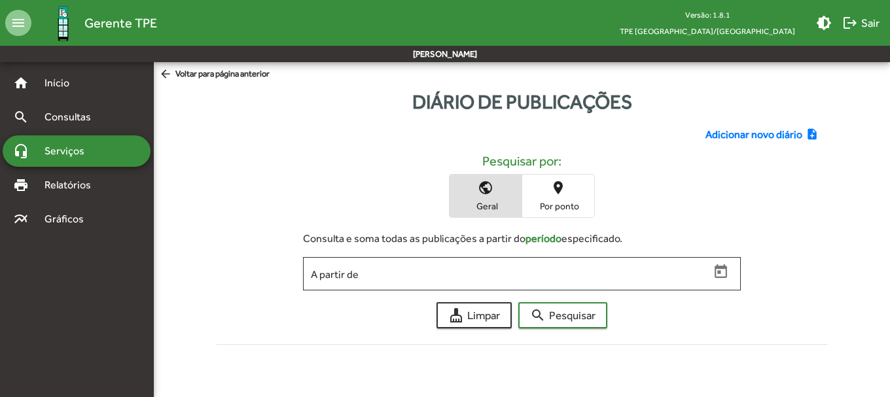
click at [738, 131] on span "Adicionar novo diário" at bounding box center [753, 135] width 97 height 16
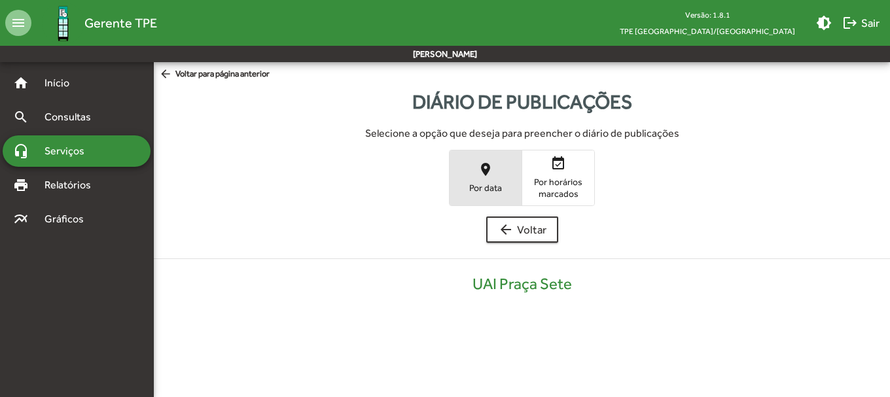
drag, startPoint x: 496, startPoint y: 169, endPoint x: 505, endPoint y: 164, distance: 10.5
click at [500, 167] on span "place Por data" at bounding box center [485, 177] width 72 height 43
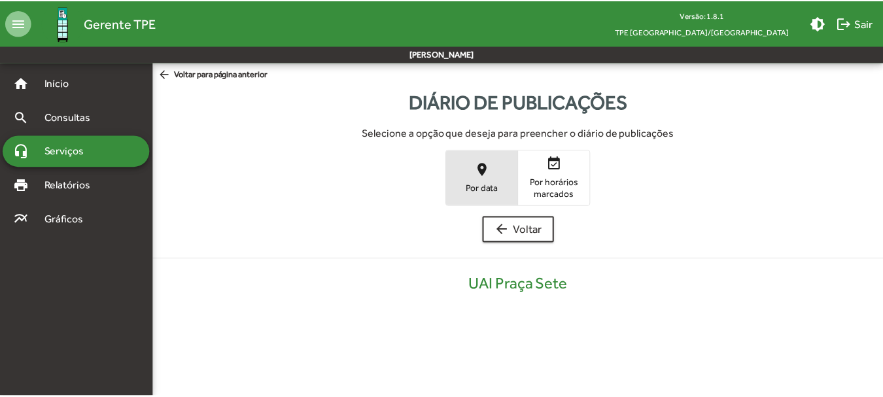
scroll to position [264, 0]
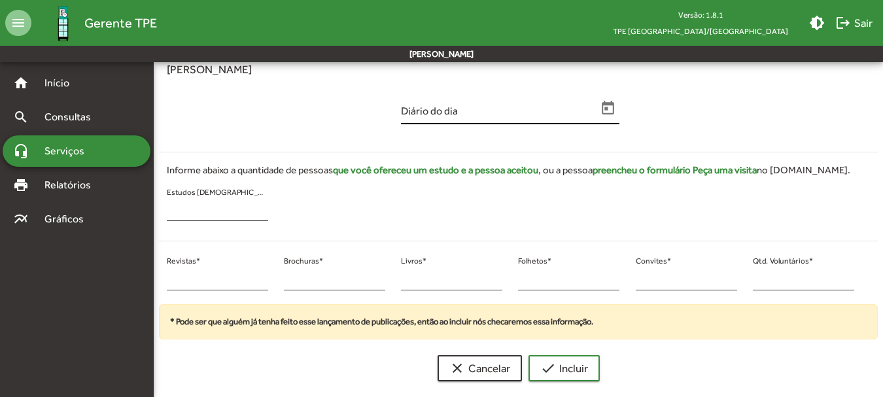
click at [598, 101] on span "Open calendar" at bounding box center [608, 108] width 23 height 17
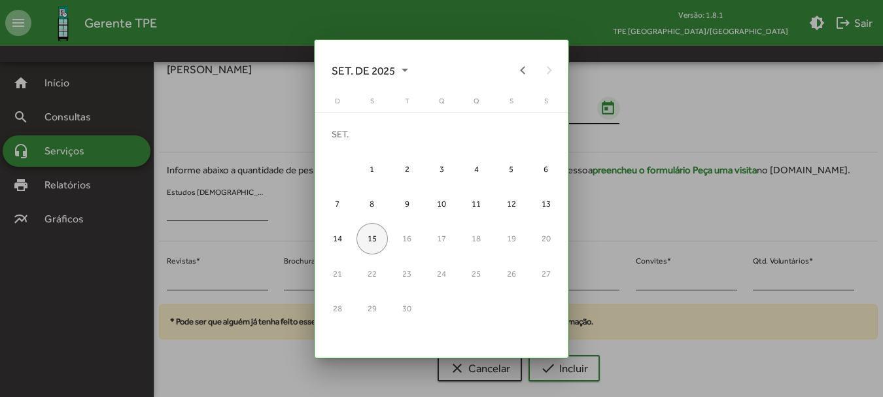
scroll to position [0, 0]
click at [525, 76] on button "Previous month" at bounding box center [523, 70] width 26 height 26
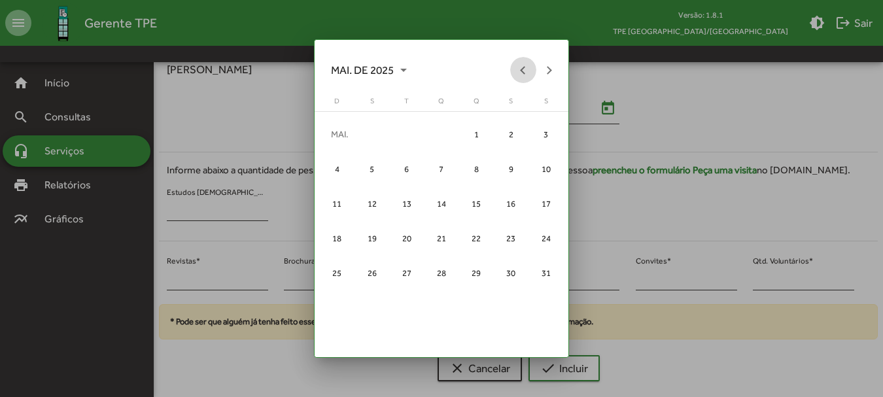
click at [525, 76] on button "Previous month" at bounding box center [523, 70] width 26 height 26
click at [527, 76] on button "Previous month" at bounding box center [523, 70] width 26 height 26
click at [477, 196] on div "13" at bounding box center [475, 203] width 31 height 31
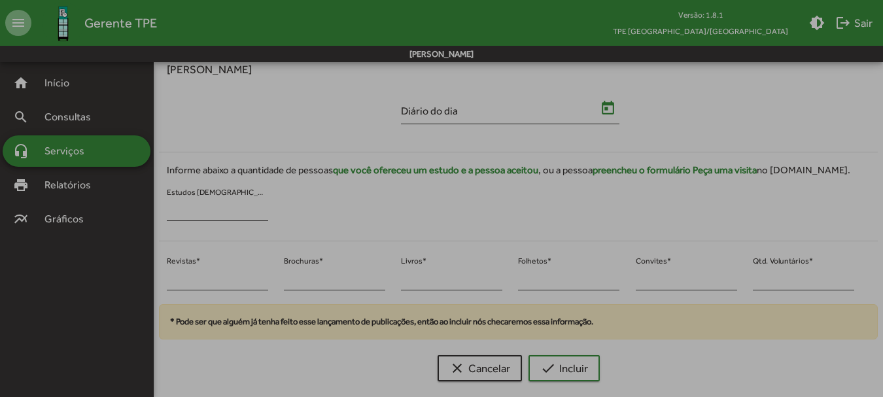
type input "**********"
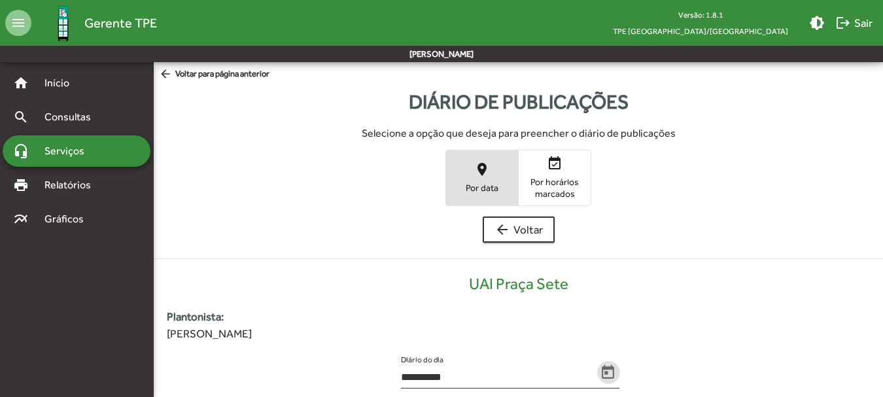
scroll to position [264, 0]
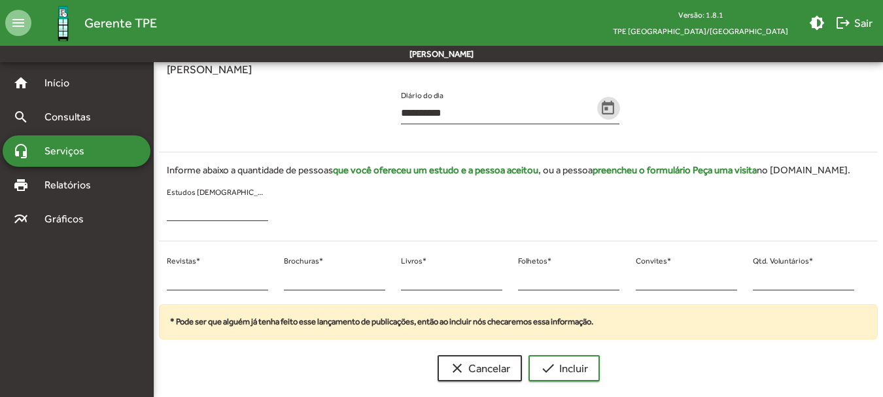
drag, startPoint x: 772, startPoint y: 281, endPoint x: 750, endPoint y: 283, distance: 22.9
click at [750, 283] on div "* Qtd. Voluntários *" at bounding box center [803, 278] width 117 height 53
type input "**"
click at [173, 279] on input "*" at bounding box center [217, 279] width 101 height 12
drag, startPoint x: 173, startPoint y: 279, endPoint x: 161, endPoint y: 276, distance: 12.1
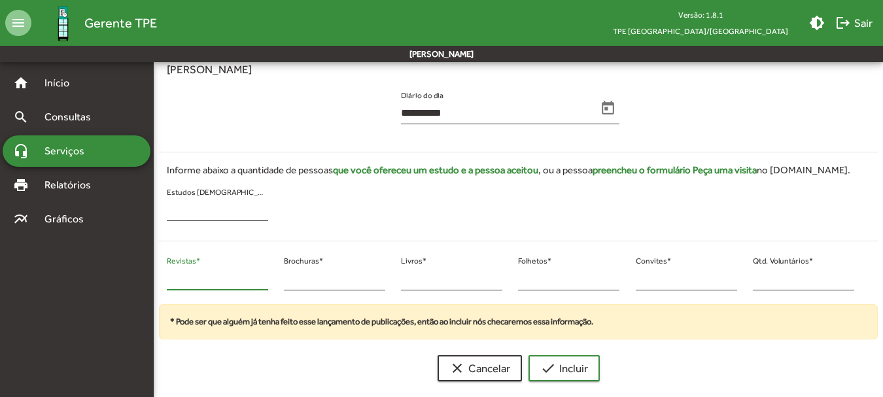
click at [162, 277] on div "* Revistas *" at bounding box center [217, 278] width 117 height 53
type input "*"
click at [289, 285] on input "*" at bounding box center [334, 279] width 101 height 12
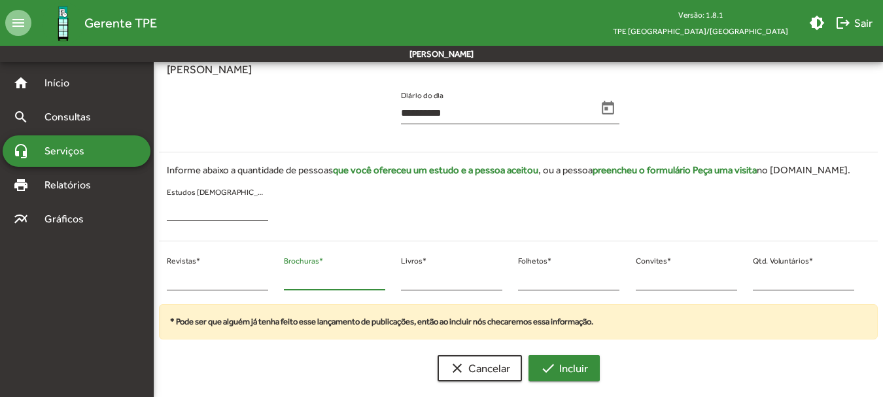
type input "*"
click at [559, 376] on span "check Incluir" at bounding box center [564, 368] width 48 height 24
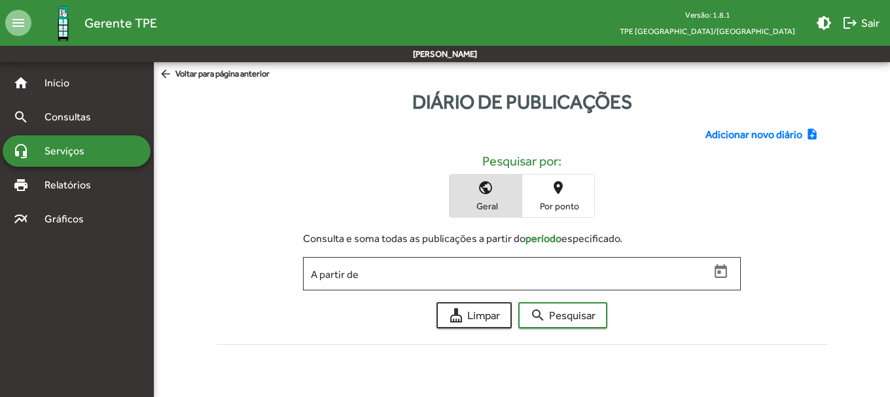
click at [719, 133] on span "Adicionar novo diário" at bounding box center [753, 135] width 97 height 16
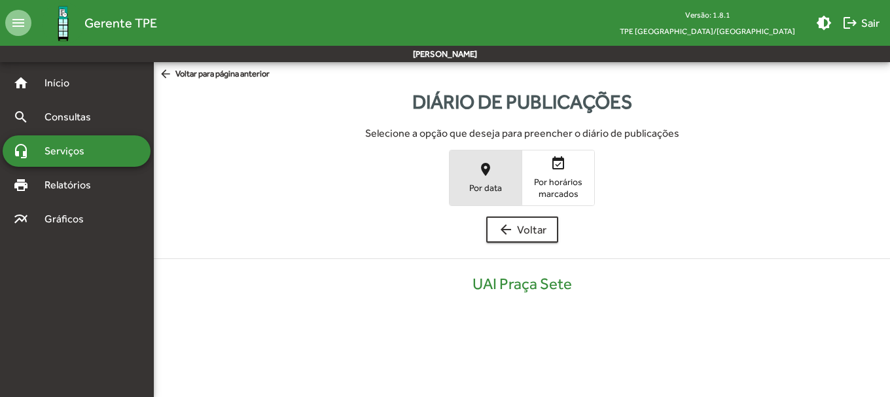
drag, startPoint x: 466, startPoint y: 169, endPoint x: 466, endPoint y: 158, distance: 11.1
click at [466, 161] on span "place Por data" at bounding box center [485, 177] width 72 height 43
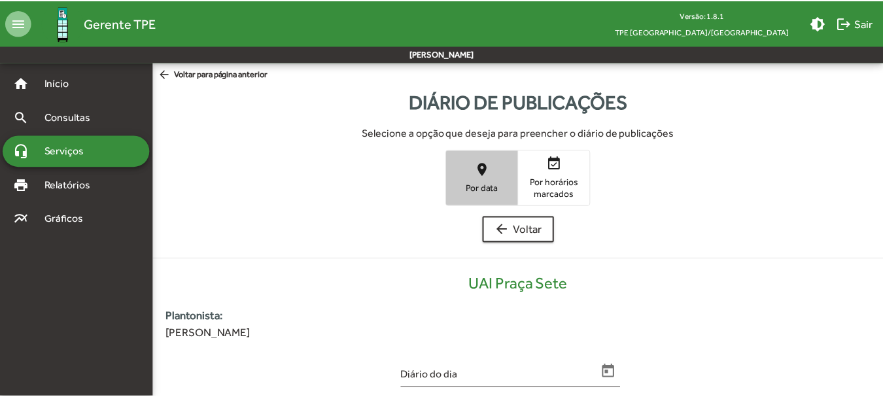
scroll to position [264, 0]
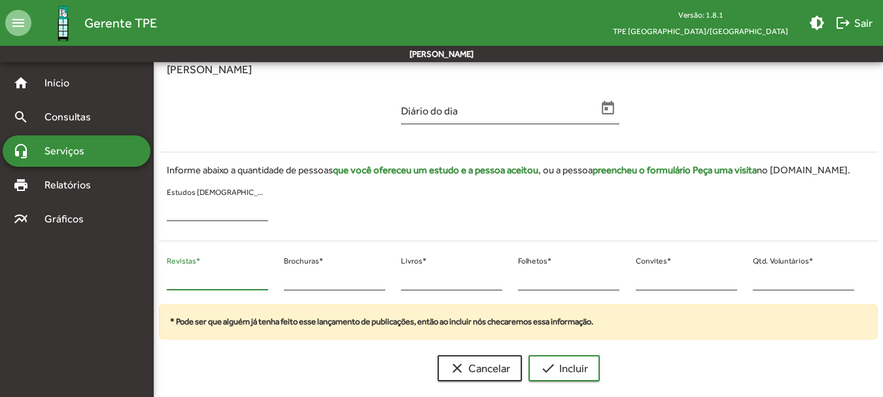
drag, startPoint x: 171, startPoint y: 282, endPoint x: 158, endPoint y: 281, distance: 13.1
click at [158, 281] on div "* Revistas * * Brochuras * * Livros * * Folhetos * * Convites * * Qtd. Voluntár…" at bounding box center [510, 278] width 719 height 53
type input "**"
drag, startPoint x: 766, startPoint y: 283, endPoint x: 746, endPoint y: 285, distance: 19.8
click at [746, 285] on div "* Qtd. Voluntários *" at bounding box center [803, 278] width 117 height 53
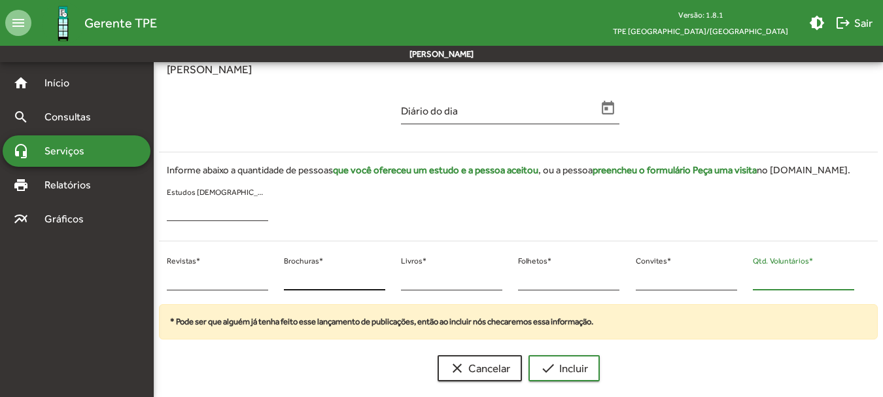
type input "**"
drag, startPoint x: 292, startPoint y: 278, endPoint x: 281, endPoint y: 283, distance: 12.0
click at [281, 283] on div "* Brochuras *" at bounding box center [334, 278] width 117 height 53
type input "*"
drag, startPoint x: 642, startPoint y: 283, endPoint x: 625, endPoint y: 280, distance: 17.3
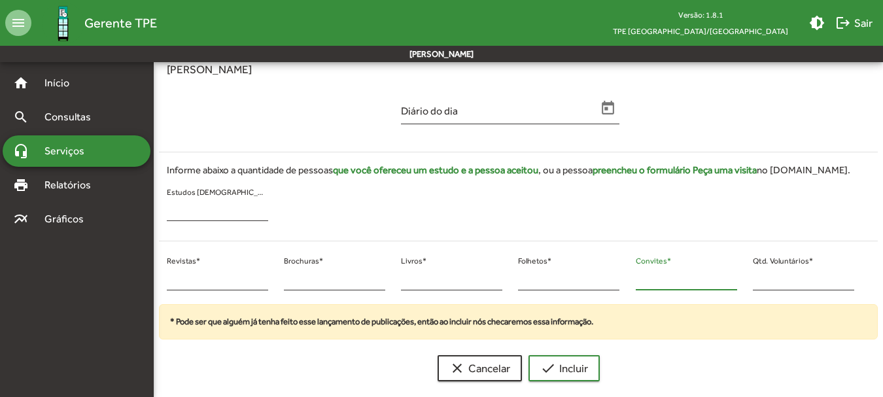
click at [625, 280] on div "** Revistas * * Brochuras * * Livros * * Folhetos * * Convites * ** Qtd. Volunt…" at bounding box center [510, 278] width 719 height 53
type input "**"
click at [570, 366] on span "check Incluir" at bounding box center [564, 368] width 48 height 24
click at [604, 101] on icon "Open calendar" at bounding box center [608, 108] width 17 height 17
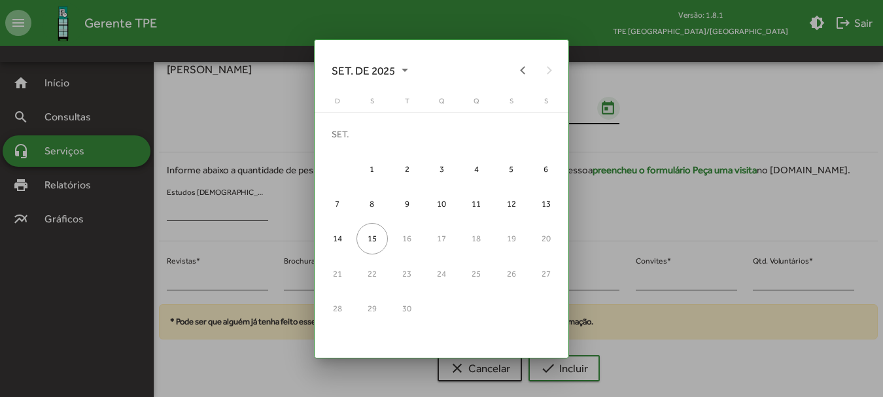
scroll to position [0, 0]
click at [523, 75] on button "Previous month" at bounding box center [523, 70] width 26 height 26
click at [519, 75] on button "Previous month" at bounding box center [523, 70] width 26 height 26
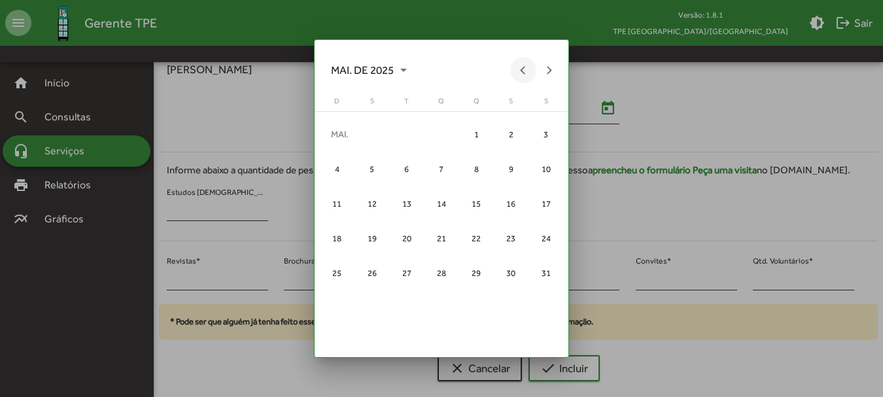
click at [519, 75] on button "Previous month" at bounding box center [523, 70] width 26 height 26
click at [536, 197] on div "15" at bounding box center [545, 203] width 31 height 31
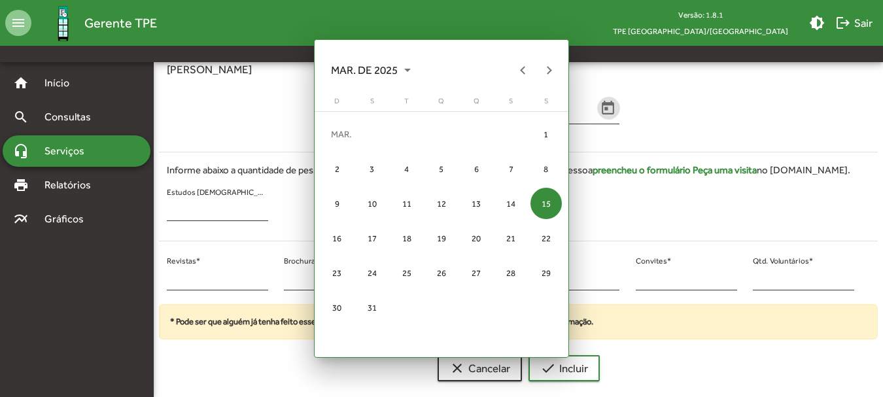
scroll to position [264, 0]
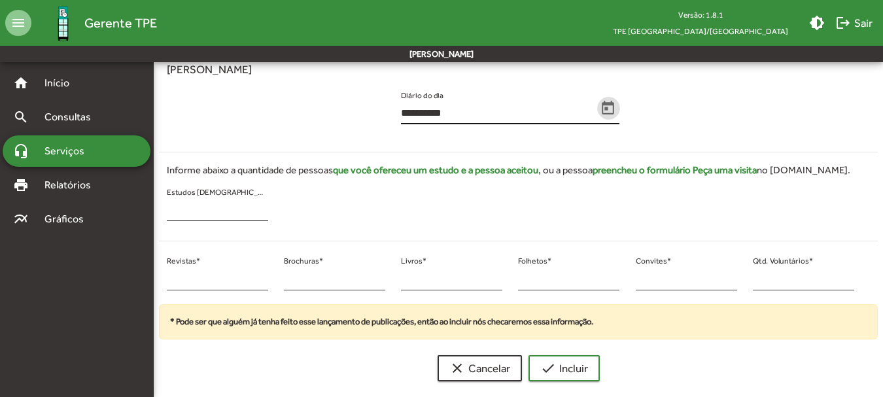
click at [602, 107] on icon "Open calendar" at bounding box center [608, 108] width 12 height 14
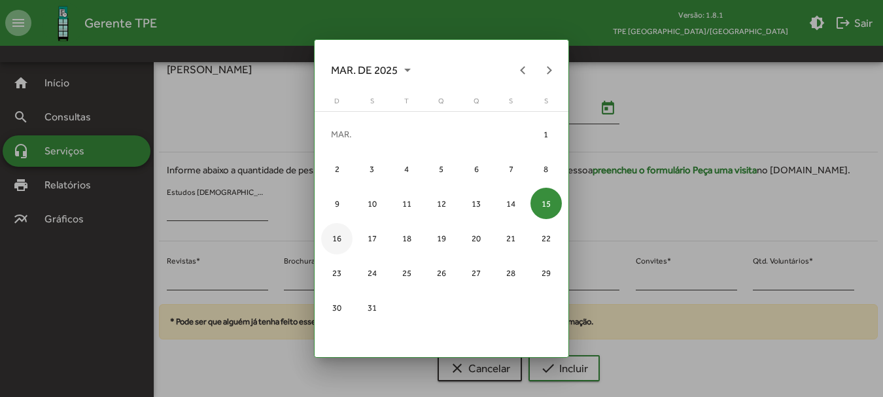
click at [326, 240] on div "16" at bounding box center [336, 238] width 31 height 31
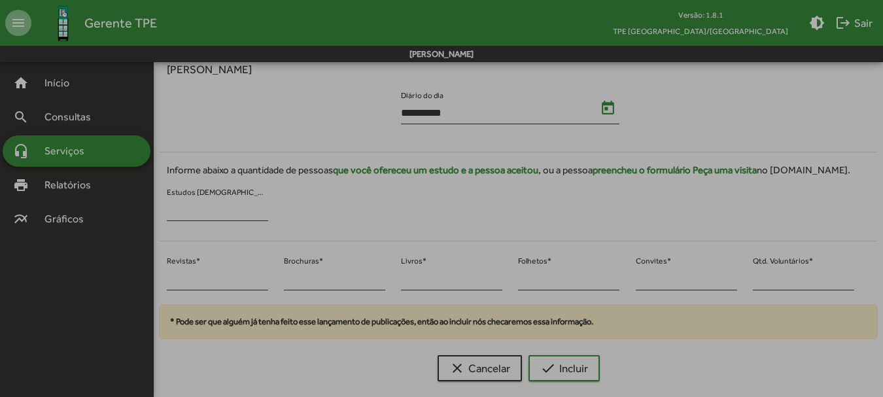
type input "**********"
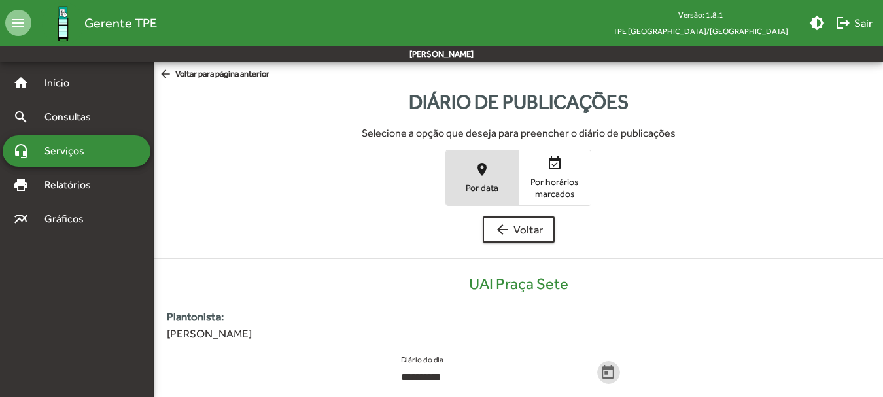
scroll to position [264, 0]
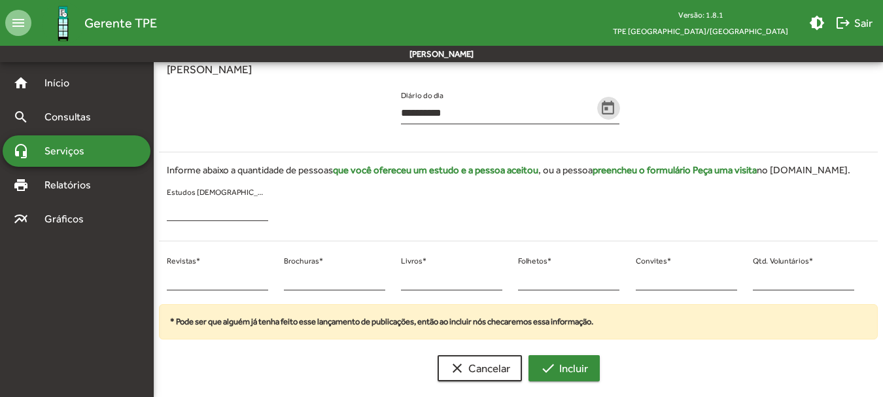
click at [566, 369] on span "check Incluir" at bounding box center [564, 368] width 48 height 24
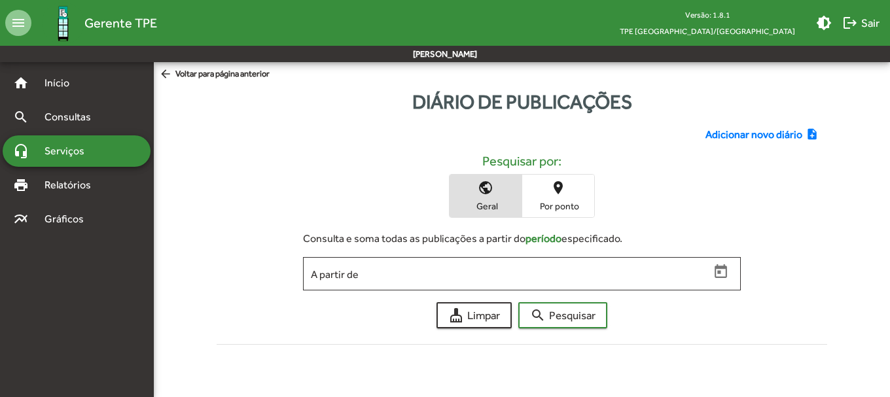
click at [737, 139] on span "Adicionar novo diário" at bounding box center [753, 135] width 97 height 16
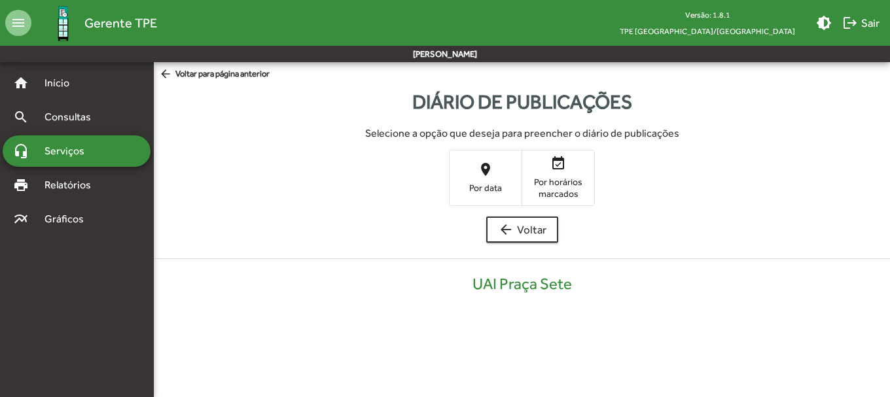
click at [480, 177] on mat-icon "place" at bounding box center [485, 170] width 16 height 16
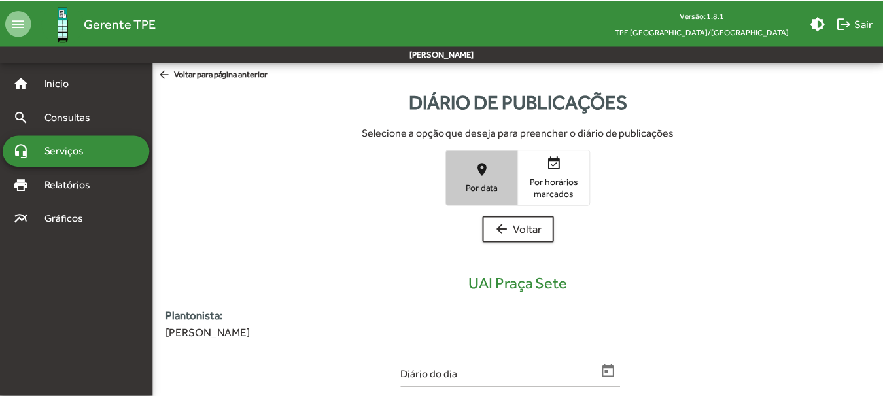
scroll to position [264, 0]
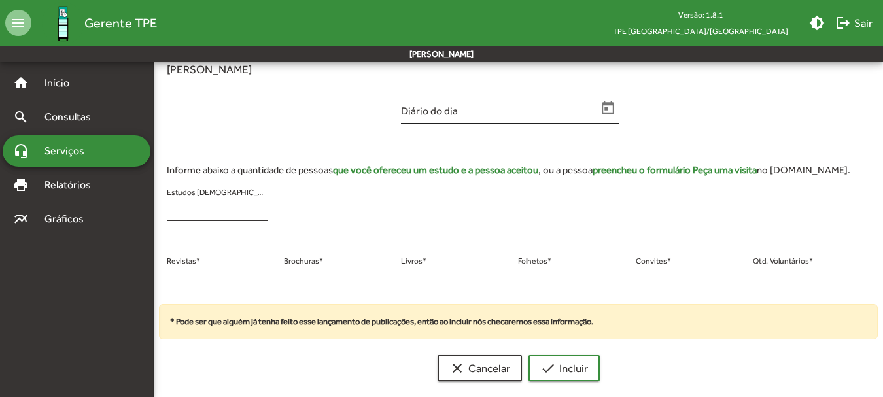
click at [604, 107] on icon "Open calendar" at bounding box center [608, 108] width 17 height 17
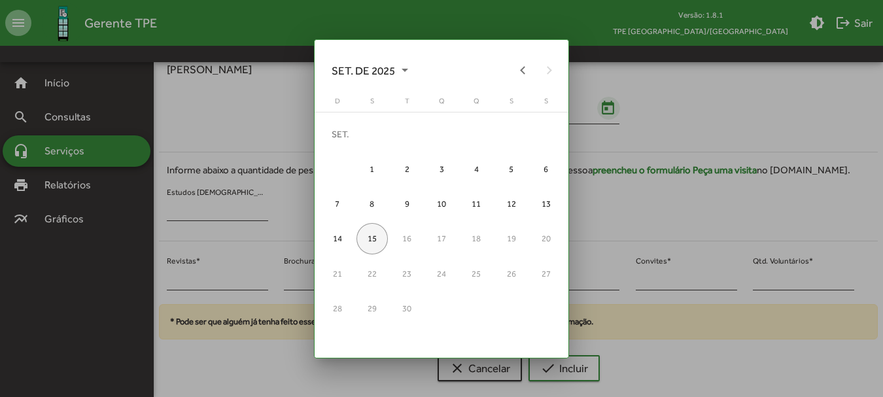
scroll to position [0, 0]
click at [525, 73] on button "Previous month" at bounding box center [523, 70] width 26 height 26
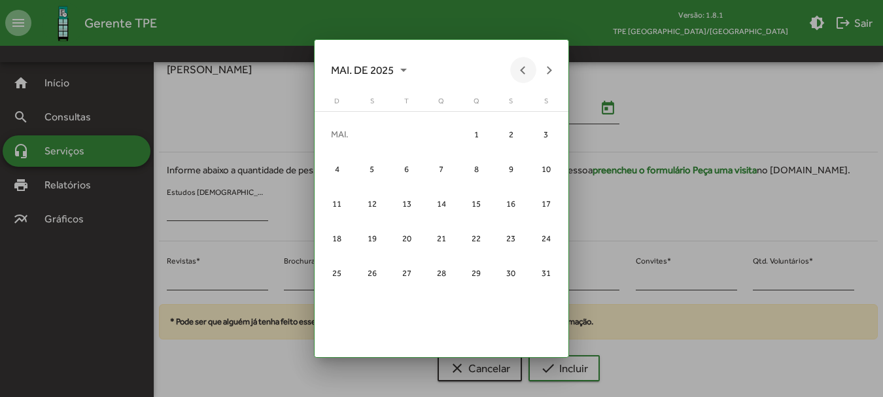
click at [525, 73] on button "Previous month" at bounding box center [523, 70] width 26 height 26
click at [532, 198] on div "15" at bounding box center [545, 203] width 31 height 31
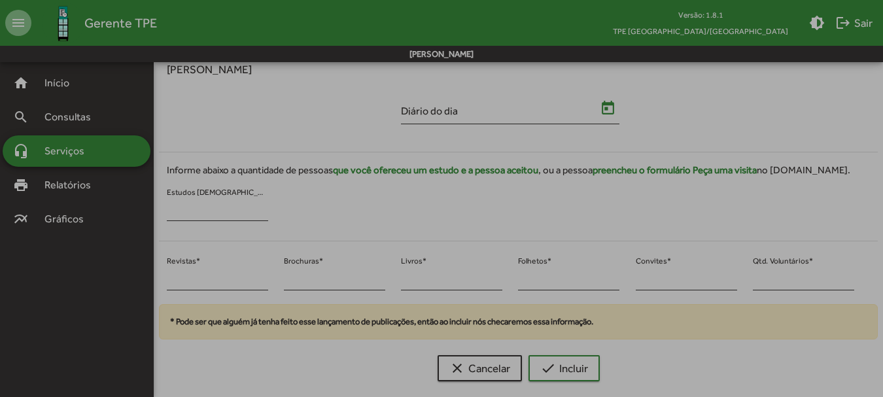
type input "**********"
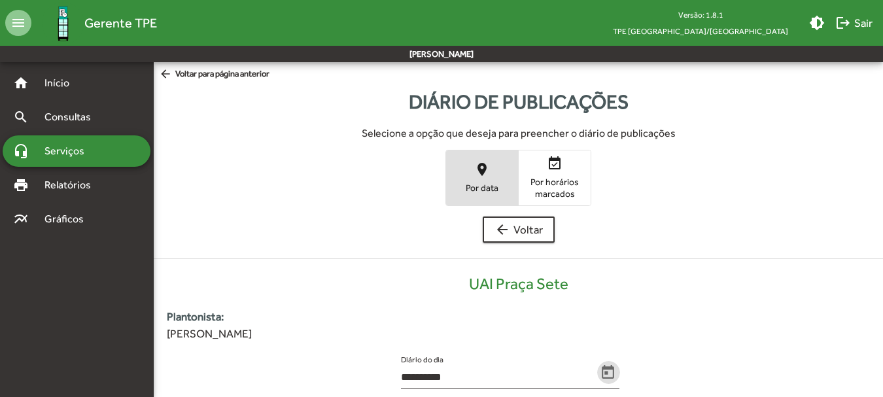
scroll to position [264, 0]
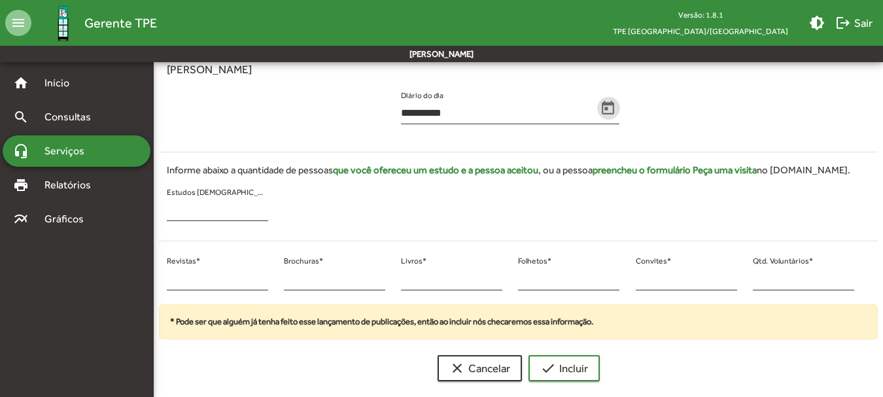
drag, startPoint x: 167, startPoint y: 280, endPoint x: 158, endPoint y: 284, distance: 10.0
click at [158, 283] on div "* Revistas * * Brochuras * * Livros * * Folhetos * * Convites * * Qtd. Voluntár…" at bounding box center [510, 278] width 719 height 53
type input "*"
type input "**"
click at [285, 284] on input "*" at bounding box center [334, 279] width 101 height 12
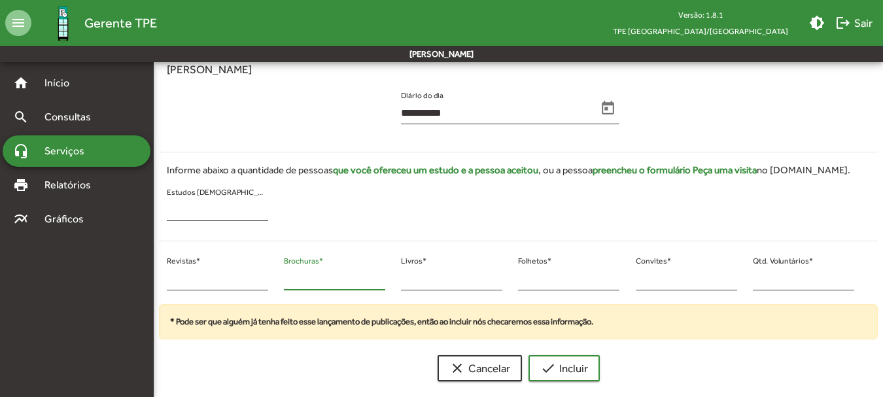
click at [298, 282] on input "*" at bounding box center [334, 279] width 101 height 12
drag, startPoint x: 298, startPoint y: 282, endPoint x: 285, endPoint y: 281, distance: 12.4
click at [286, 282] on input "*" at bounding box center [334, 279] width 101 height 12
type input "*"
drag, startPoint x: 655, startPoint y: 277, endPoint x: 641, endPoint y: 277, distance: 14.4
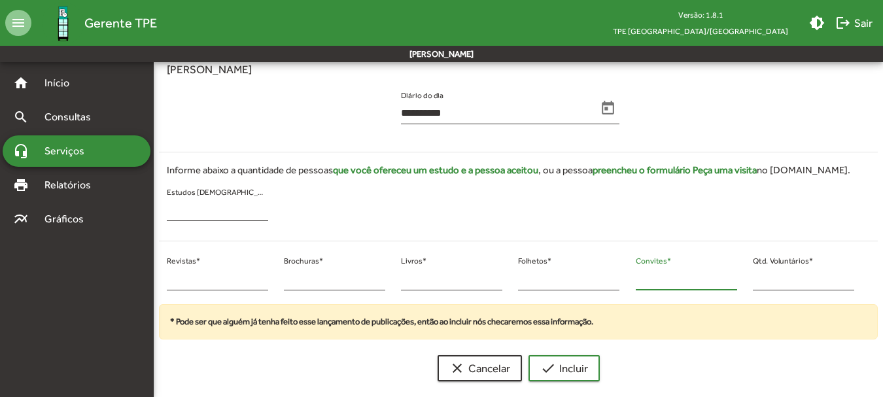
click at [641, 277] on input "*" at bounding box center [686, 279] width 101 height 12
drag, startPoint x: 646, startPoint y: 278, endPoint x: 630, endPoint y: 278, distance: 15.7
click at [630, 278] on div "* Convites *" at bounding box center [686, 278] width 117 height 53
type input "**"
drag, startPoint x: 763, startPoint y: 273, endPoint x: 719, endPoint y: 271, distance: 43.9
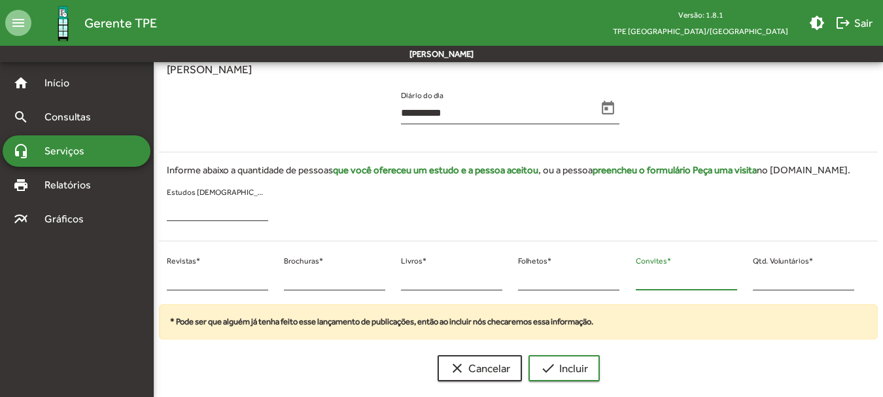
click at [719, 272] on div "** Revistas * * Brochuras * * Livros * * Folhetos * ** Convites * * Qtd. Volunt…" at bounding box center [510, 278] width 719 height 53
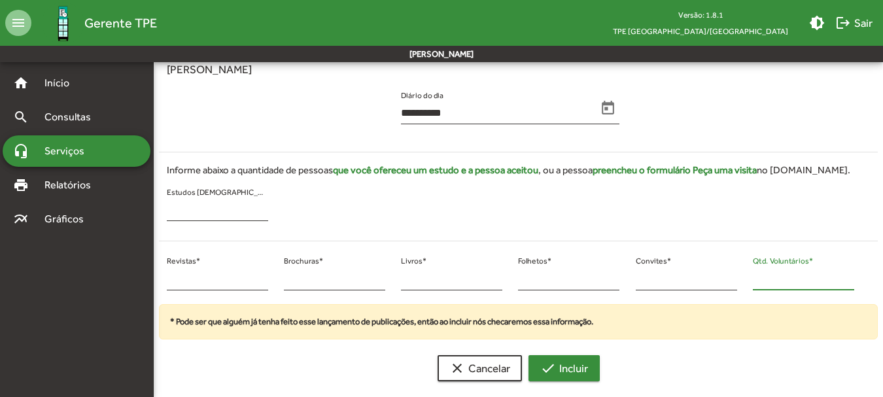
type input "**"
click at [576, 359] on span "check Incluir" at bounding box center [564, 368] width 48 height 24
